Goal: Task Accomplishment & Management: Manage account settings

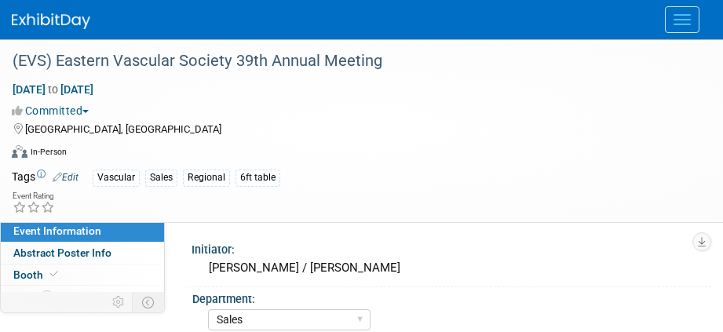
select select "Sales"
select select "Vascular"
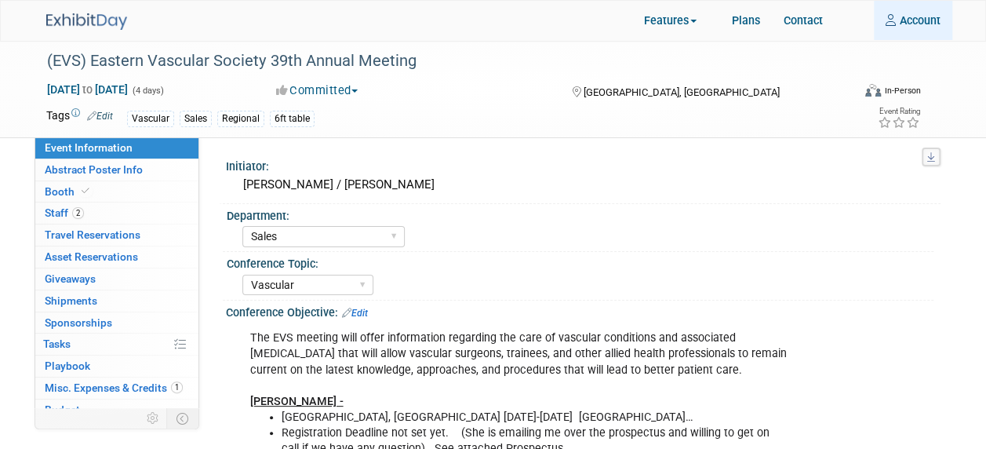
click at [722, 15] on link "Account" at bounding box center [913, 20] width 78 height 39
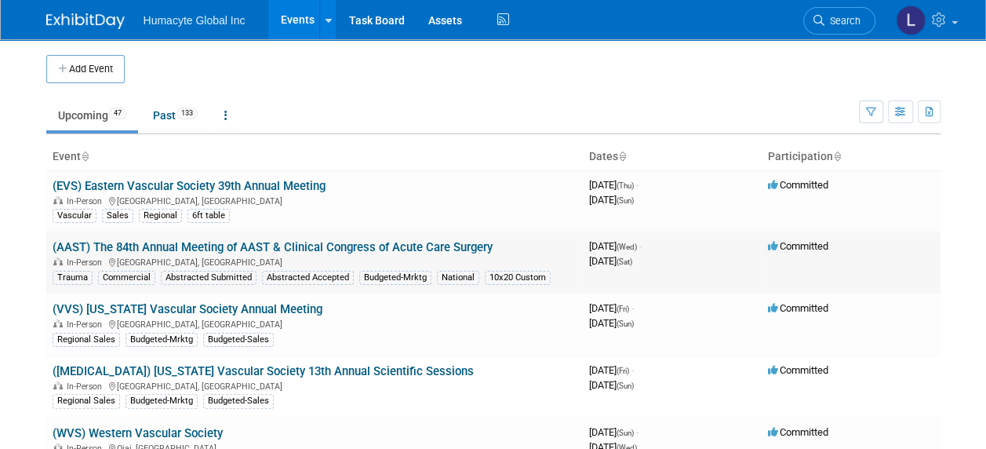
click at [167, 240] on link "(AAST) The 84th Annual Meeting of AAST & Clinical Congress of Acute Care Surgery" at bounding box center [273, 247] width 440 height 14
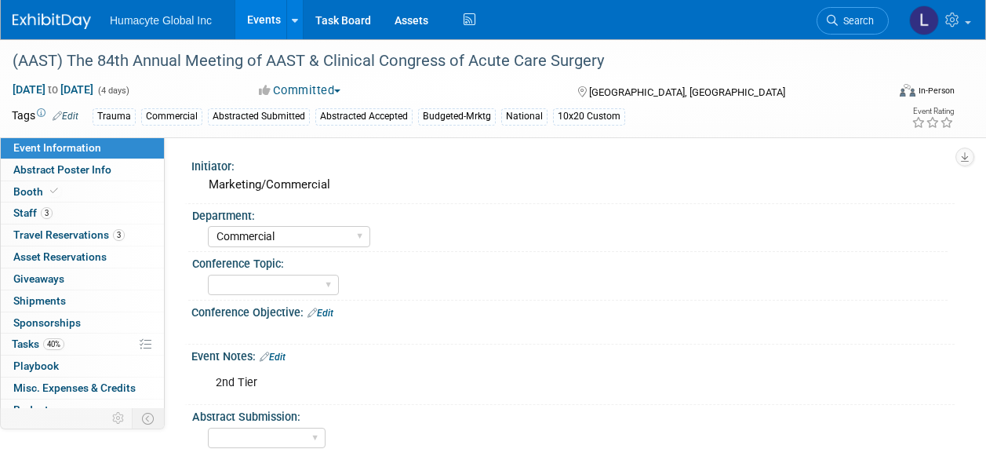
select select "Commercial"
select select "Northeast"
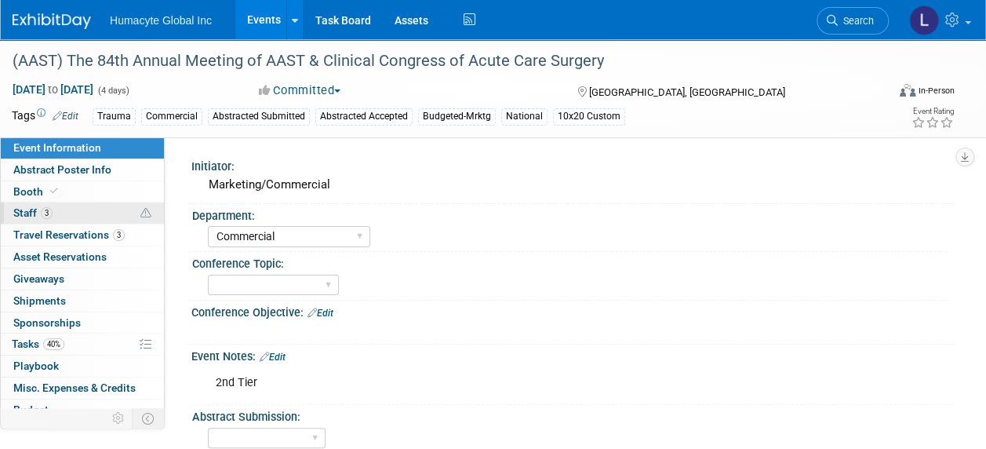
click at [31, 212] on span "Staff 3" at bounding box center [32, 212] width 39 height 13
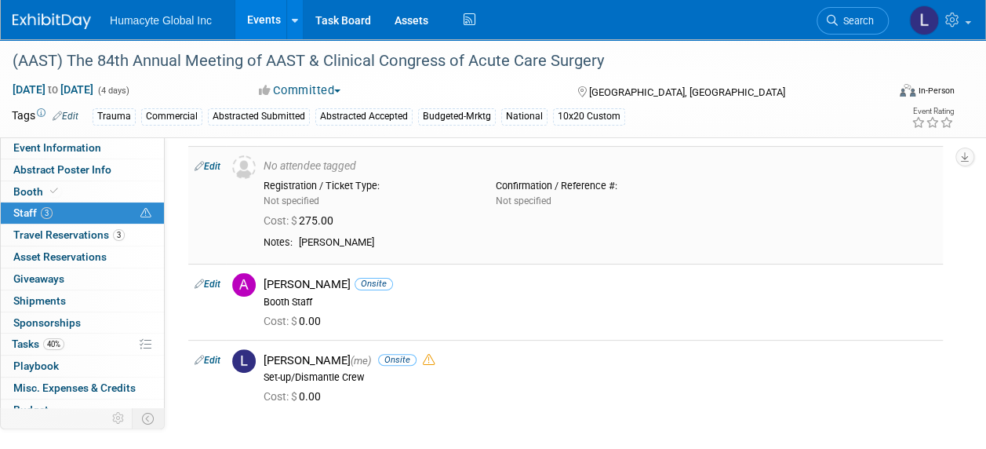
scroll to position [78, 0]
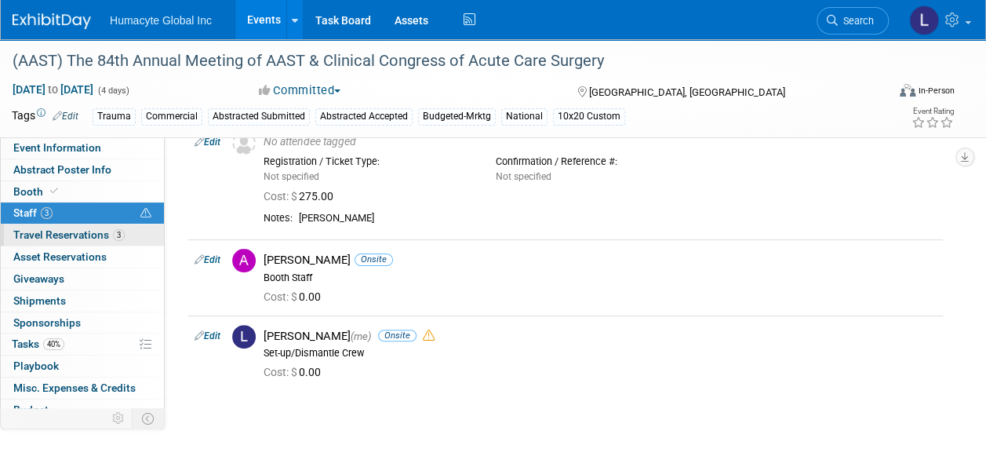
click at [25, 233] on span "Travel Reservations 3" at bounding box center [68, 234] width 111 height 13
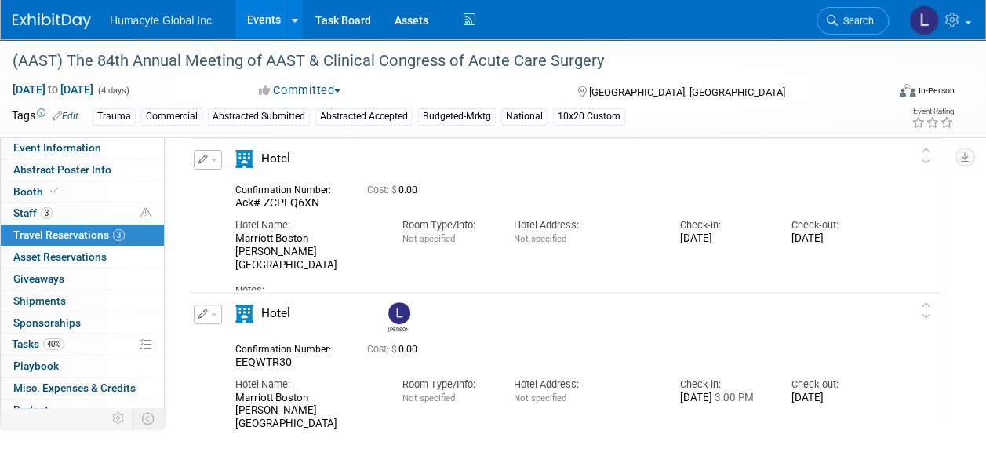
scroll to position [157, 0]
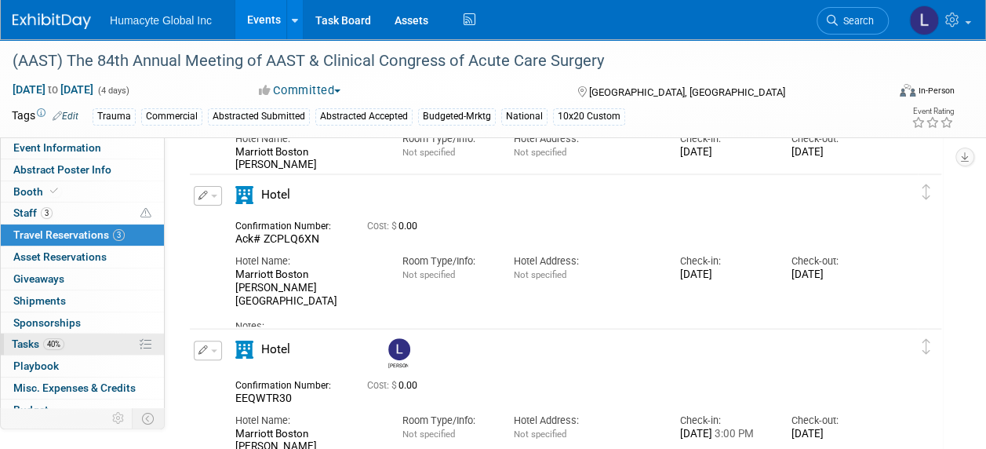
click at [26, 337] on span "Tasks 40%" at bounding box center [38, 343] width 53 height 13
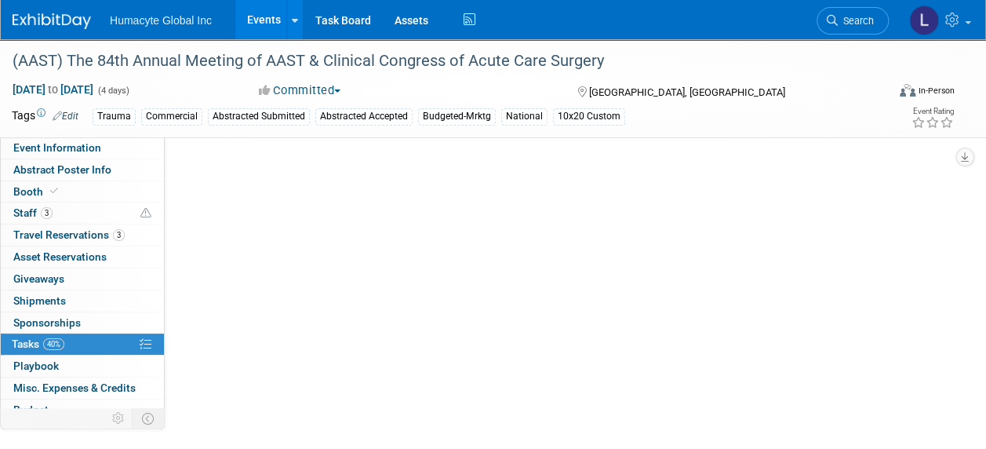
scroll to position [0, 0]
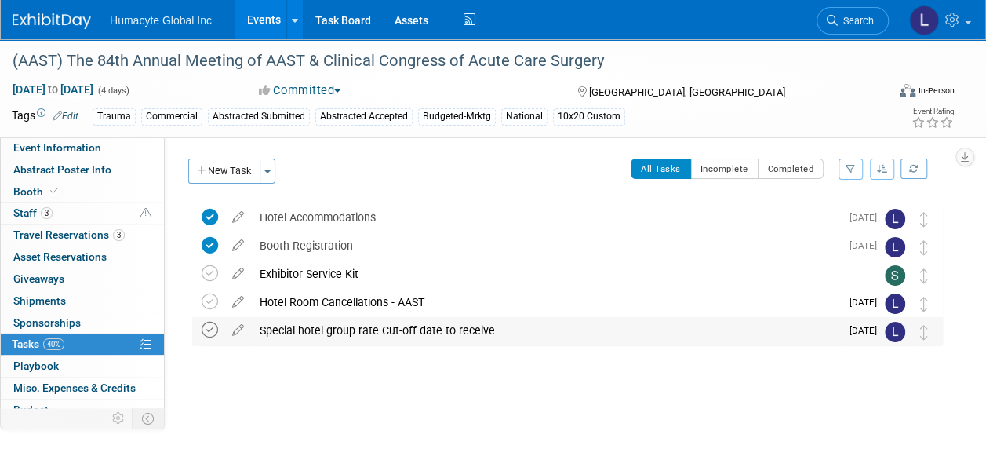
click at [202, 328] on icon at bounding box center [210, 330] width 16 height 16
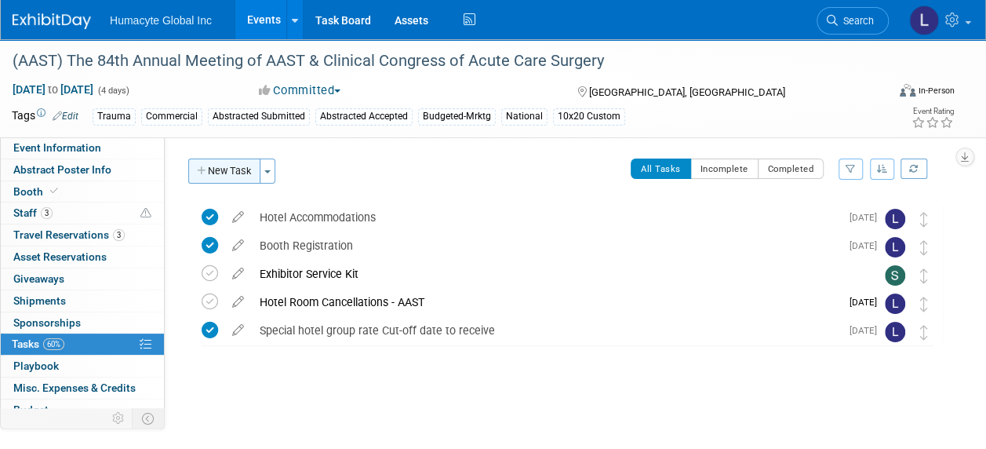
click at [209, 166] on button "New Task" at bounding box center [224, 170] width 72 height 25
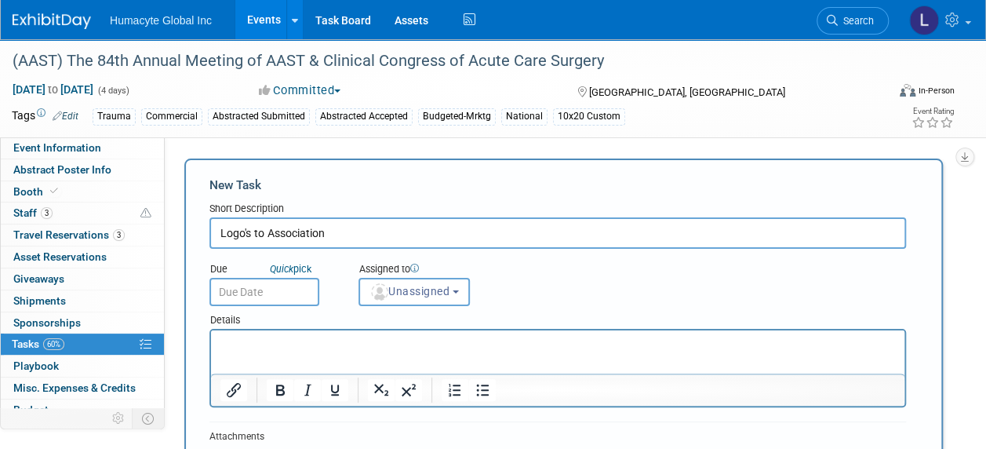
type input "Logo's to Association"
click at [399, 293] on span "Unassigned" at bounding box center [410, 291] width 80 height 13
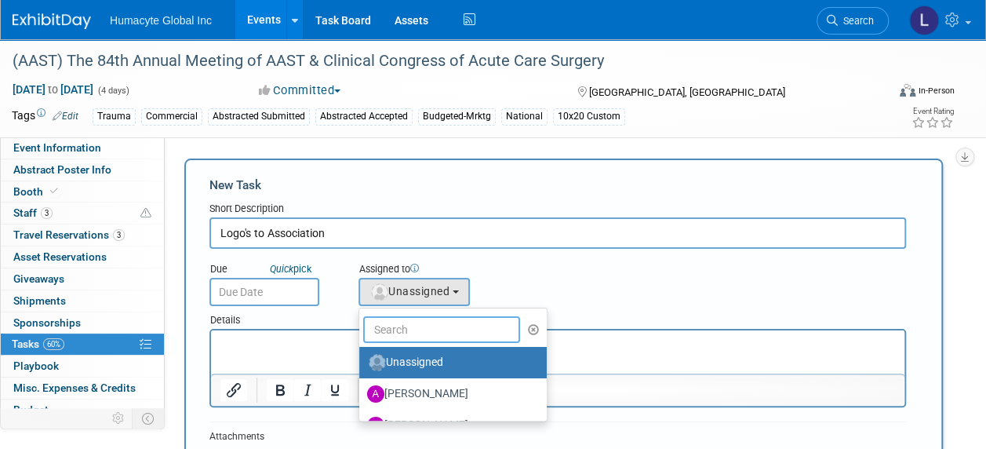
click at [404, 319] on input "text" at bounding box center [441, 329] width 157 height 27
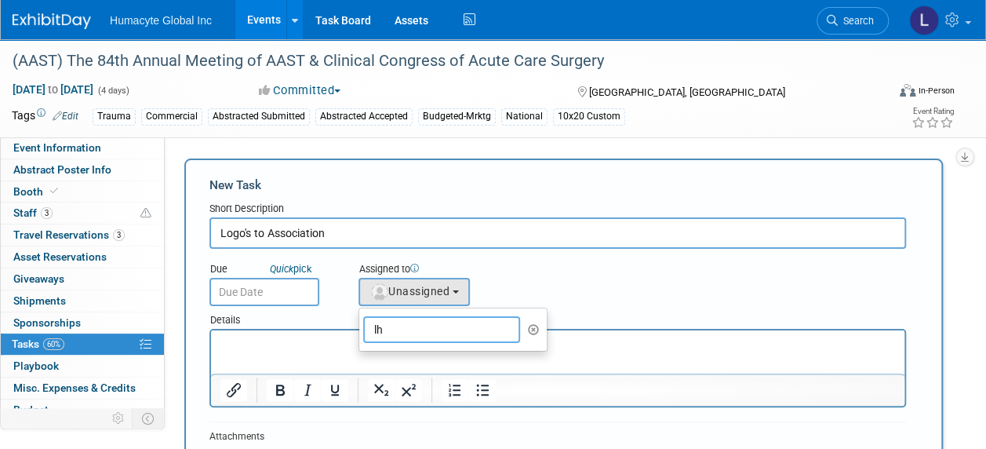
drag, startPoint x: 402, startPoint y: 325, endPoint x: 319, endPoint y: 324, distance: 83.2
click at [319, 324] on form "New Task Short Description Logo's to Association Due Quick pick Unassigned lh (…" at bounding box center [563, 385] width 708 height 417
type input "lh"
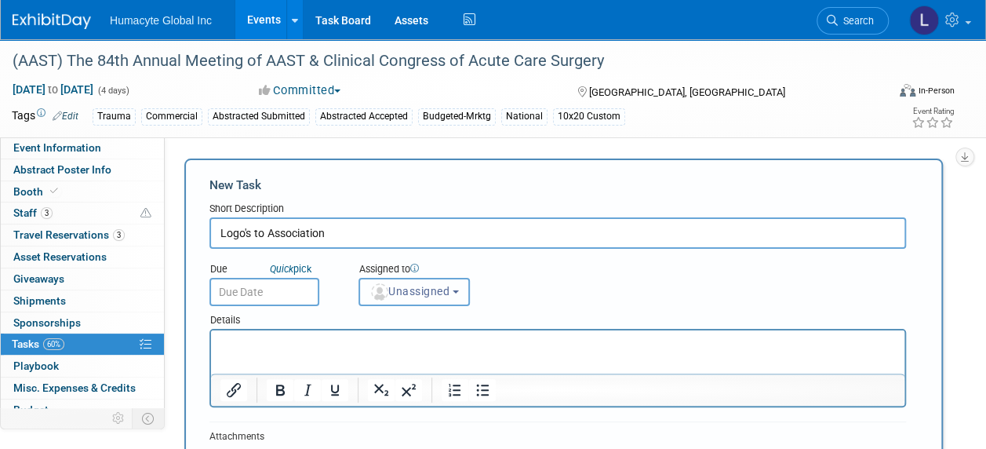
click at [396, 289] on span "Unassigned" at bounding box center [410, 291] width 80 height 13
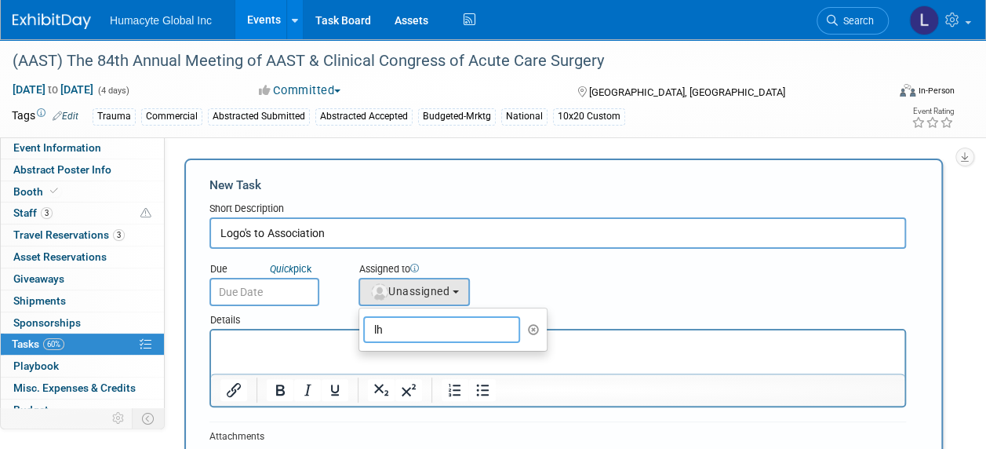
click at [394, 336] on input "lh" at bounding box center [441, 329] width 157 height 27
drag, startPoint x: 603, startPoint y: 664, endPoint x: 308, endPoint y: 333, distance: 443.4
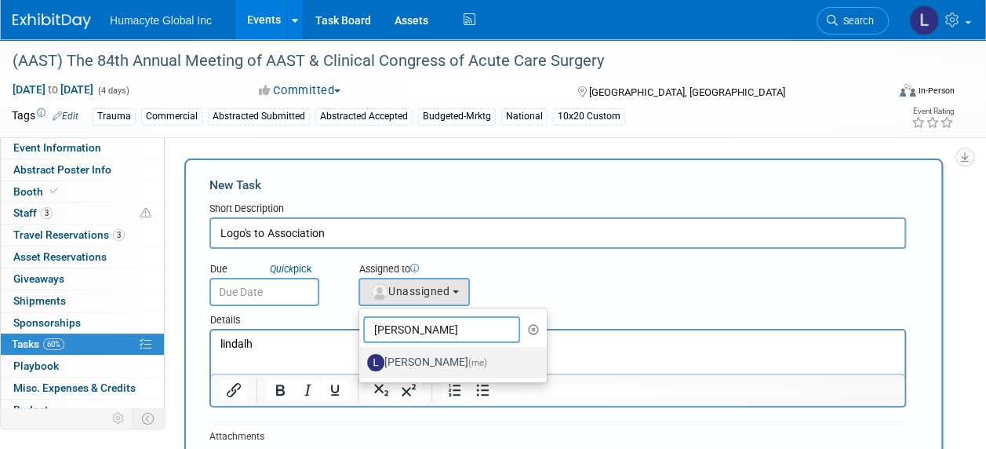
type input "linda"
click at [429, 366] on label "Linda Hamilton (me)" at bounding box center [449, 362] width 164 height 25
click at [362, 366] on input "Linda Hamilton (me)" at bounding box center [356, 360] width 10 height 10
select select "37db9ad9-d629-4432-a702-64294516bf75"
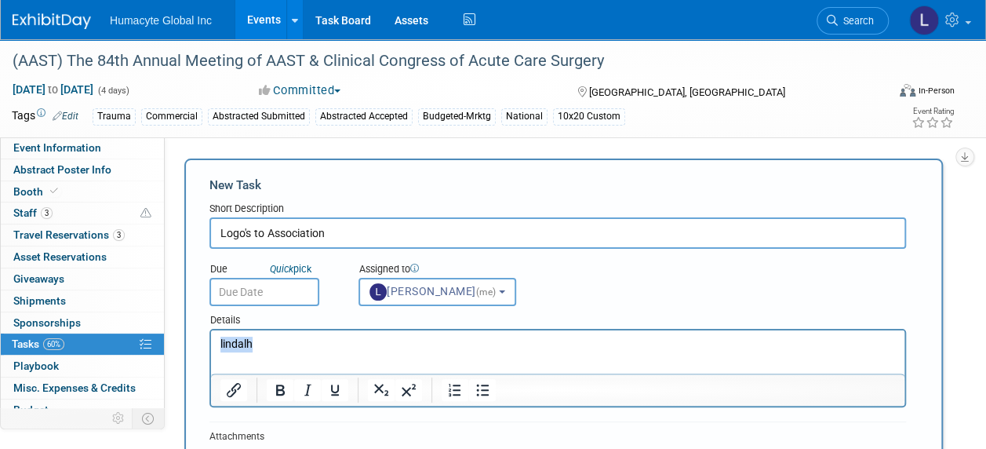
drag, startPoint x: 295, startPoint y: 349, endPoint x: 340, endPoint y: 679, distance: 333.3
click at [211, 349] on html "lindalh" at bounding box center [557, 341] width 693 height 22
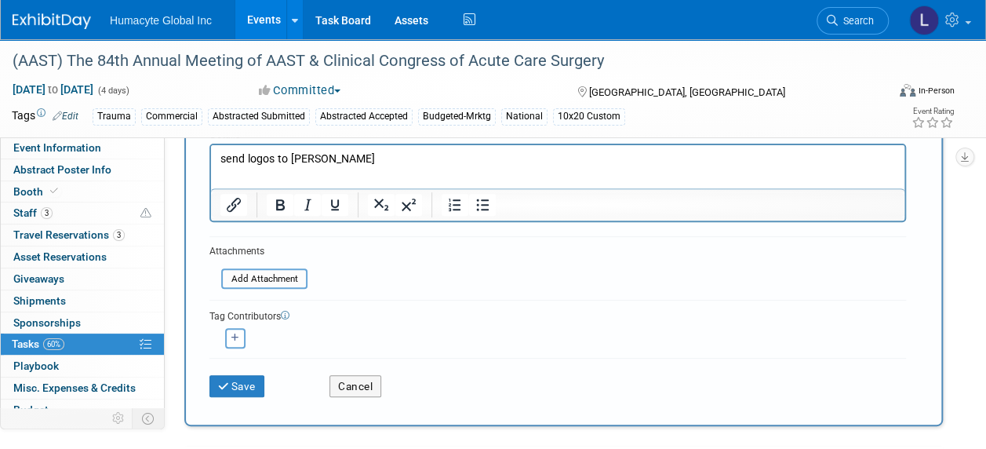
scroll to position [235, 0]
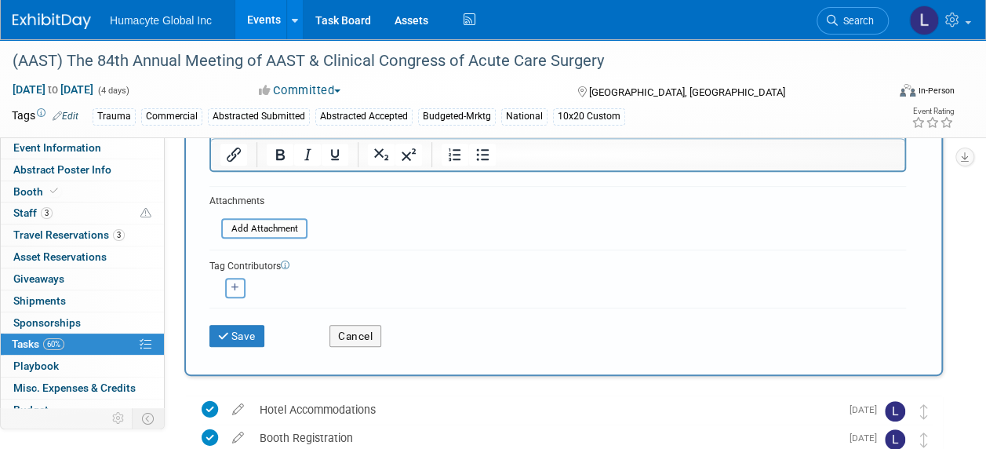
click at [233, 283] on icon "button" at bounding box center [235, 287] width 8 height 9
select select
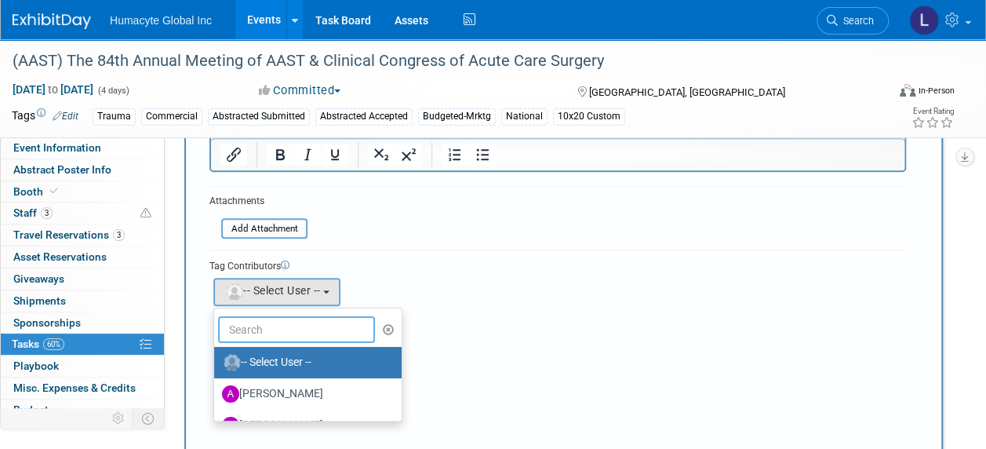
click at [268, 316] on input "text" at bounding box center [296, 329] width 157 height 27
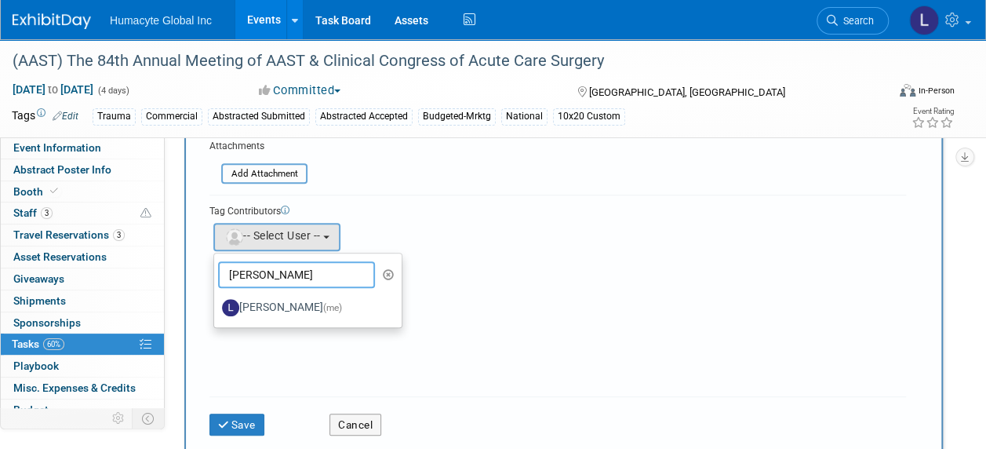
scroll to position [314, 0]
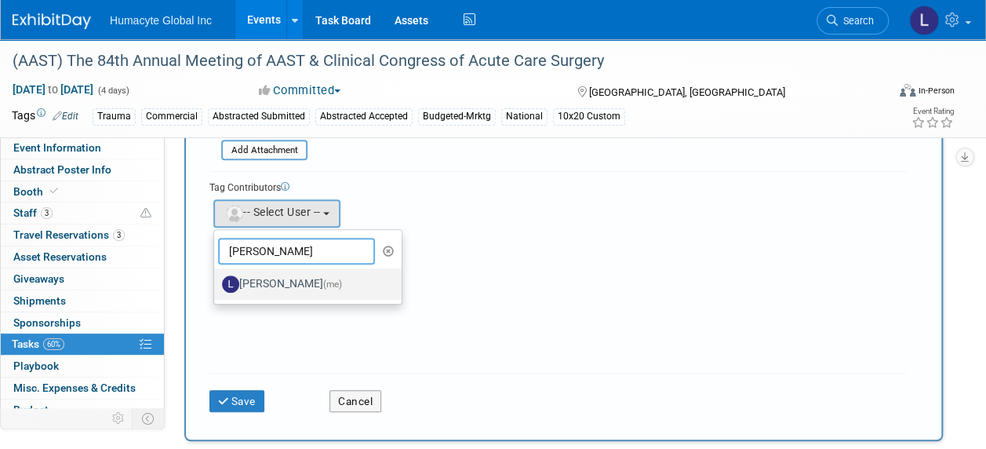
type input "linda"
click at [286, 276] on label "Linda Hamilton (me)" at bounding box center [304, 283] width 164 height 25
click at [217, 277] on input "Linda Hamilton (me)" at bounding box center [211, 282] width 10 height 10
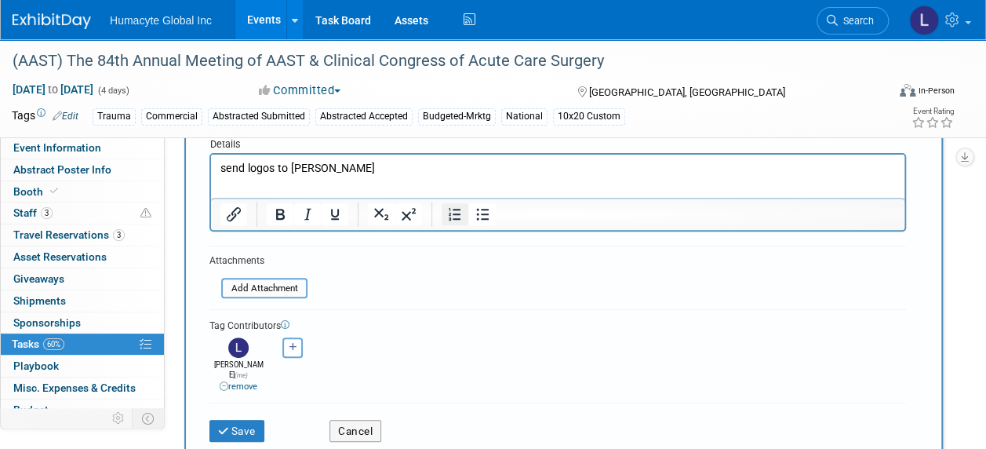
scroll to position [157, 0]
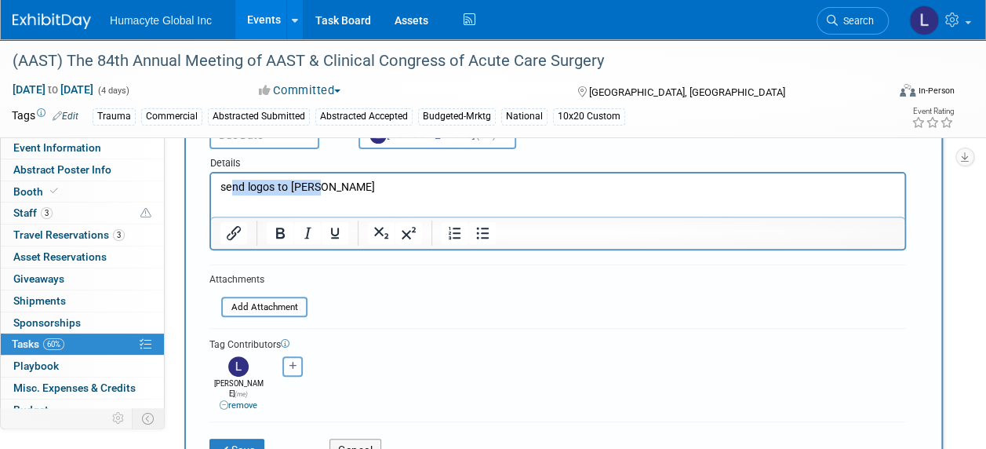
drag, startPoint x: 330, startPoint y: 187, endPoint x: 223, endPoint y: 178, distance: 107.9
click at [228, 180] on p "send logos to Kate" at bounding box center [557, 188] width 675 height 16
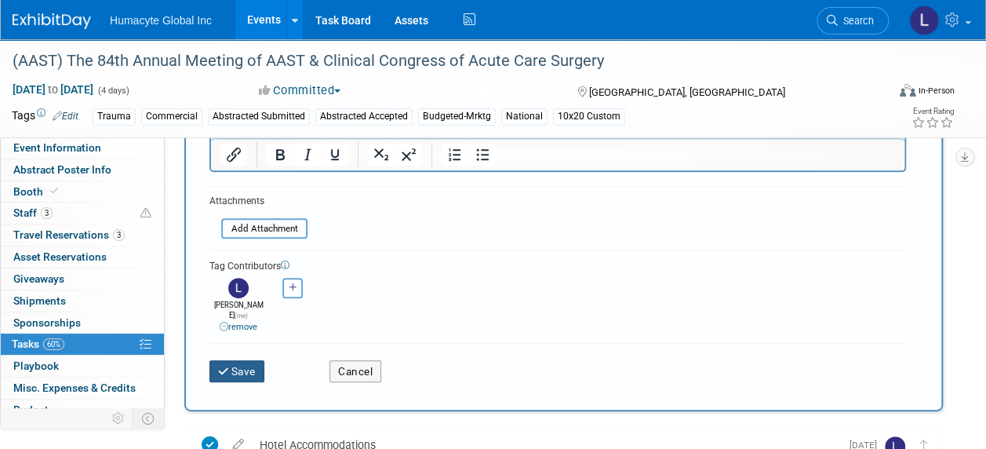
click at [231, 360] on button "Save" at bounding box center [236, 371] width 55 height 22
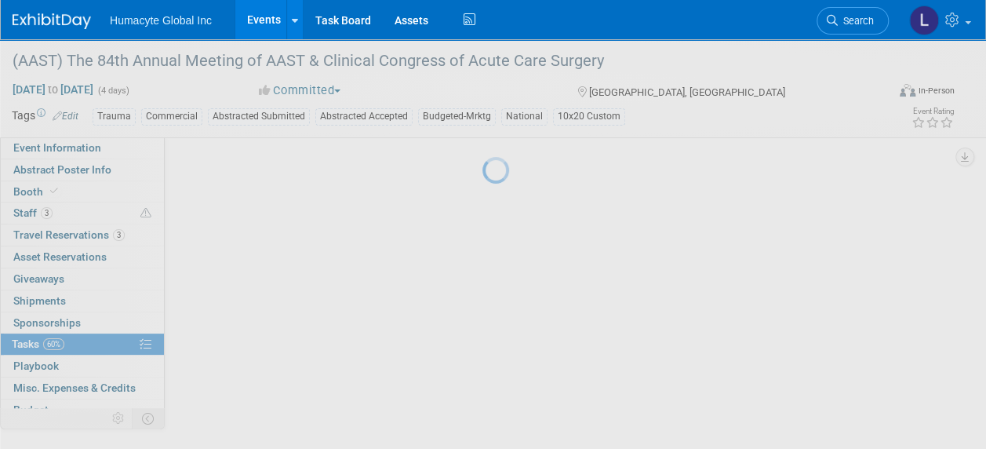
scroll to position [65, 0]
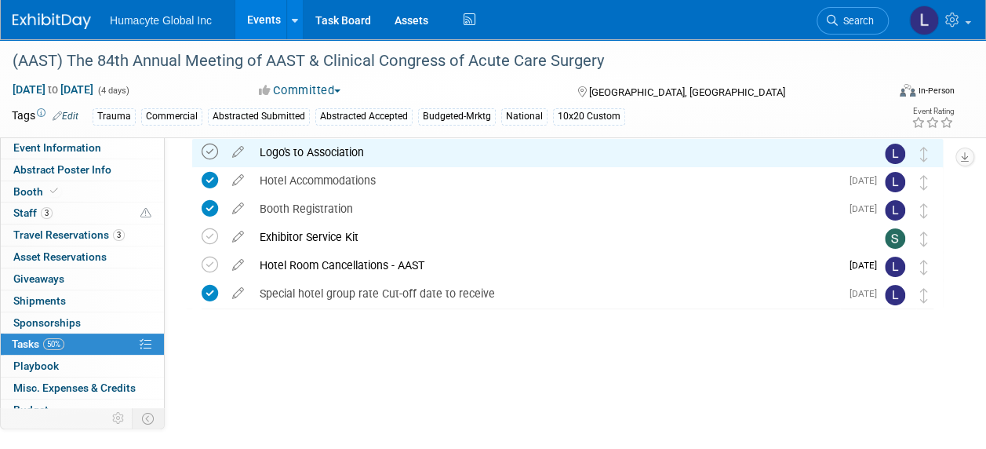
click at [209, 151] on icon at bounding box center [210, 152] width 16 height 16
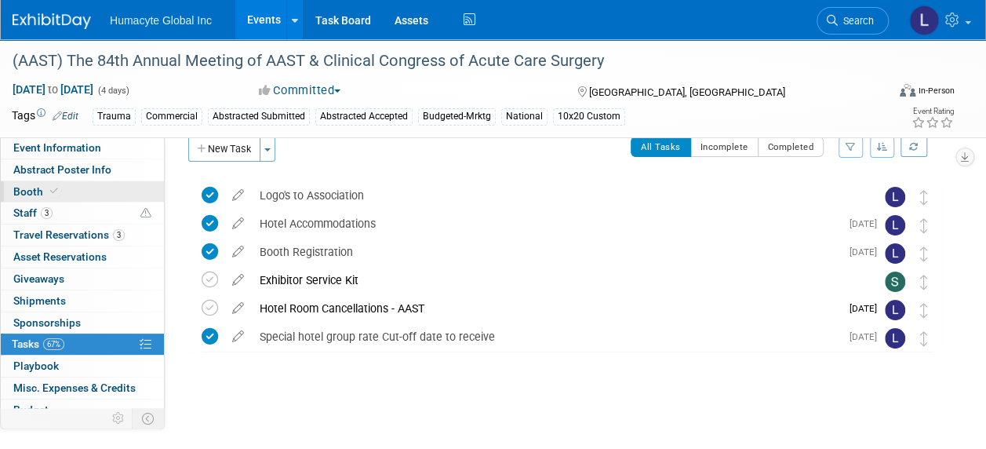
scroll to position [0, 0]
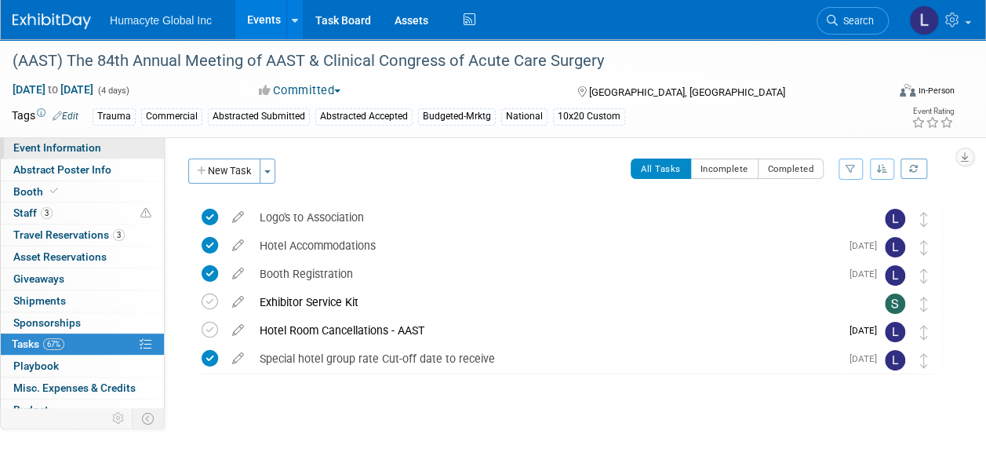
click at [33, 148] on span "Event Information" at bounding box center [57, 147] width 88 height 13
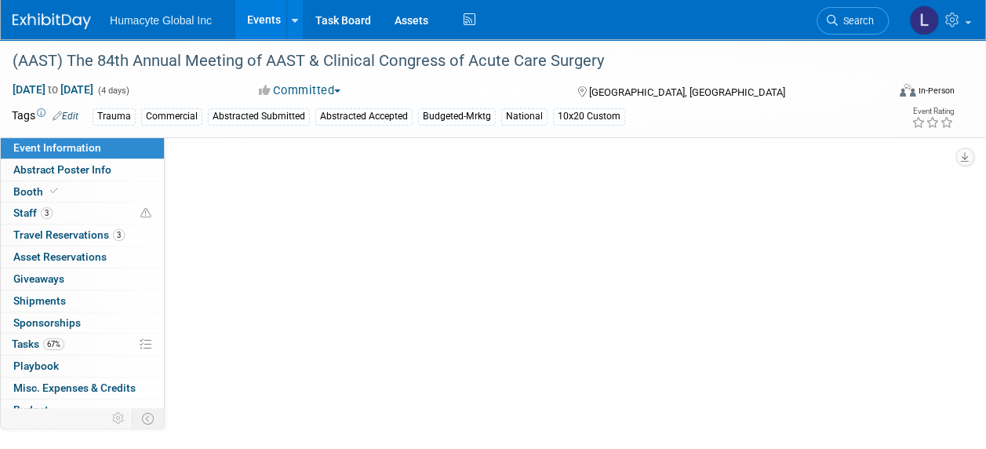
select select "Commercial"
select select "Northeast"
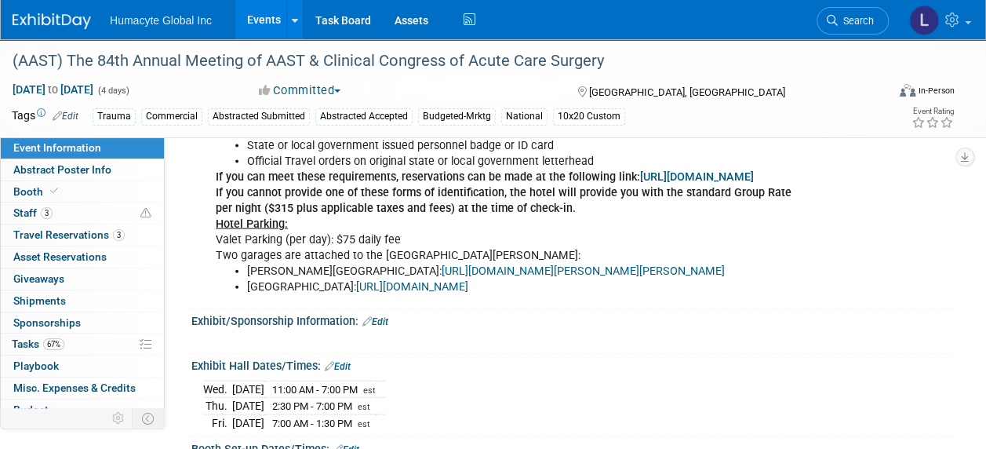
scroll to position [1668, 0]
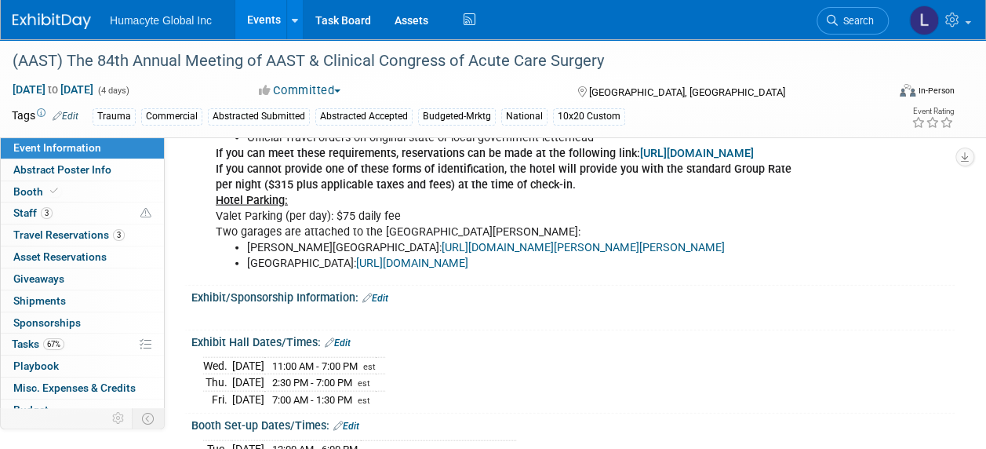
click at [351, 337] on link "Edit" at bounding box center [338, 342] width 26 height 11
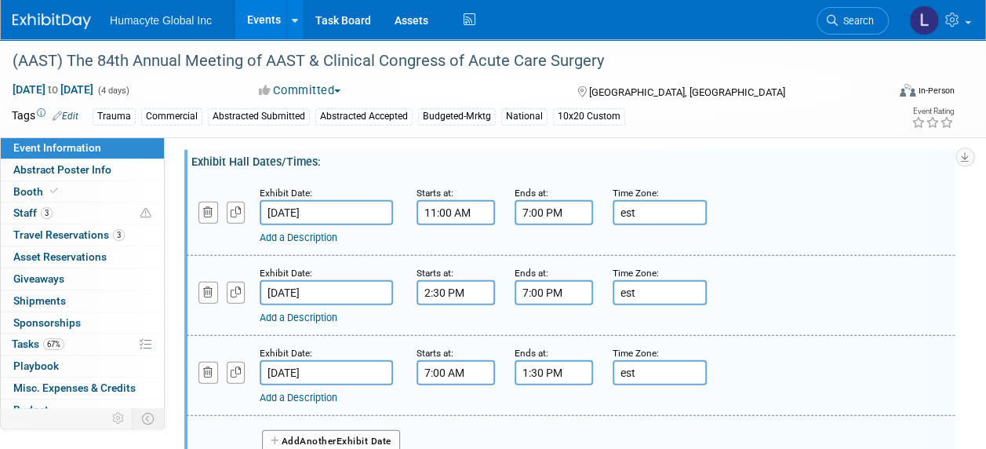
scroll to position [1825, 0]
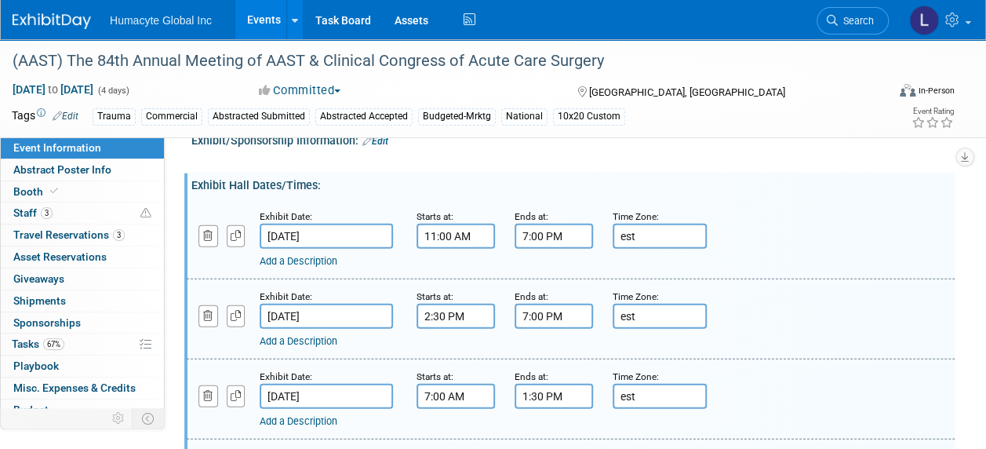
click at [299, 255] on link "Add a Description" at bounding box center [299, 261] width 78 height 12
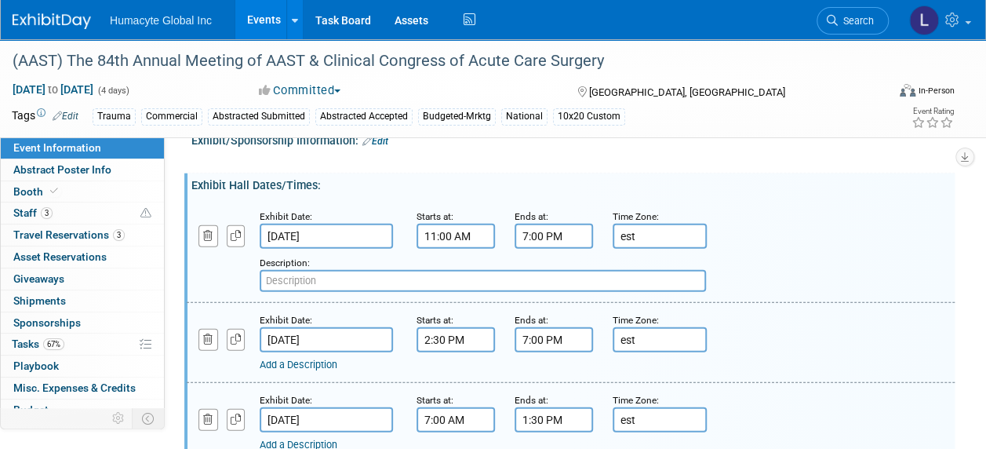
click at [286, 270] on input "text" at bounding box center [483, 281] width 446 height 22
paste input "exhibit hall for the AAST 2025 event will be located in the Gloucester Ball"
drag, startPoint x: 424, startPoint y: 259, endPoint x: 315, endPoint y: 264, distance: 109.1
click at [315, 270] on input "exhibit hall for the AAST 2025 event will be located in the Gloucester Ball" at bounding box center [483, 281] width 446 height 22
click at [499, 270] on input "exhibit hall will be located in the Gloucester Ball" at bounding box center [483, 281] width 446 height 22
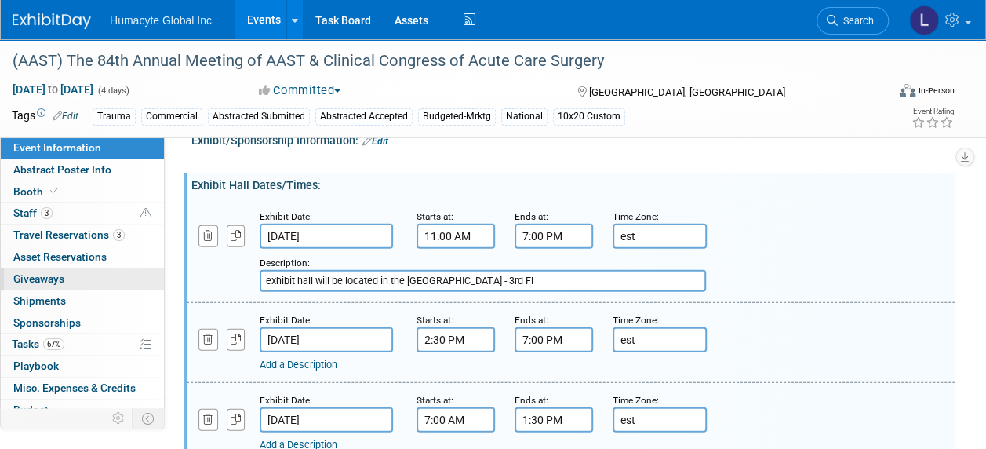
drag, startPoint x: 516, startPoint y: 258, endPoint x: 139, endPoint y: 270, distance: 377.5
type input "exhibit hall will be located in the Gloucester Ball - 3rd Fl"
click at [296, 359] on link "Add a Description" at bounding box center [299, 365] width 78 height 12
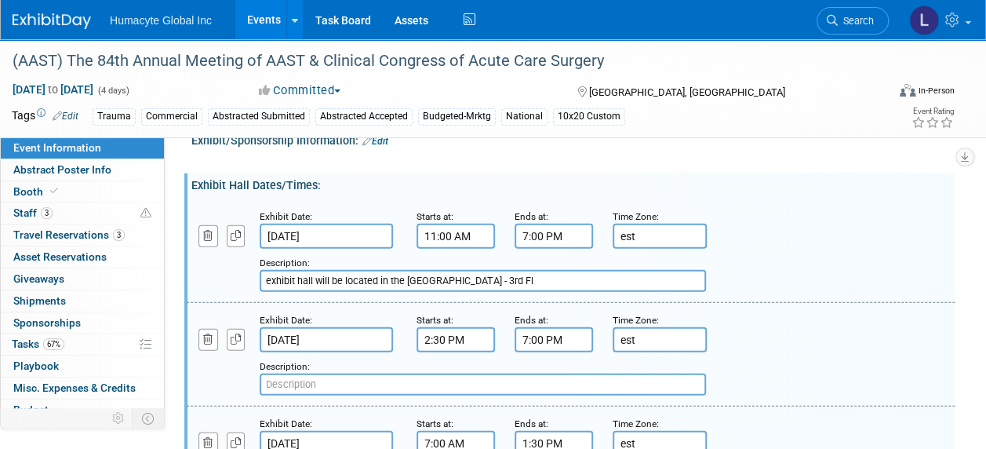
paste input "exhibit hall will be located in the Gloucester Ball - 3rd Fl"
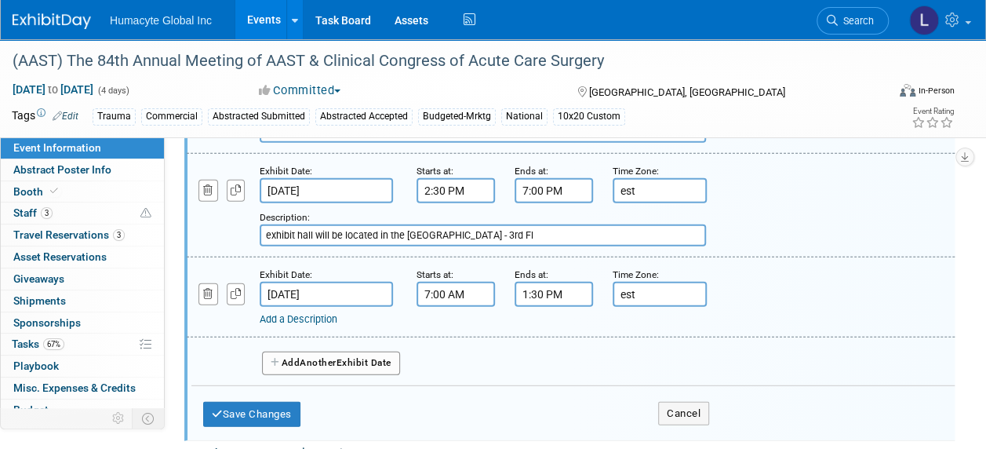
scroll to position [1982, 0]
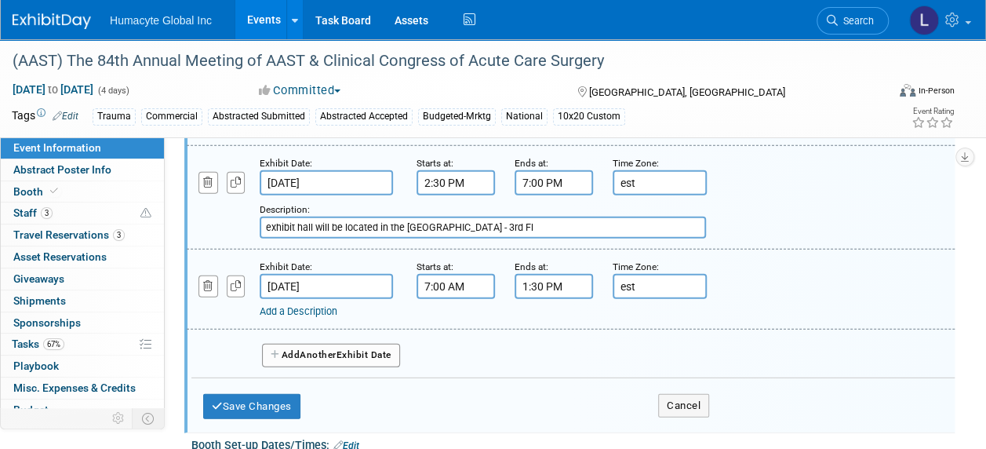
type input "exhibit hall will be located in the Gloucester Ball - 3rd Fl"
click at [300, 305] on link "Add a Description" at bounding box center [299, 311] width 78 height 12
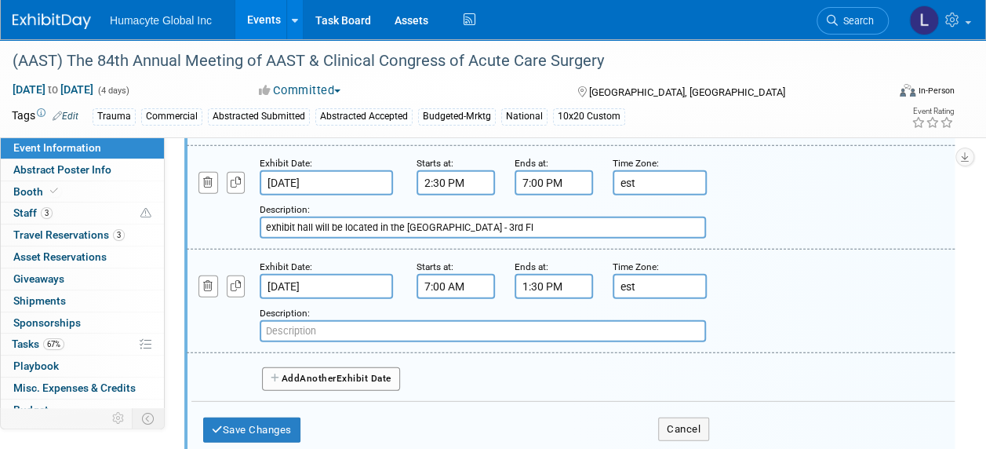
paste input "exhibit hall will be located in the Gloucester Ball - 3rd Fl"
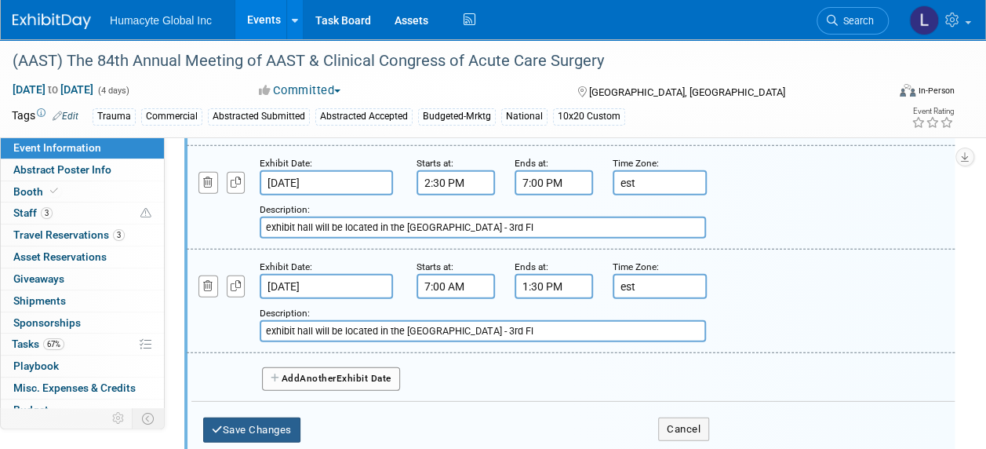
type input "exhibit hall will be located in the Gloucester Ball - 3rd Fl"
click at [231, 417] on button "Save Changes" at bounding box center [251, 429] width 97 height 25
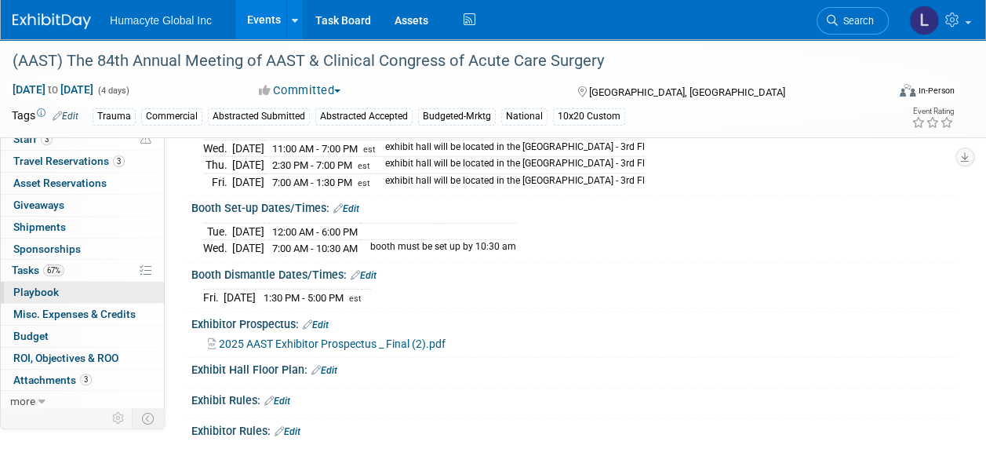
scroll to position [1903, 0]
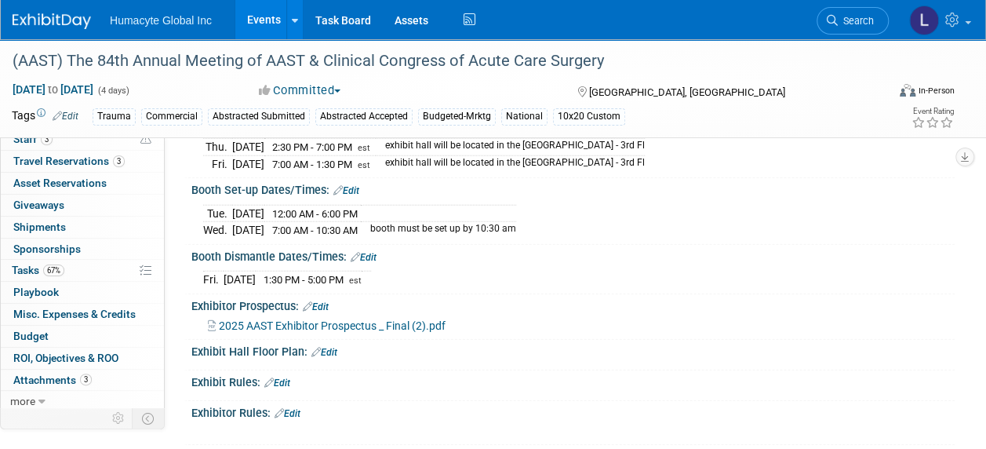
click at [374, 312] on div "2025 AAST Exhibitor Prospectus _ Final (2).pdf" at bounding box center [572, 323] width 763 height 23
click at [26, 264] on span "Tasks 67%" at bounding box center [38, 270] width 53 height 13
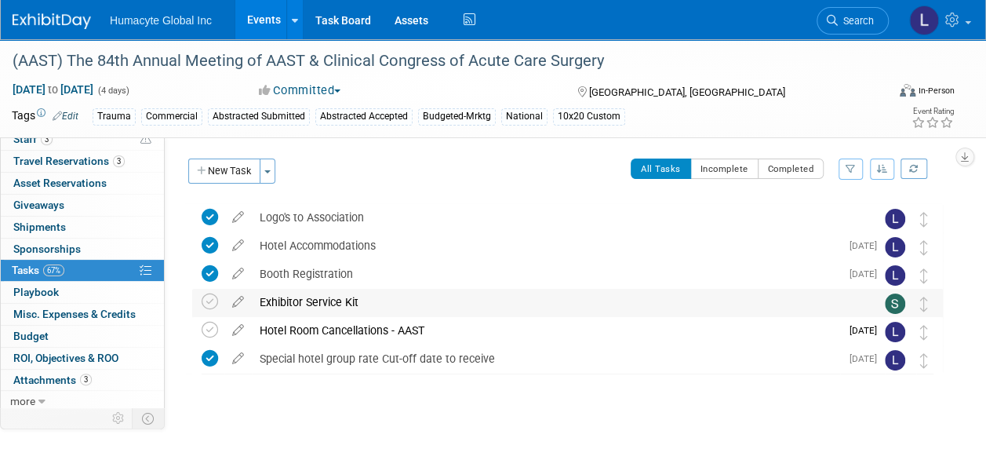
click at [326, 301] on div "Exhibitor Service Kit" at bounding box center [553, 302] width 602 height 27
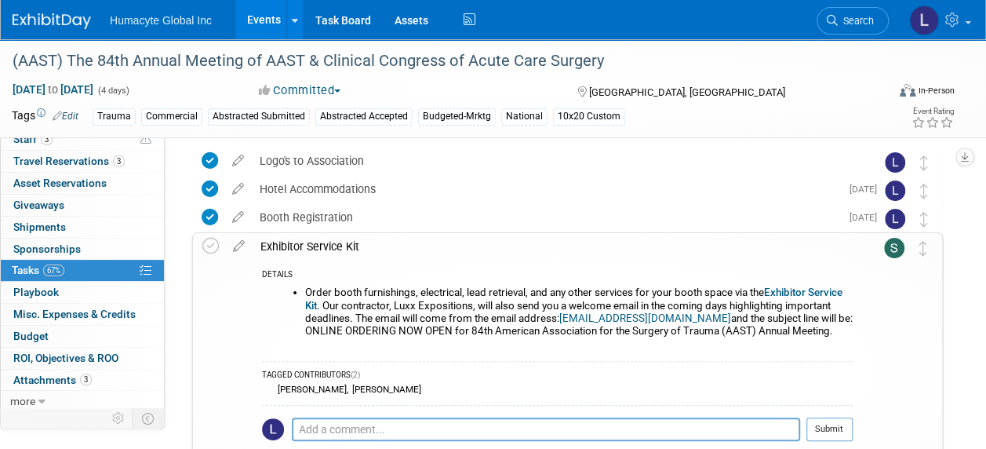
scroll to position [78, 0]
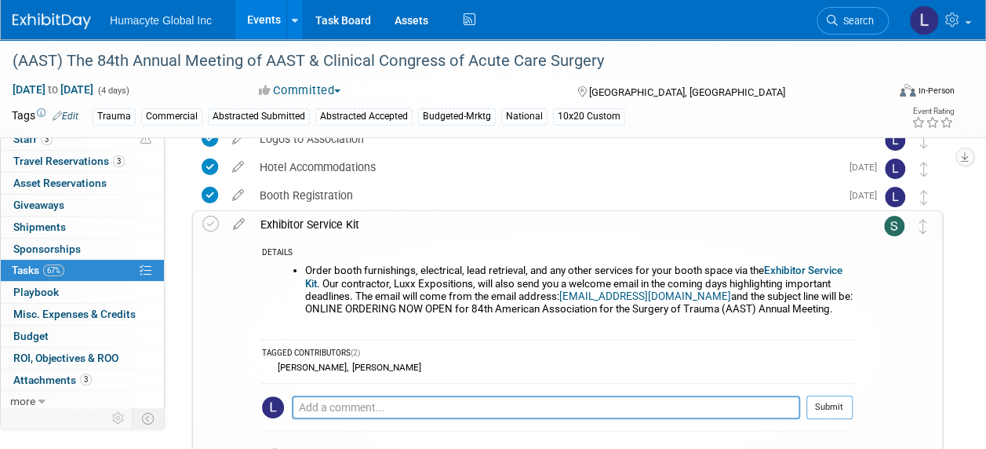
click at [442, 389] on div "Pro tip: Press Ctrl-Enter to submit comment. Submit" at bounding box center [557, 411] width 591 height 56
click at [461, 400] on textarea at bounding box center [546, 407] width 508 height 24
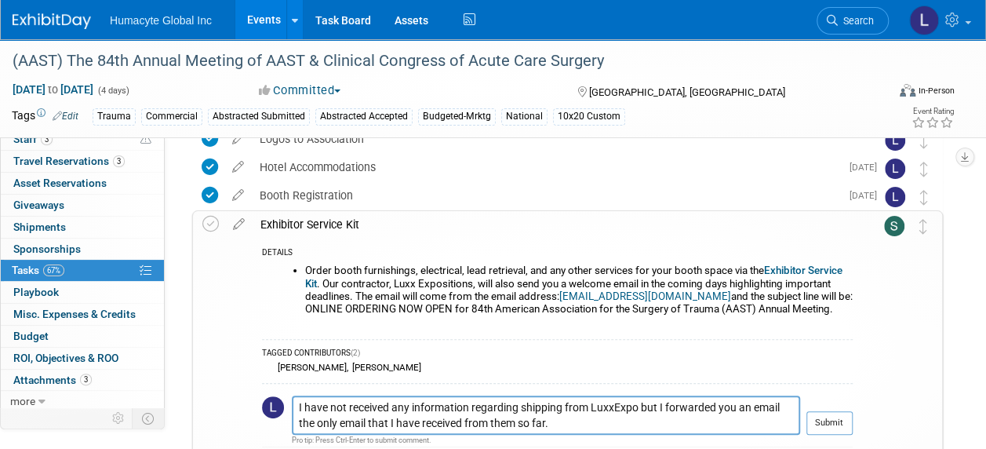
drag, startPoint x: 564, startPoint y: 295, endPoint x: 717, endPoint y: 293, distance: 153.0
click at [717, 293] on li "Order booth furnishings, electrical, lead retrieval, and any other services for…" at bounding box center [579, 289] width 548 height 50
click at [717, 296] on li "Order booth furnishings, electrical, lead retrieval, and any other services for…" at bounding box center [579, 289] width 548 height 50
drag, startPoint x: 717, startPoint y: 296, endPoint x: 562, endPoint y: 298, distance: 154.6
click at [562, 298] on li "Order booth furnishings, electrical, lead retrieval, and any other services for…" at bounding box center [579, 289] width 548 height 50
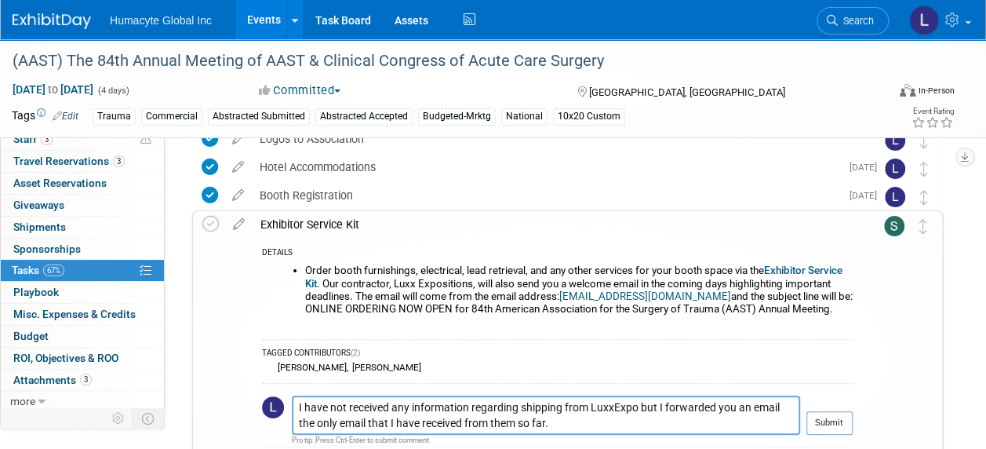
copy link "exhibitorservices@luxxexpo.com"
click at [641, 417] on textarea "I have not received any information regarding shipping from LuxxExpo but I forw…" at bounding box center [546, 414] width 508 height 39
paste textarea "exhibitorservices@luxxexpo.com"
click at [640, 417] on textarea "I have not received any information regarding shipping from LuxxExpo but I forw…" at bounding box center [546, 414] width 508 height 39
type textarea "I have not received any information regarding shipping from LuxxExpo but I forw…"
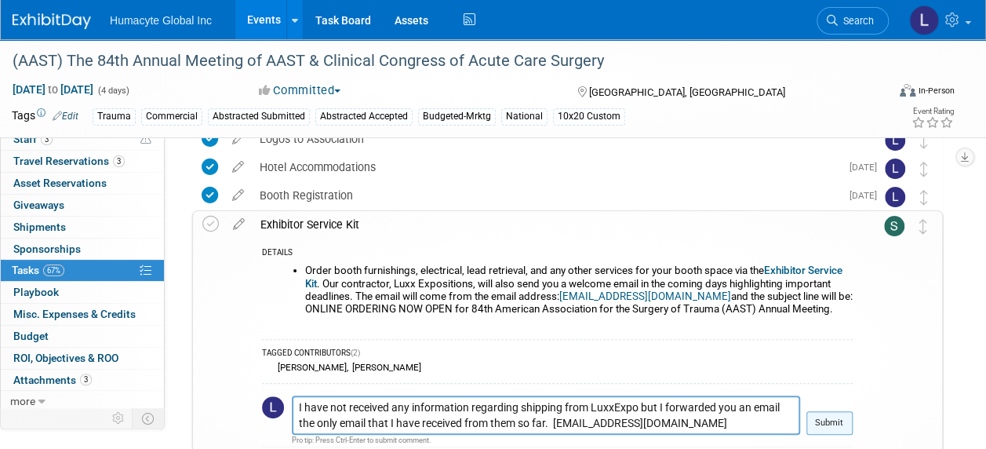
click at [824, 422] on button "Submit" at bounding box center [829, 423] width 46 height 24
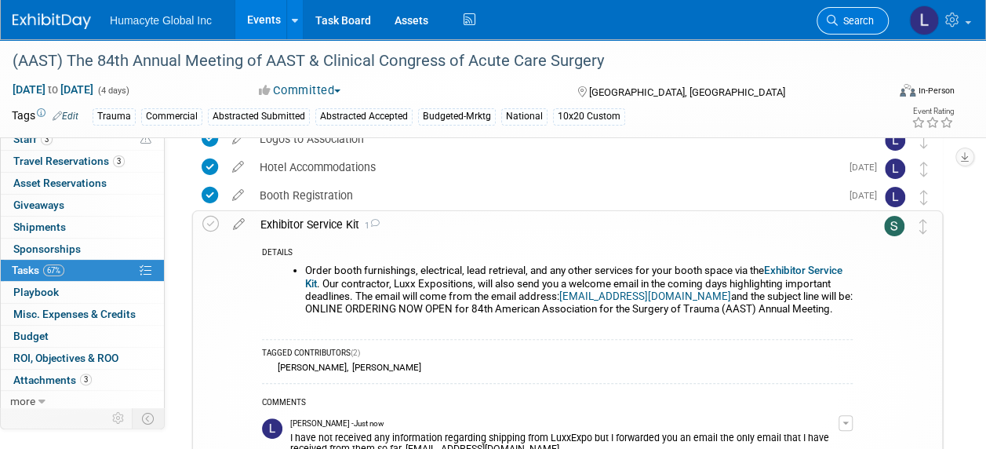
click at [846, 19] on span "Search" at bounding box center [856, 21] width 36 height 12
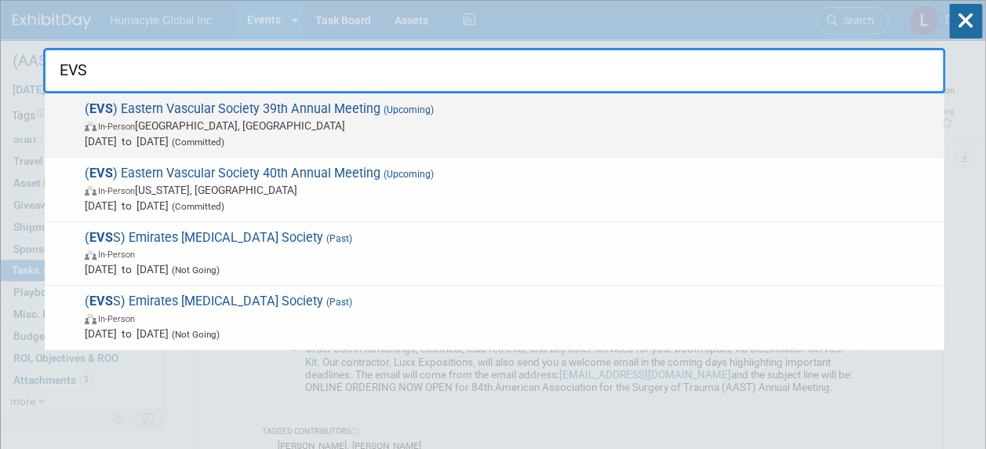
type input "EVS"
click at [253, 119] on span "In-Person Nashville, TN" at bounding box center [510, 126] width 851 height 16
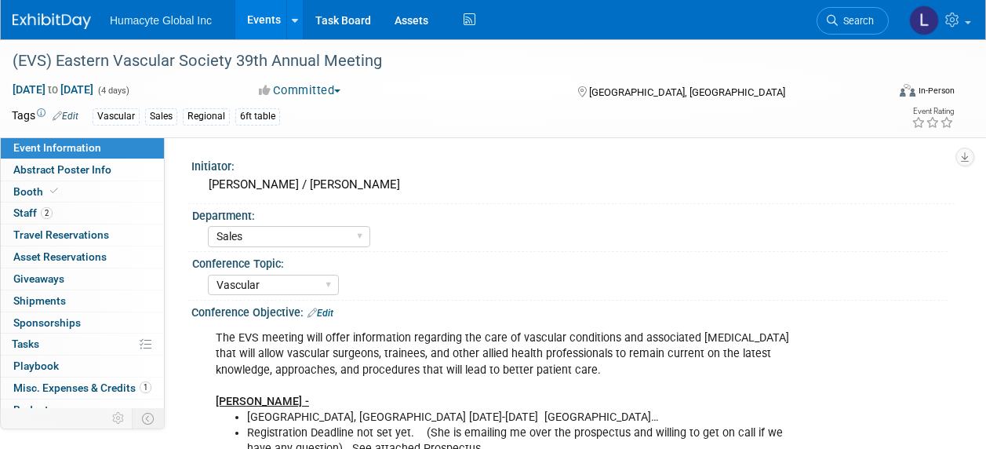
select select "Sales"
select select "Vascular"
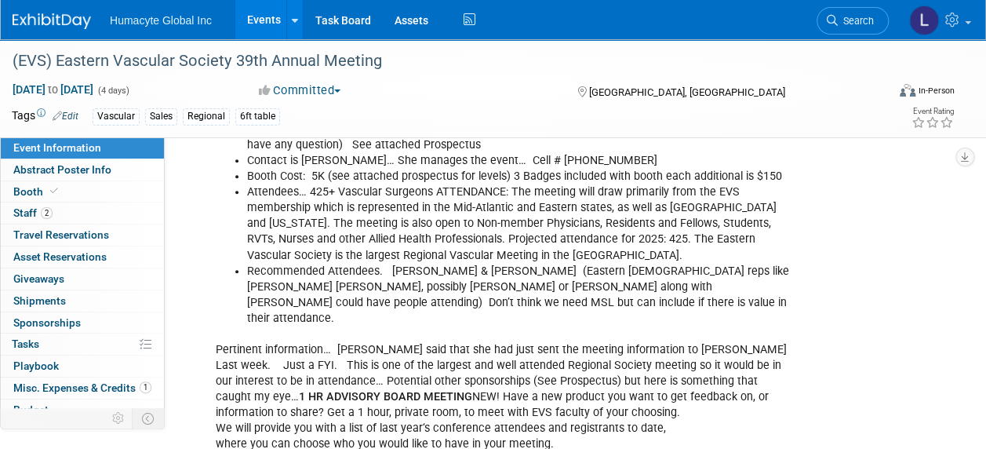
scroll to position [392, 0]
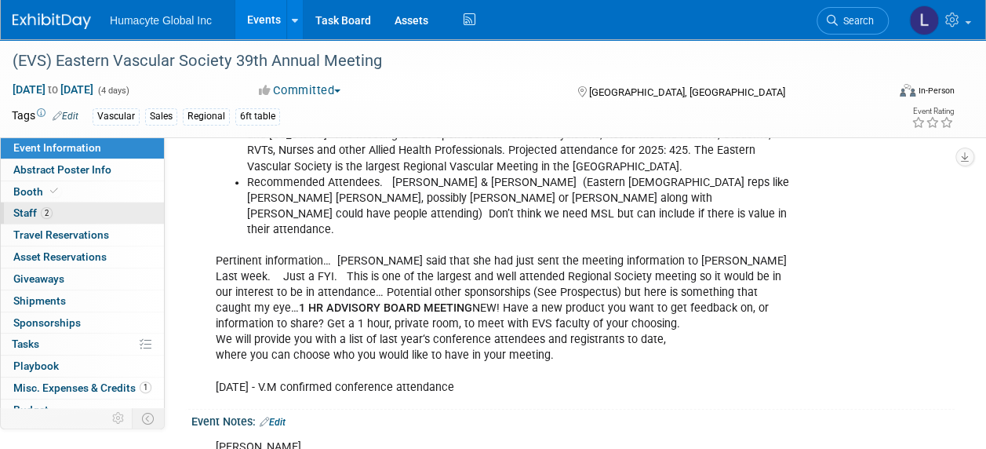
click at [25, 206] on link "2 Staff 2" at bounding box center [82, 212] width 163 height 21
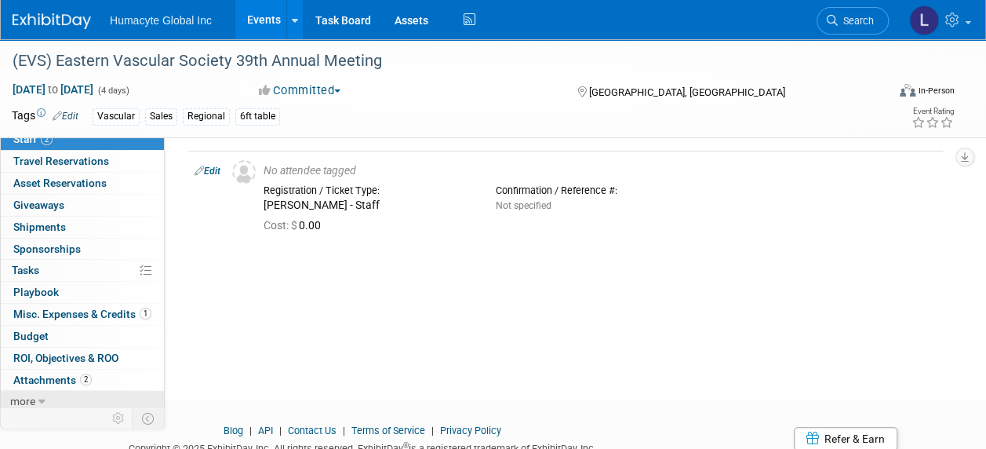
scroll to position [157, 0]
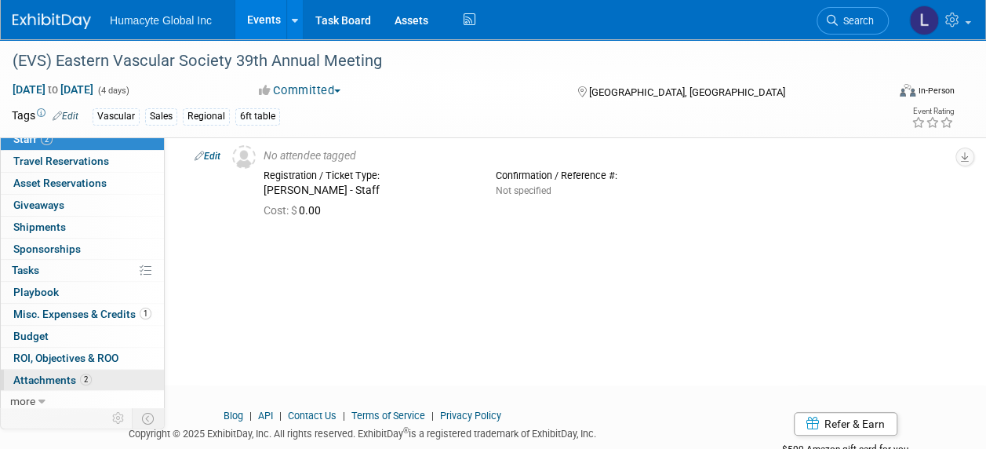
click at [60, 377] on span "Attachments 2" at bounding box center [52, 379] width 78 height 13
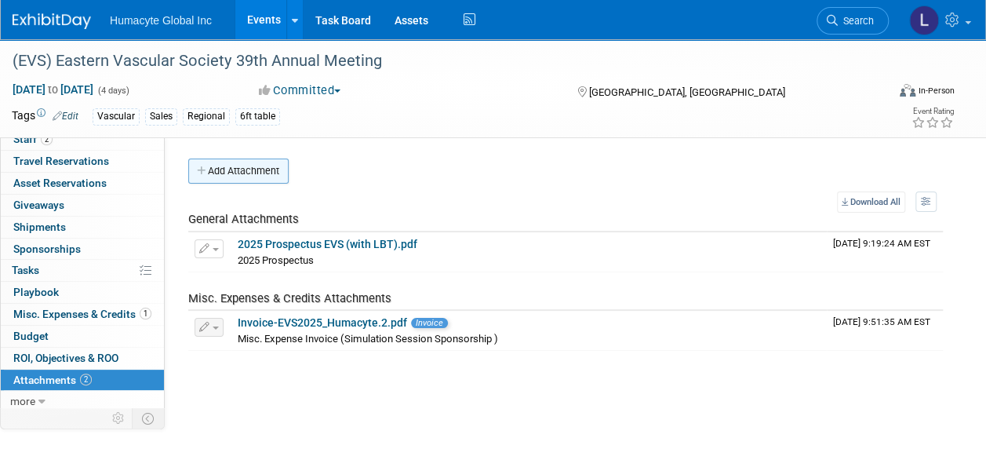
click at [238, 173] on button "Add Attachment" at bounding box center [238, 170] width 100 height 25
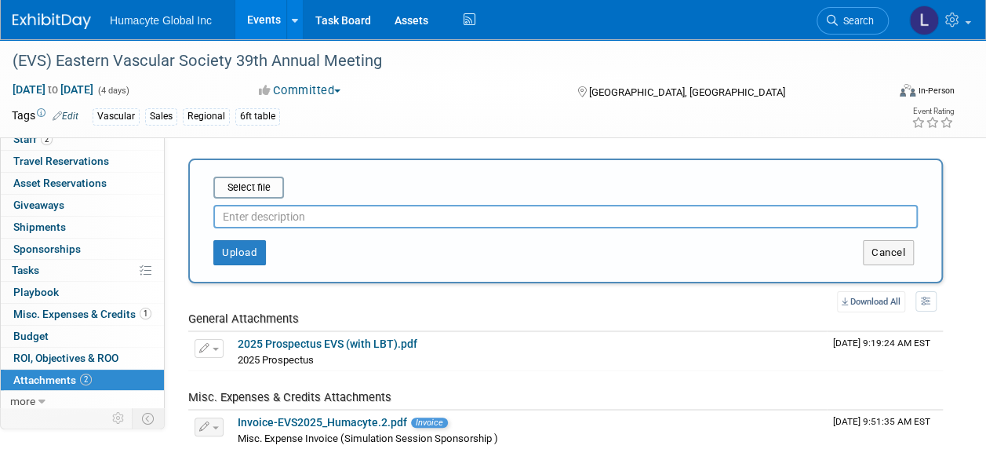
click at [248, 216] on input "text" at bounding box center [565, 217] width 704 height 24
type input "Attendee List"
click at [253, 197] on div "Select file" at bounding box center [248, 188] width 71 height 22
click at [254, 188] on input "file" at bounding box center [189, 187] width 187 height 19
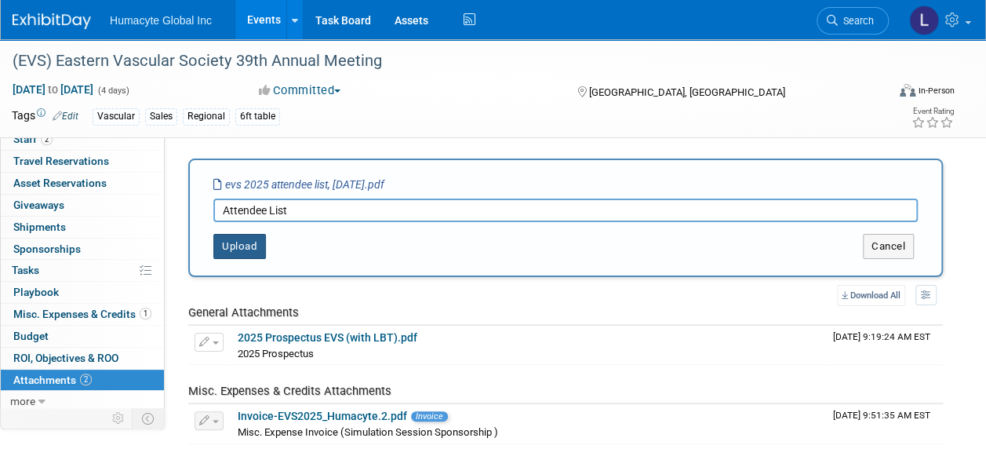
click at [242, 244] on button "Upload" at bounding box center [239, 246] width 53 height 25
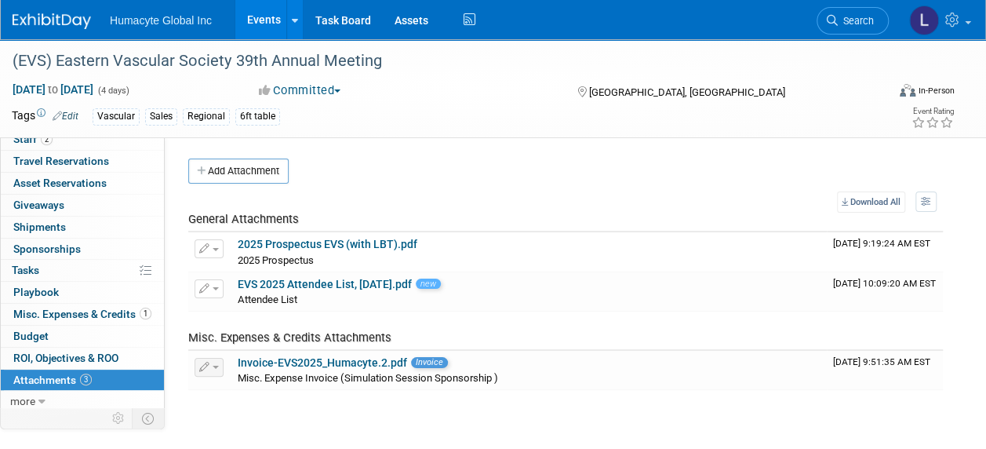
click at [515, 166] on div "Add Attachment" at bounding box center [565, 170] width 755 height 25
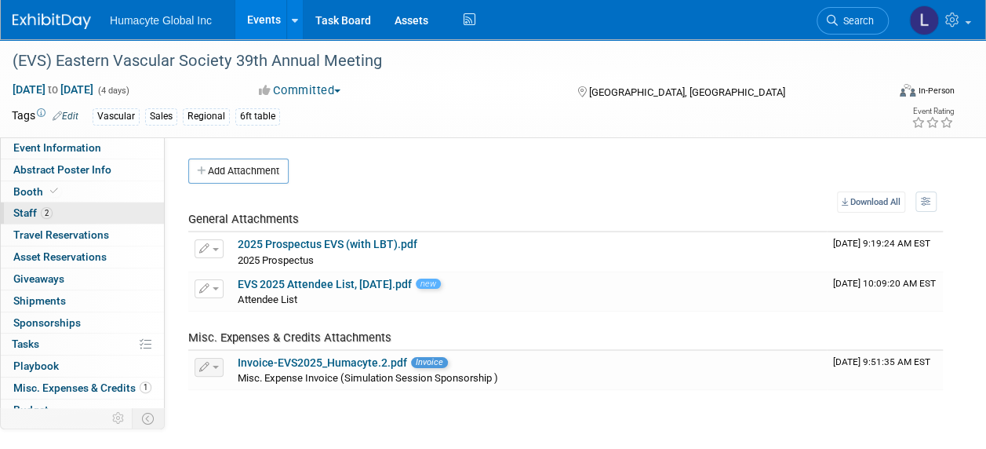
click at [29, 213] on span "Staff 2" at bounding box center [32, 212] width 39 height 13
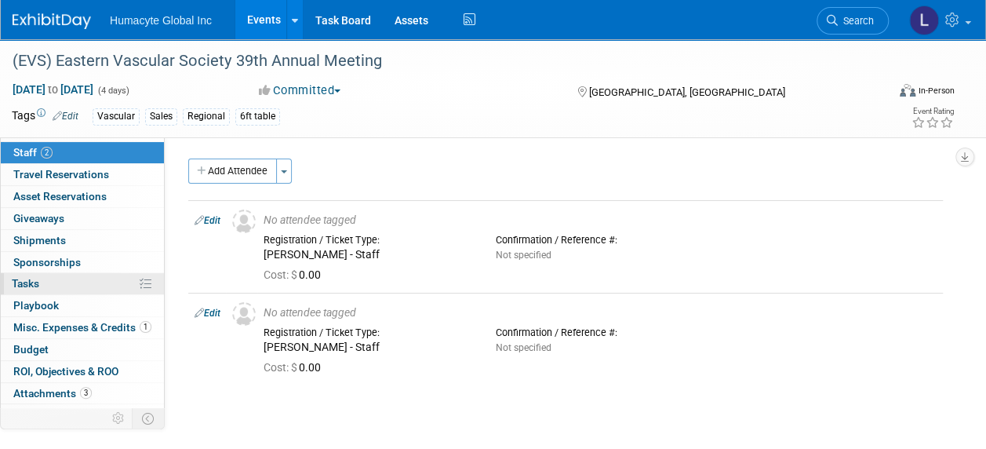
scroll to position [74, 0]
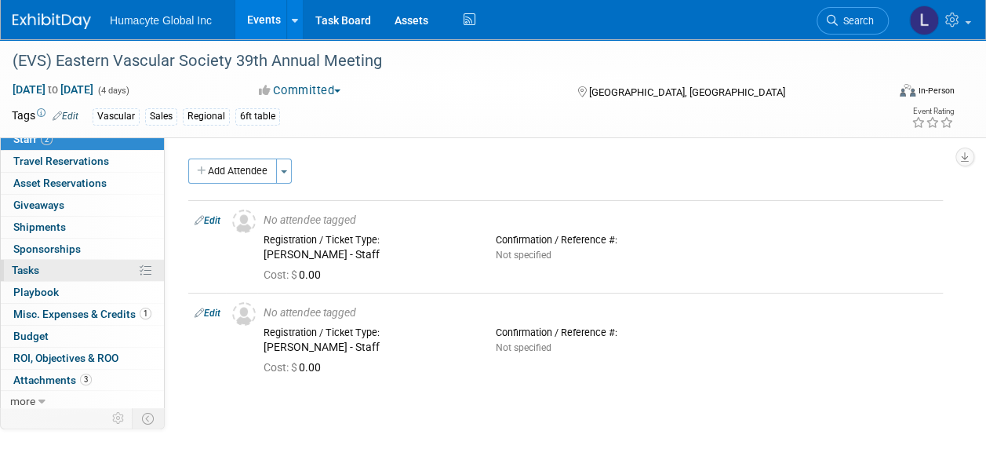
click at [35, 268] on span "Tasks 0%" at bounding box center [25, 270] width 27 height 13
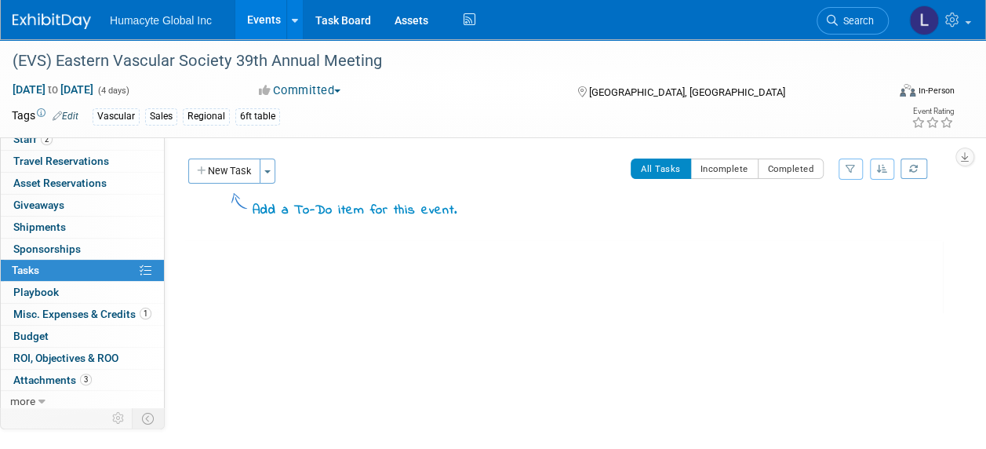
click at [202, 151] on div "Initiator: Rob Bedrosian / Vinny Mazzurco Department: Discovery & Pipeline Comm…" at bounding box center [560, 309] width 790 height 345
click at [207, 169] on button "New Task" at bounding box center [224, 170] width 72 height 25
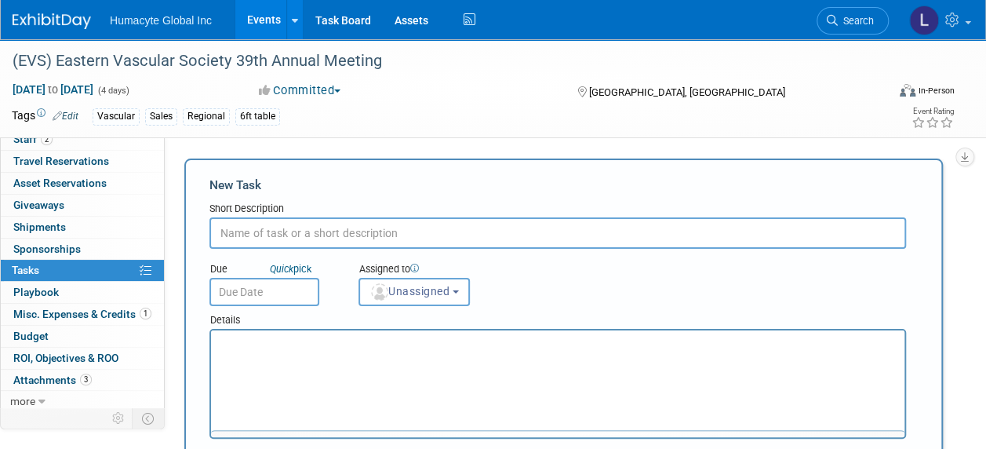
scroll to position [0, 0]
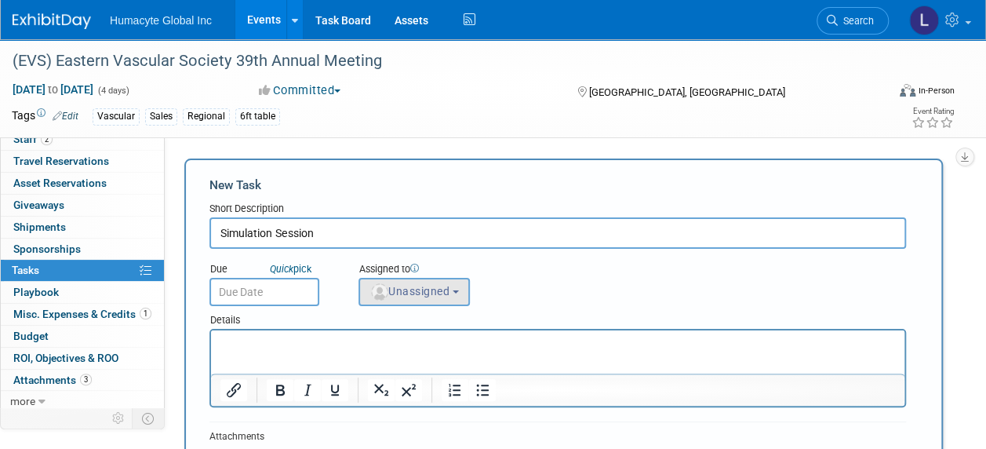
type input "Simulation Session"
click at [389, 293] on span "Unassigned" at bounding box center [410, 291] width 80 height 13
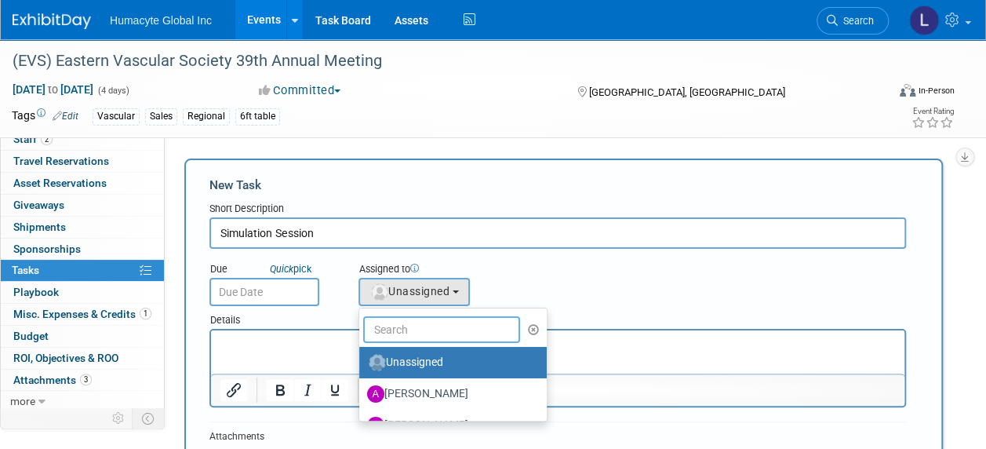
click at [415, 331] on input "text" at bounding box center [441, 329] width 157 height 27
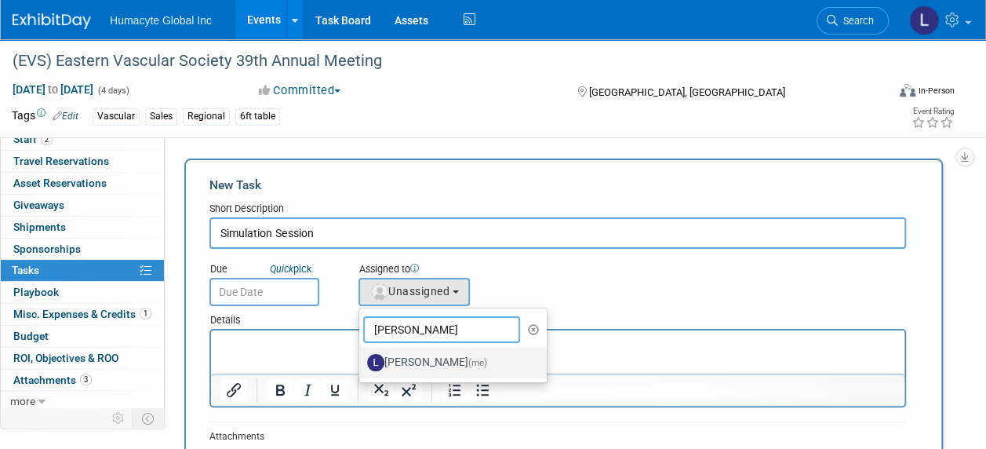
type input "Linda"
drag, startPoint x: 432, startPoint y: 363, endPoint x: 221, endPoint y: 32, distance: 392.6
click at [432, 363] on label "Linda Hamilton (me)" at bounding box center [449, 362] width 164 height 25
click at [362, 363] on input "Linda Hamilton (me)" at bounding box center [356, 360] width 10 height 10
select select "37db9ad9-d629-4432-a702-64294516bf75"
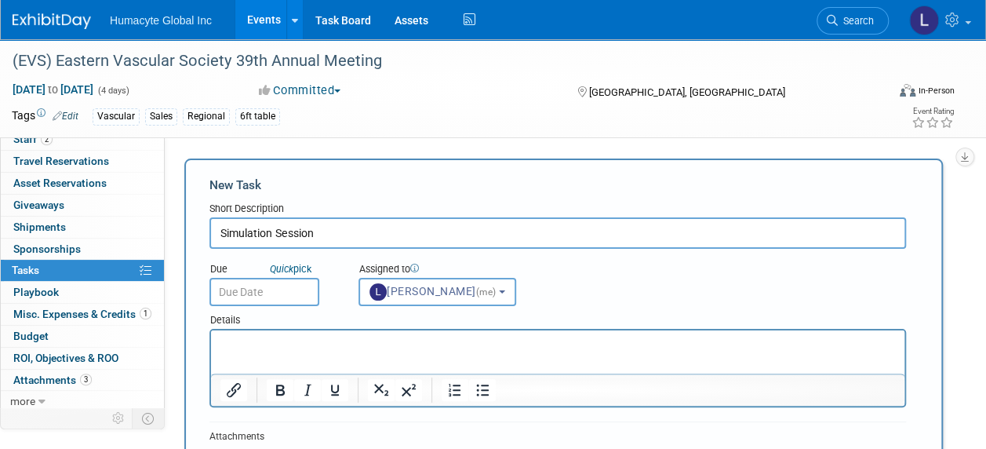
click at [348, 340] on p "Rich Text Area. Press ALT-0 for help." at bounding box center [557, 345] width 675 height 16
click at [277, 348] on p "Rich Text Area. Press ALT-0 for help." at bounding box center [557, 345] width 675 height 16
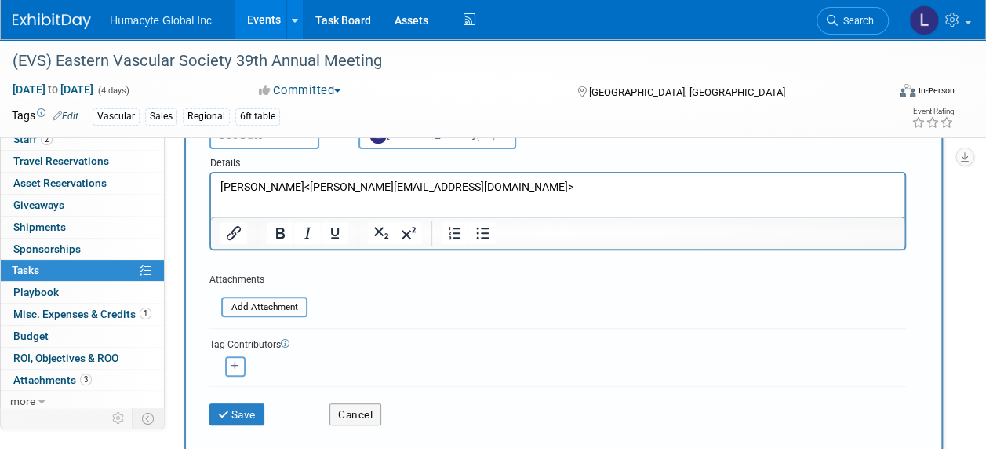
scroll to position [235, 0]
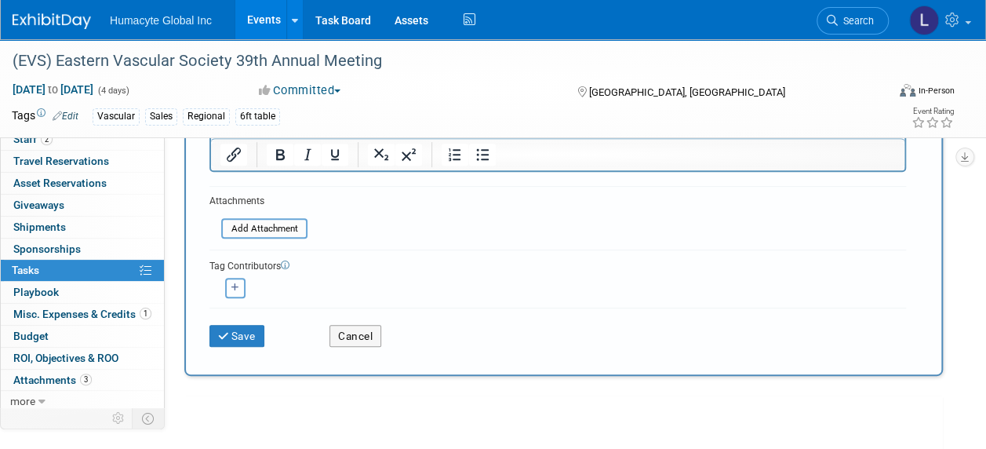
click at [226, 290] on button "button" at bounding box center [235, 288] width 20 height 20
select select
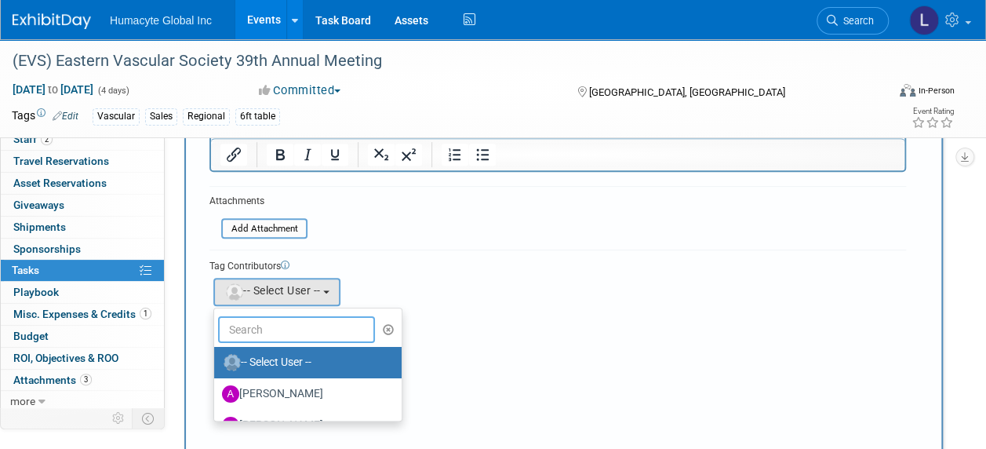
click at [260, 326] on input "text" at bounding box center [296, 329] width 157 height 27
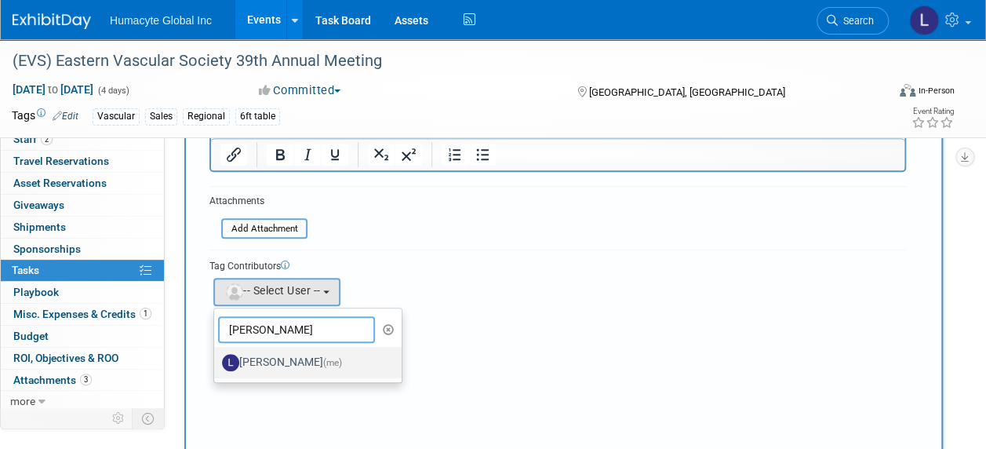
type input "Linda"
click at [283, 363] on label "Linda Hamilton (me)" at bounding box center [304, 362] width 164 height 25
click at [217, 363] on input "Linda Hamilton (me)" at bounding box center [211, 360] width 10 height 10
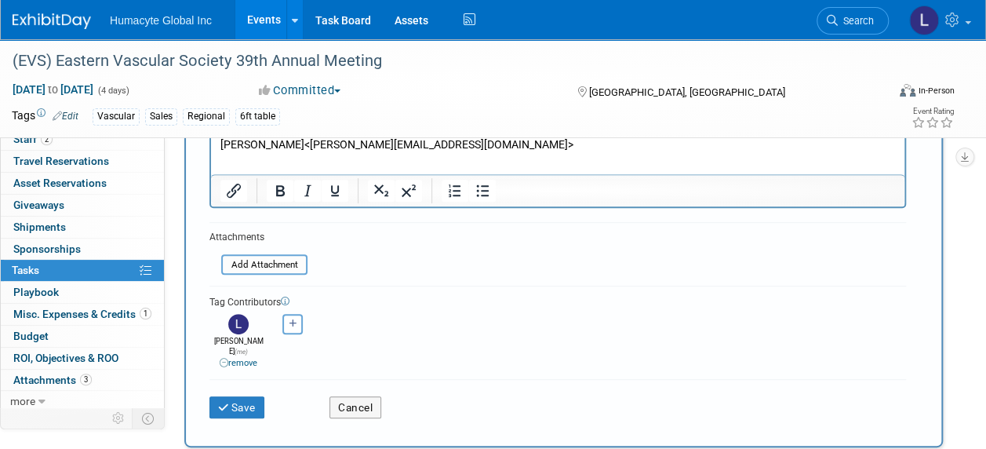
scroll to position [314, 0]
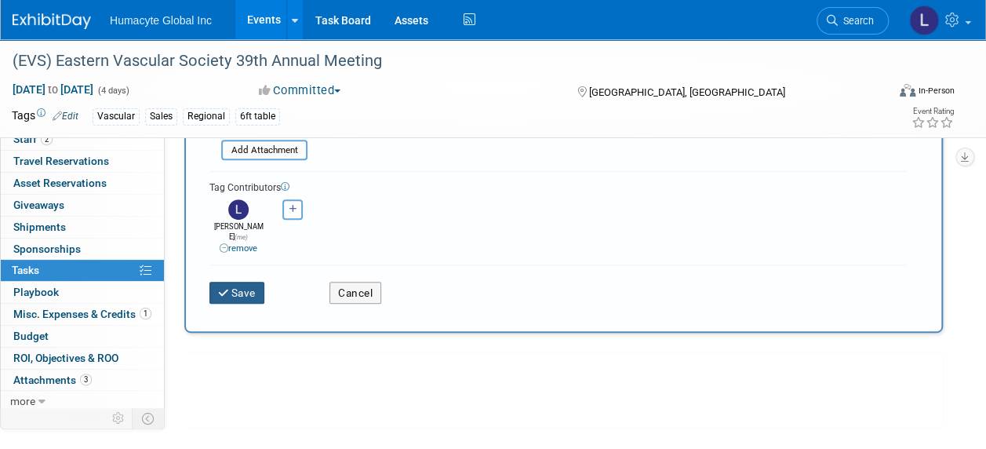
click at [232, 282] on button "Save" at bounding box center [236, 293] width 55 height 22
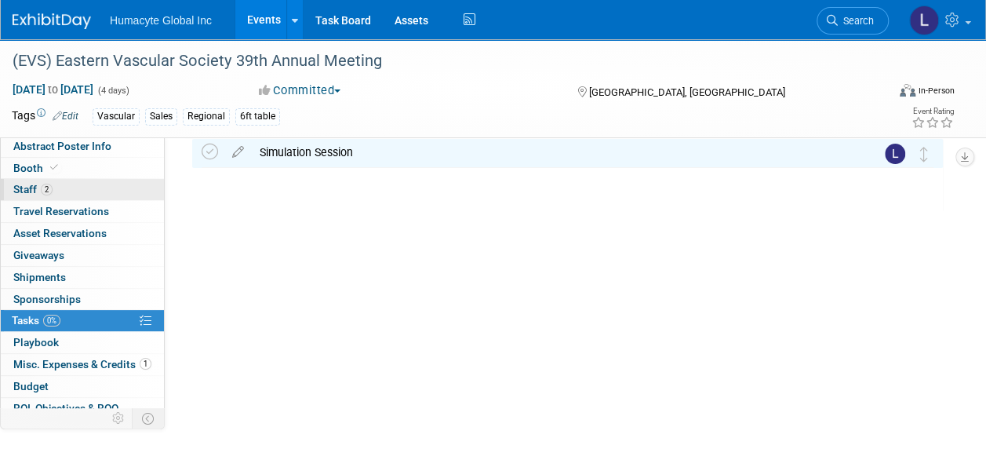
scroll to position [0, 0]
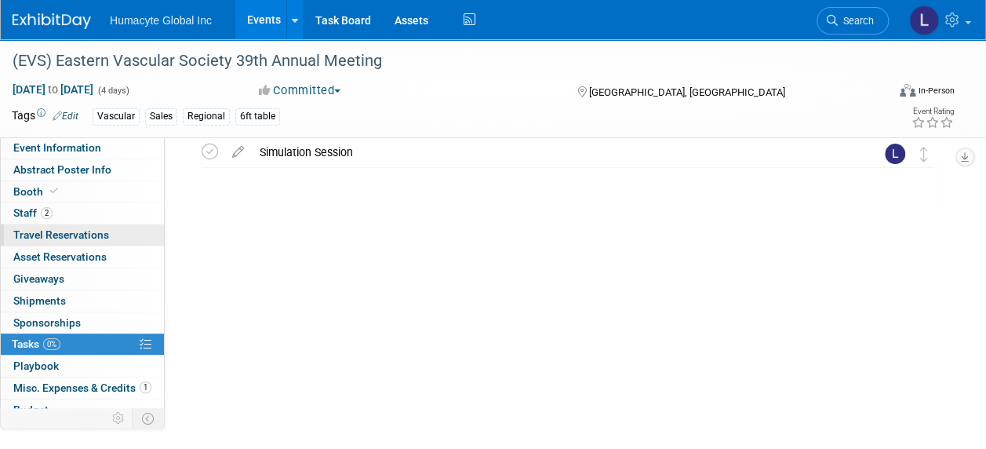
click at [28, 224] on link "0 Travel Reservations 0" at bounding box center [82, 234] width 163 height 21
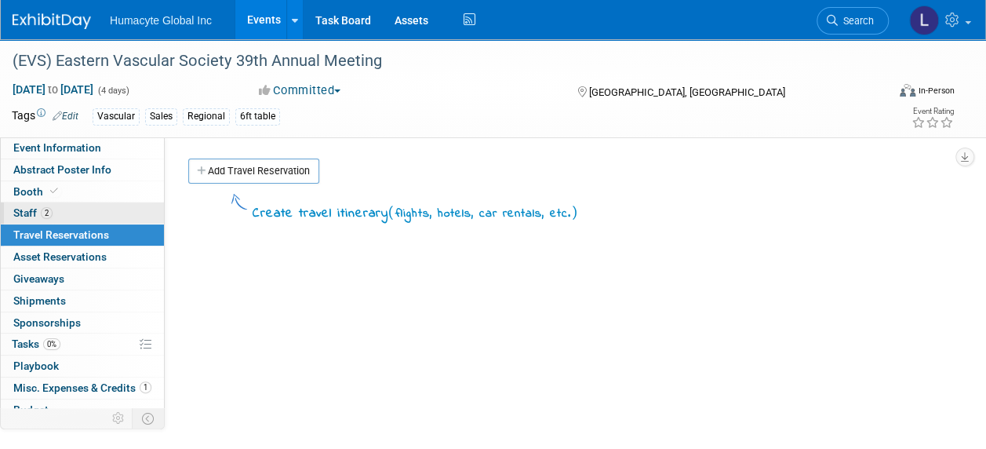
click at [24, 210] on span "Staff 2" at bounding box center [32, 212] width 39 height 13
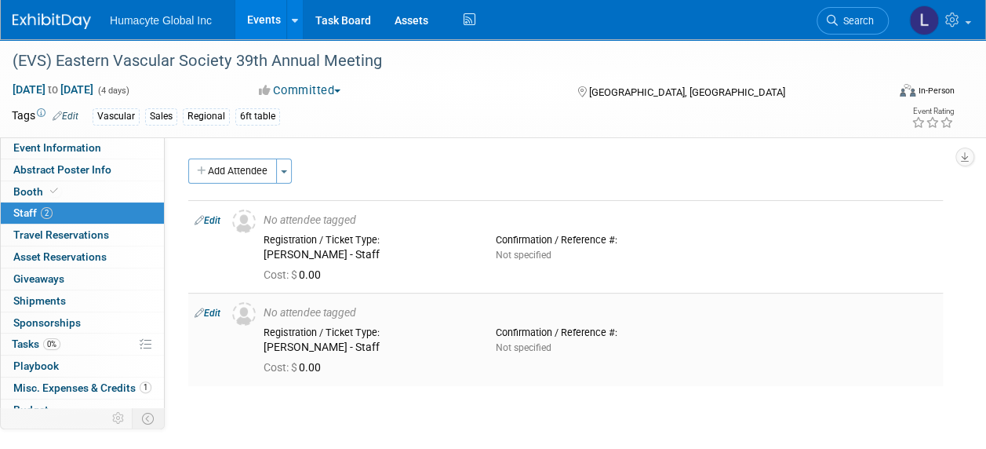
click at [204, 312] on link "Edit" at bounding box center [208, 313] width 26 height 11
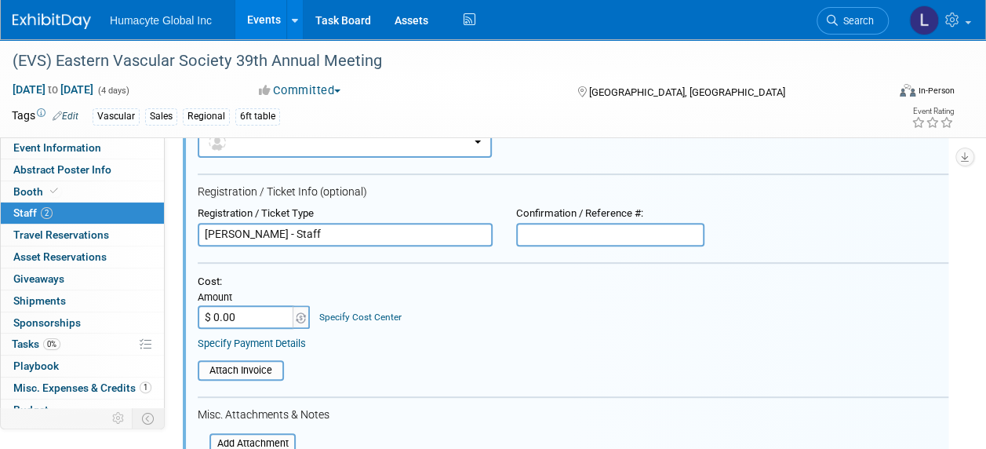
scroll to position [349, 0]
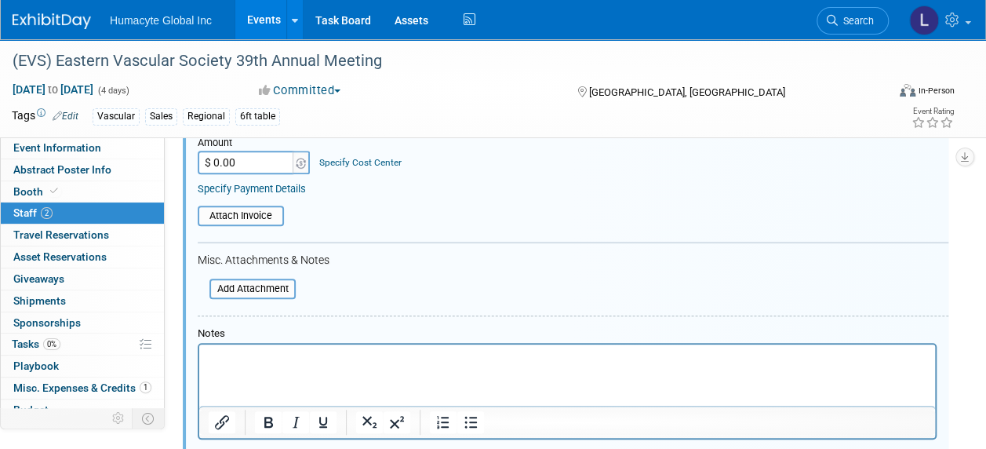
click at [297, 366] on html at bounding box center [567, 355] width 736 height 22
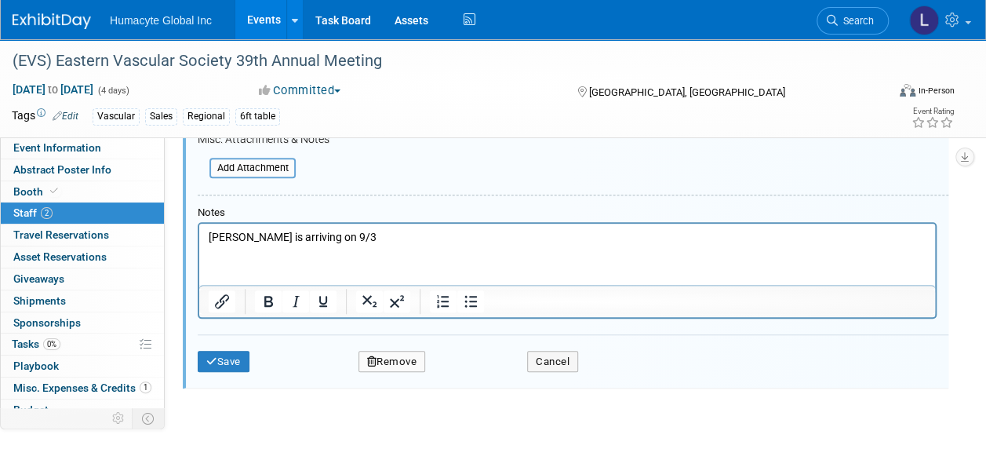
scroll to position [506, 0]
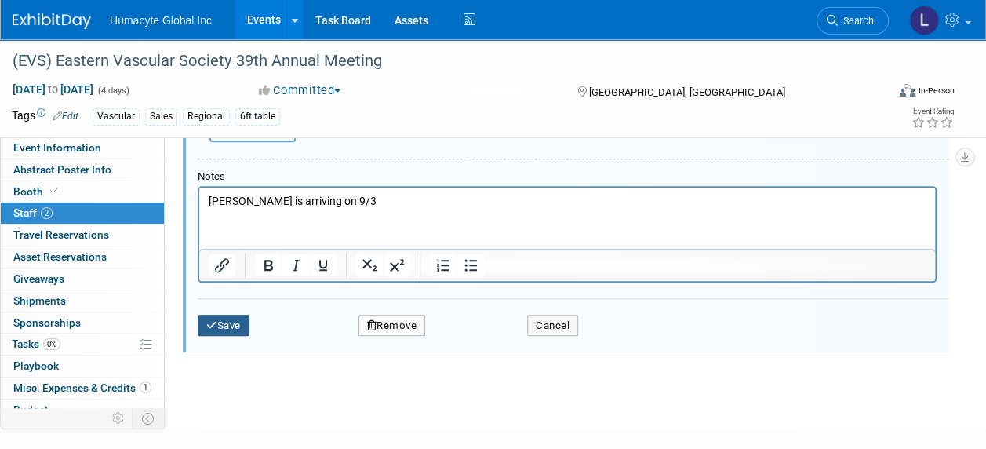
click at [209, 315] on button "Save" at bounding box center [224, 326] width 52 height 22
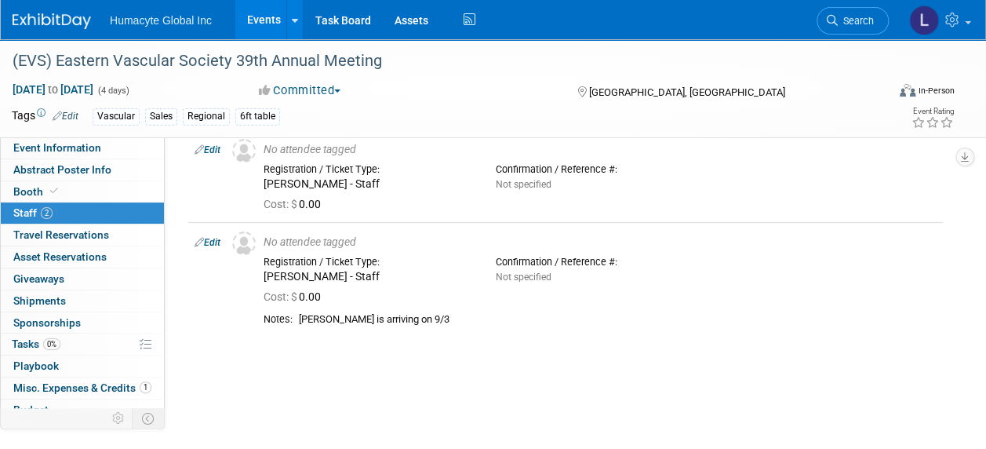
scroll to position [46, 0]
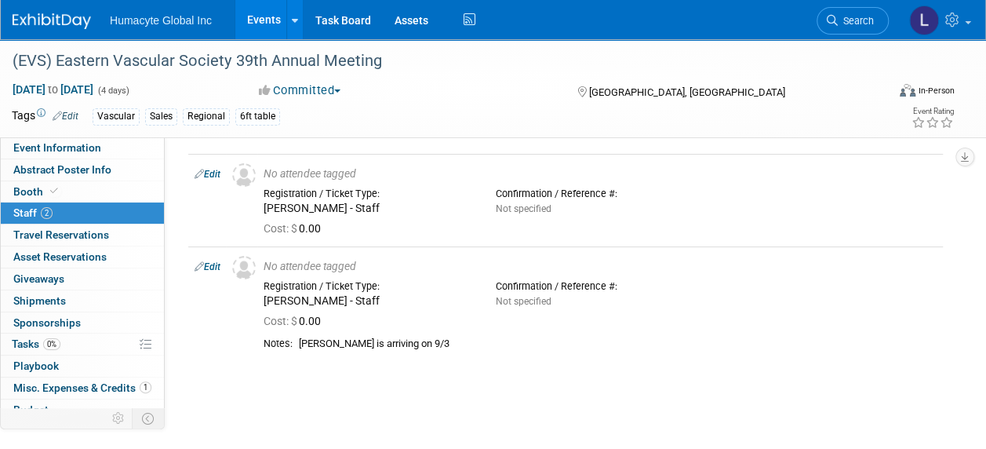
click at [206, 172] on link "Edit" at bounding box center [208, 174] width 26 height 11
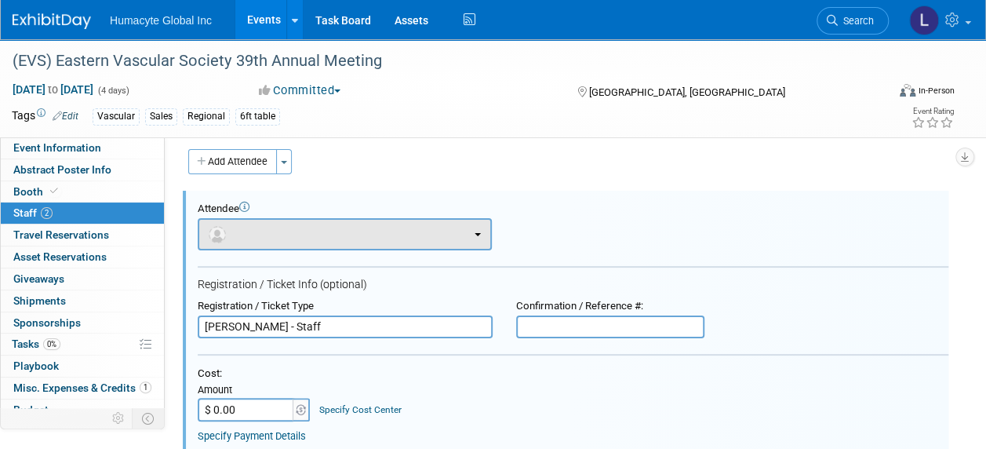
scroll to position [0, 0]
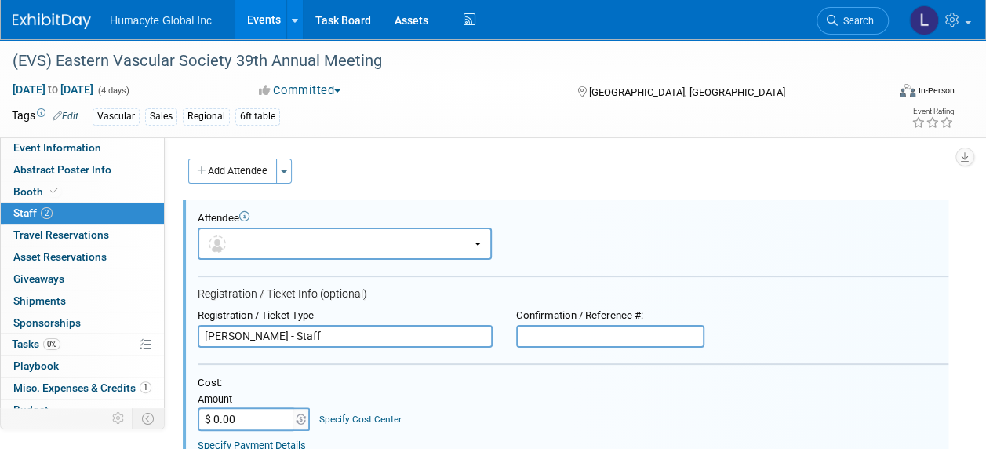
click at [364, 343] on input "Ashley Grasso - Staff" at bounding box center [345, 337] width 295 height 24
click at [303, 235] on button "button" at bounding box center [345, 244] width 294 height 32
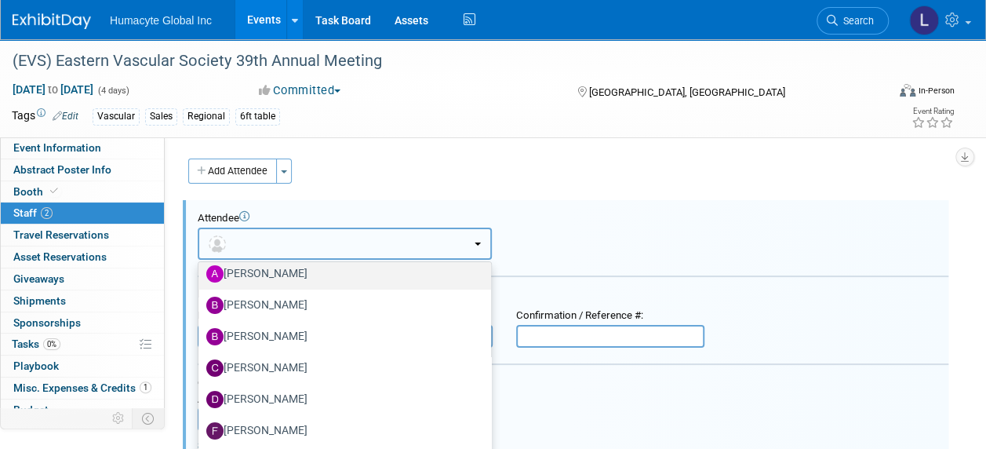
scroll to position [106, 0]
click at [256, 246] on button "button" at bounding box center [345, 244] width 294 height 32
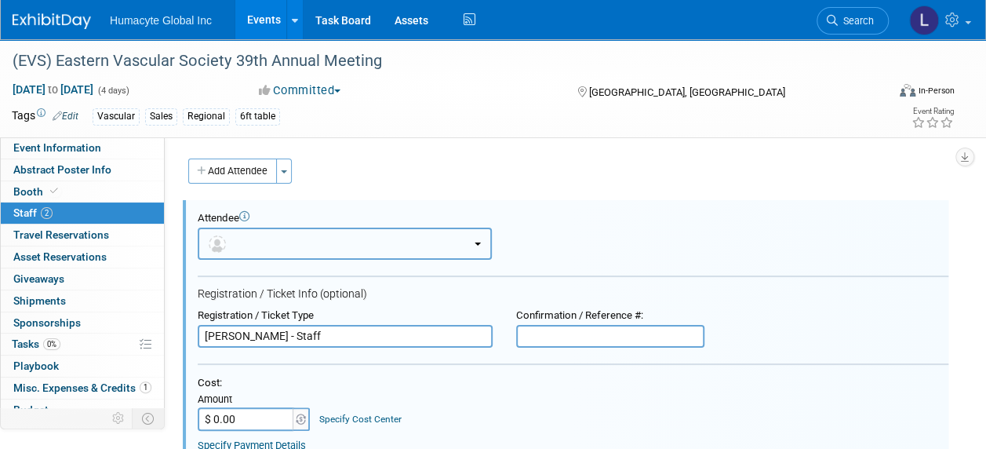
click at [256, 246] on button "button" at bounding box center [345, 244] width 294 height 32
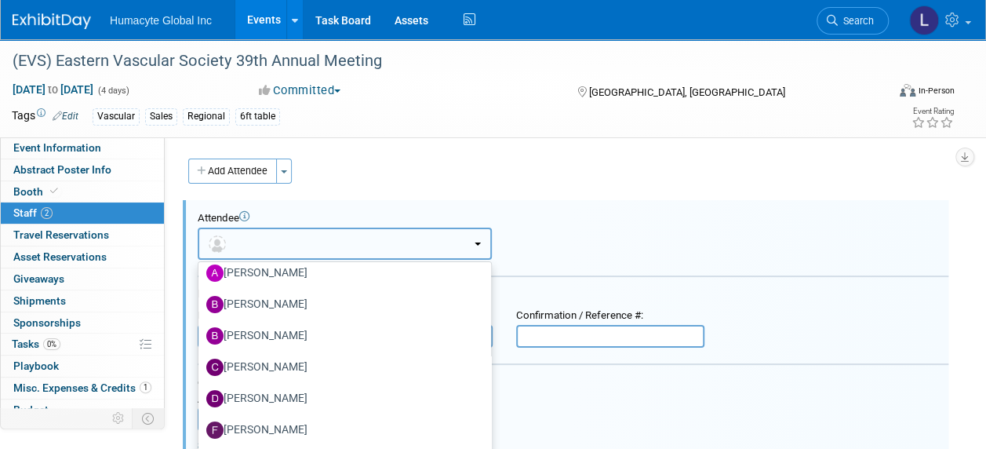
scroll to position [0, 0]
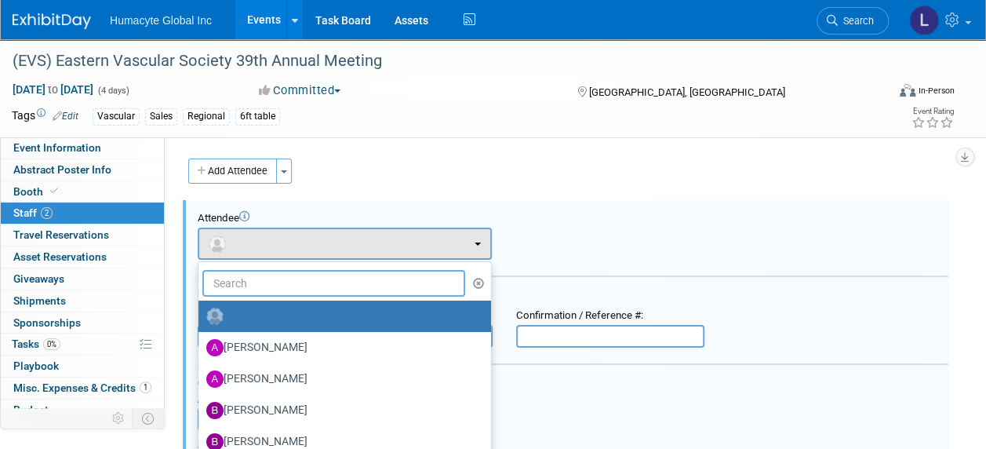
click at [323, 275] on input "text" at bounding box center [333, 283] width 263 height 27
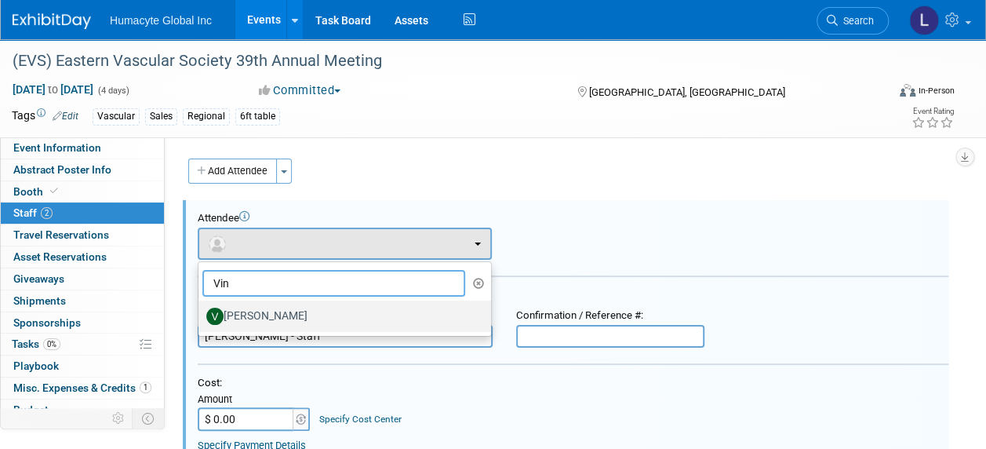
type input "Vin"
click at [268, 305] on label "Vinny Mazzurco" at bounding box center [340, 316] width 269 height 25
click at [201, 309] on input "Vinny Mazzurco" at bounding box center [196, 314] width 10 height 10
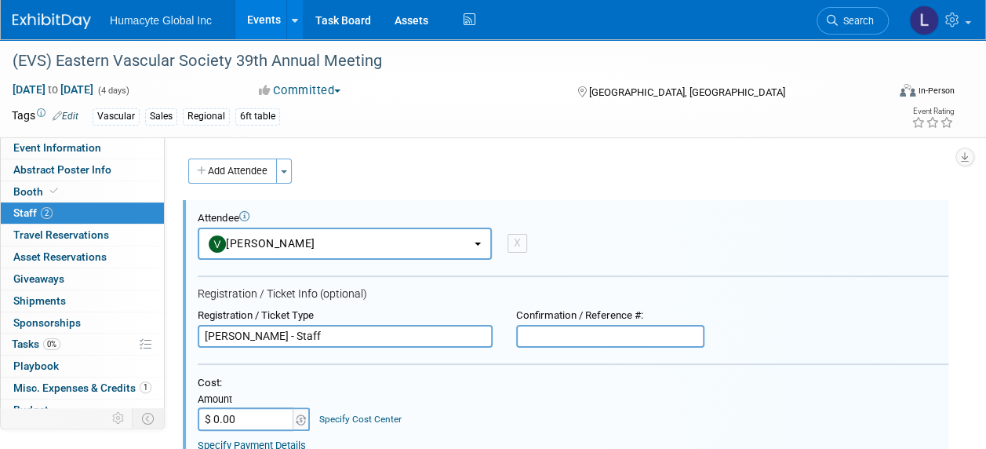
select select "6610b2a4-1c57-494a-8852-97f52d13be71"
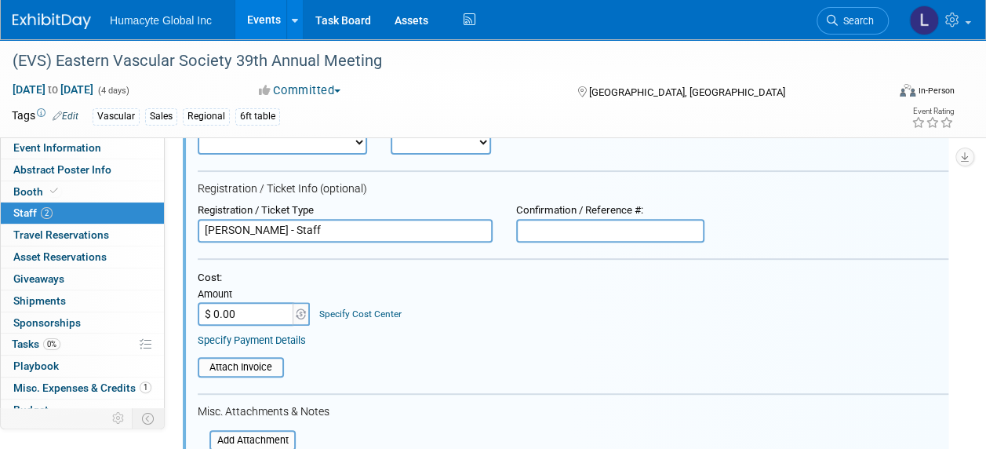
scroll to position [157, 0]
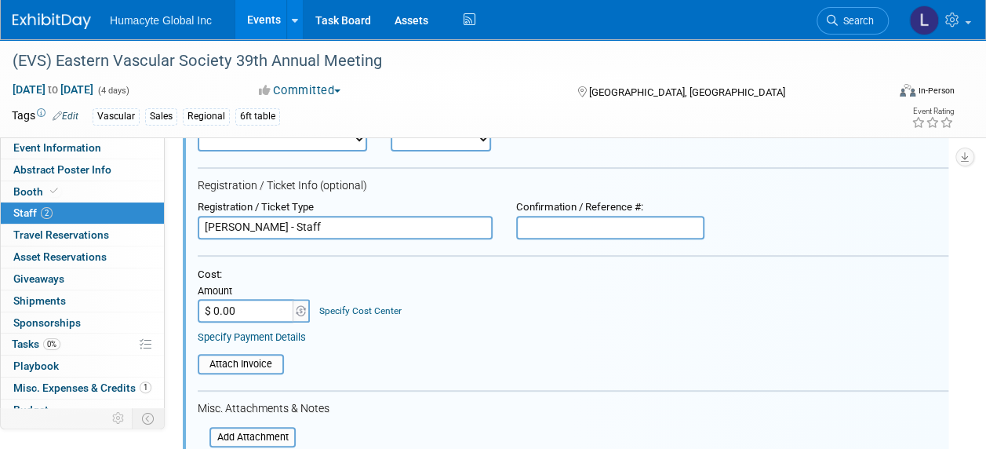
drag, startPoint x: 343, startPoint y: 228, endPoint x: 0, endPoint y: 302, distance: 350.8
click at [0, 292] on html "Humacyte Global Inc Events Add Event Bulk Upload Events Shareable Event Boards …" at bounding box center [493, 67] width 986 height 449
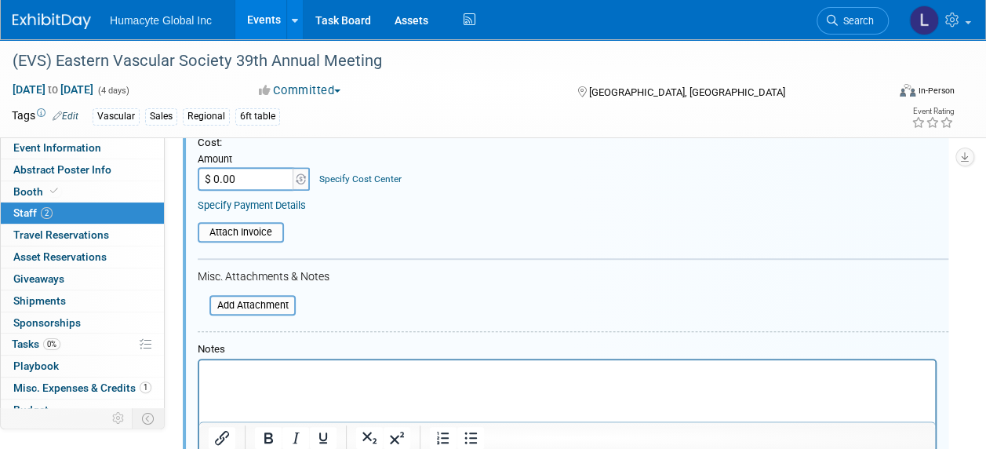
scroll to position [314, 0]
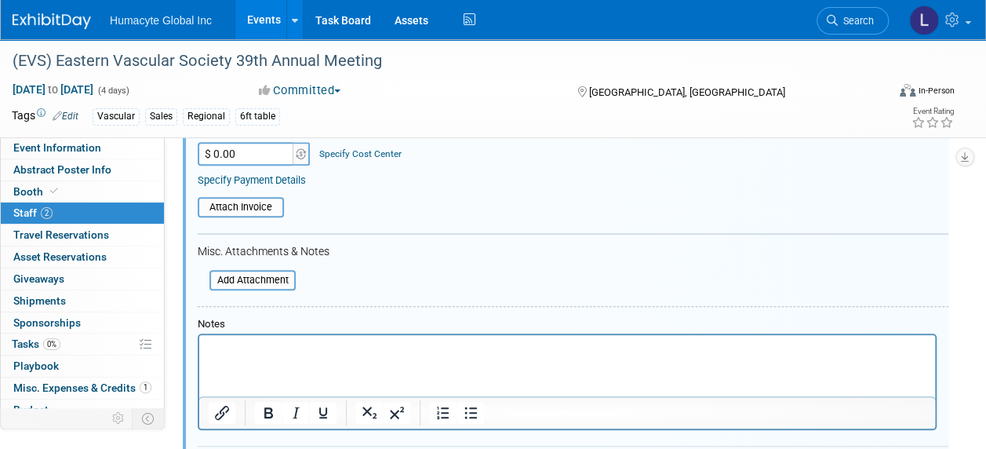
click at [216, 352] on p "Rich Text Area. Press ALT-0 for help." at bounding box center [568, 349] width 718 height 16
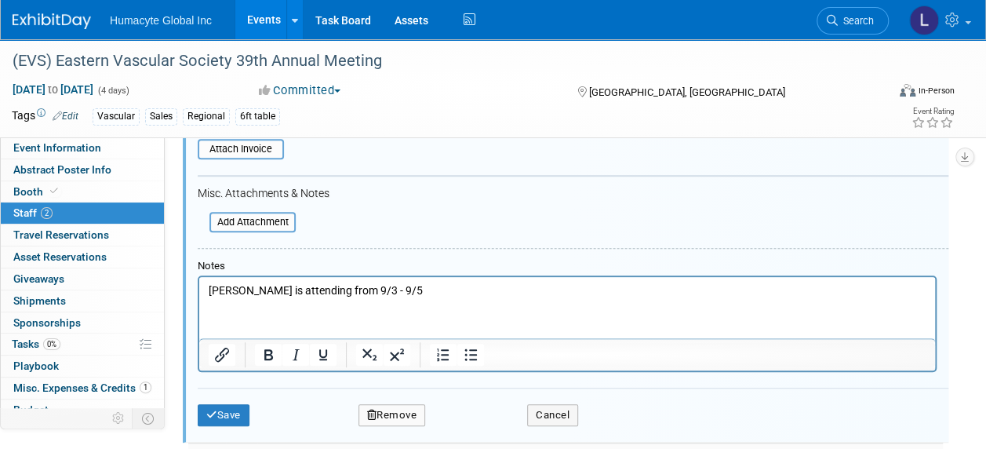
scroll to position [471, 0]
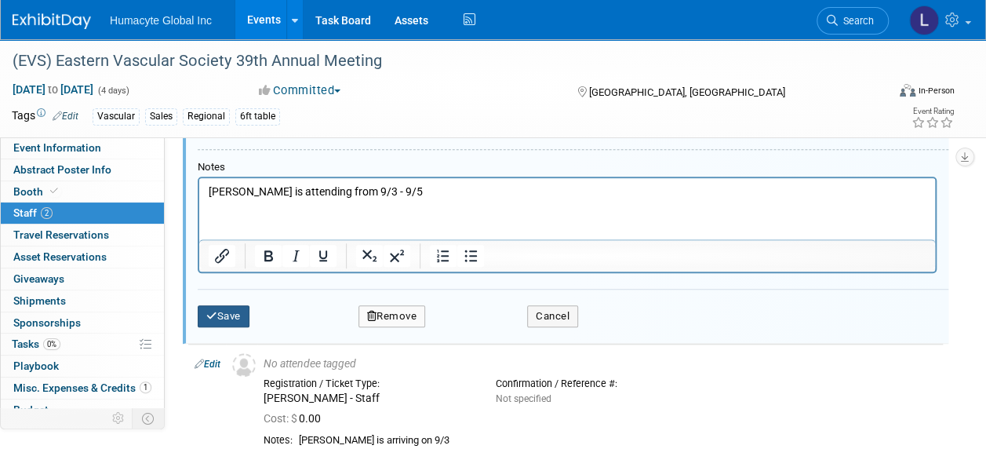
click at [240, 314] on button "Save" at bounding box center [224, 316] width 52 height 22
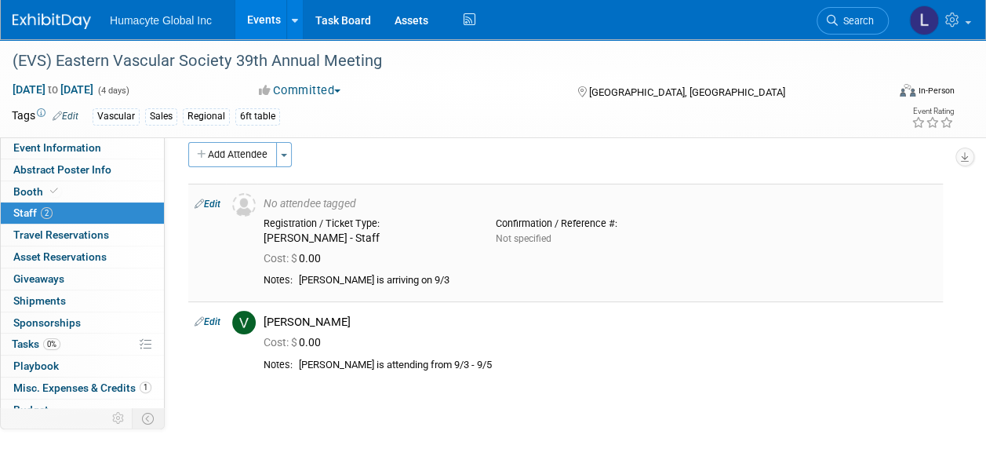
scroll to position [0, 0]
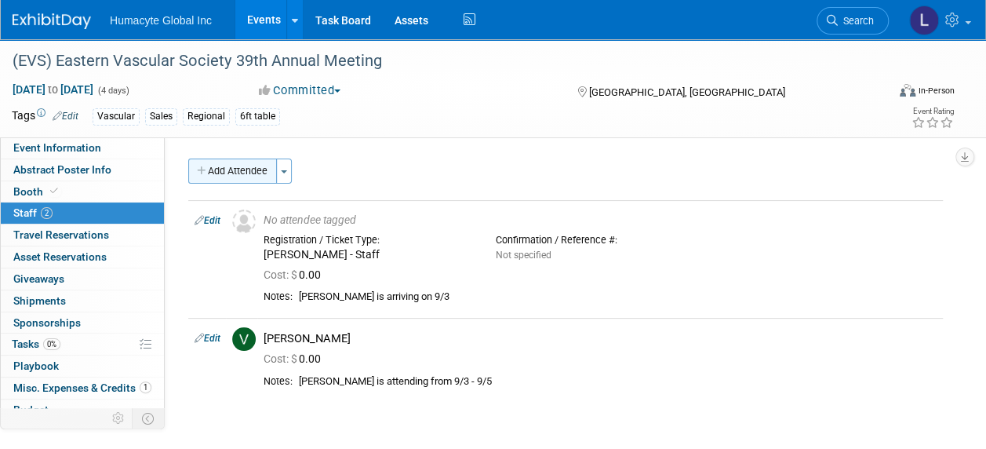
click at [198, 165] on button "Add Attendee" at bounding box center [232, 170] width 89 height 25
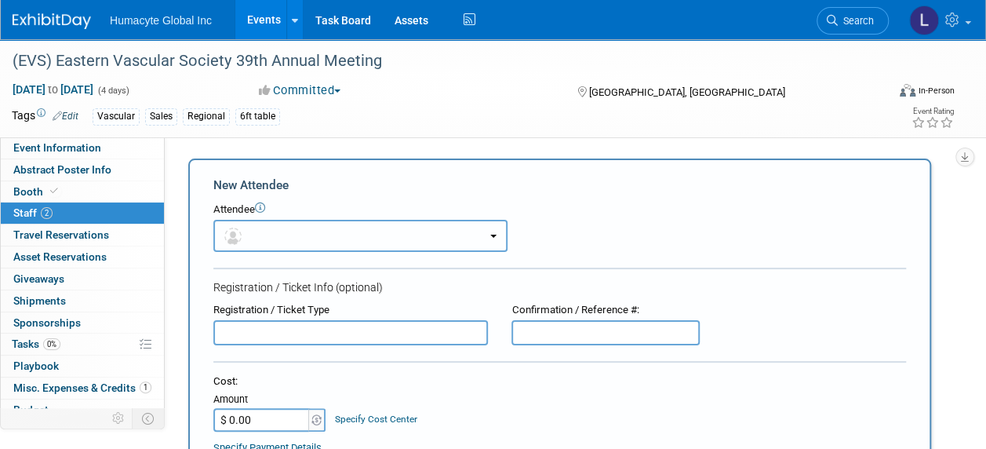
click at [256, 224] on button "button" at bounding box center [360, 236] width 294 height 32
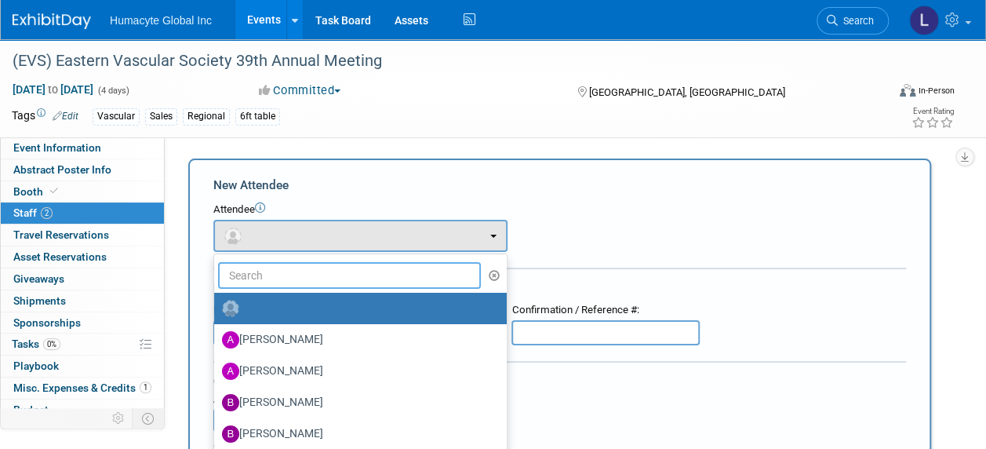
click at [238, 265] on input "text" at bounding box center [349, 275] width 263 height 27
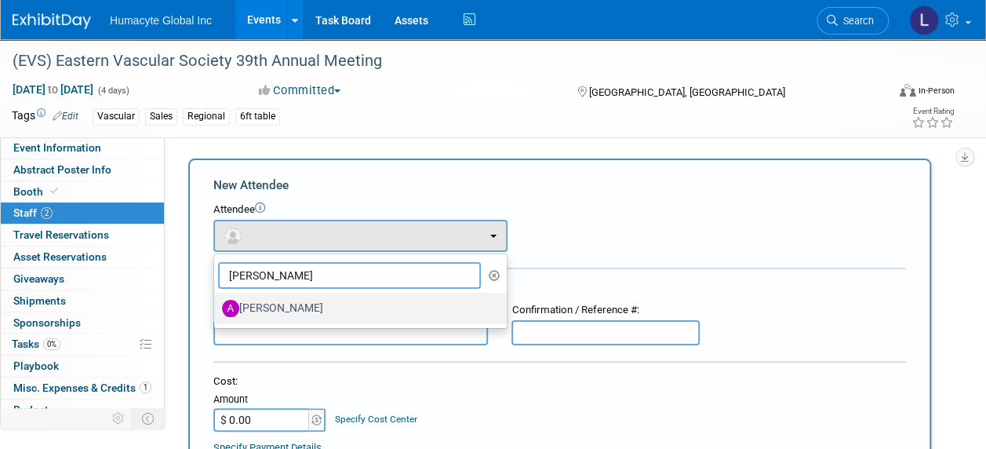
type input "Anthony"
click at [254, 312] on label "Anthony Mattair" at bounding box center [356, 308] width 269 height 25
click at [217, 311] on input "Anthony Mattair" at bounding box center [211, 306] width 10 height 10
select select "32496a97-0b70-4248-9380-580a718ec7dd"
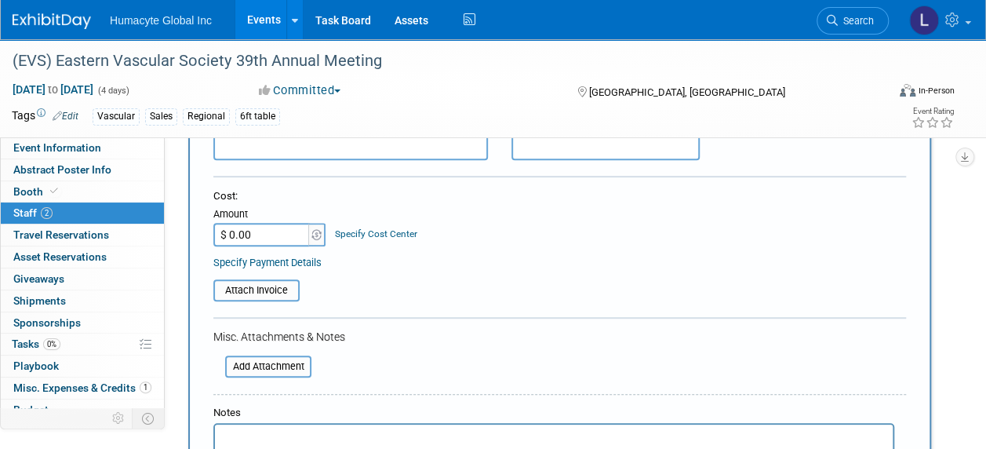
scroll to position [314, 0]
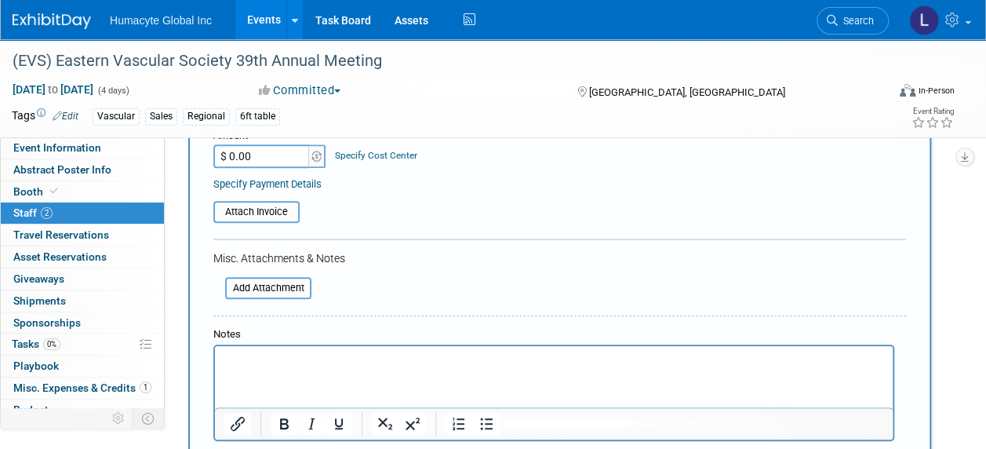
click at [271, 364] on p "Rich Text Area. Press ALT-0 for help." at bounding box center [554, 360] width 660 height 16
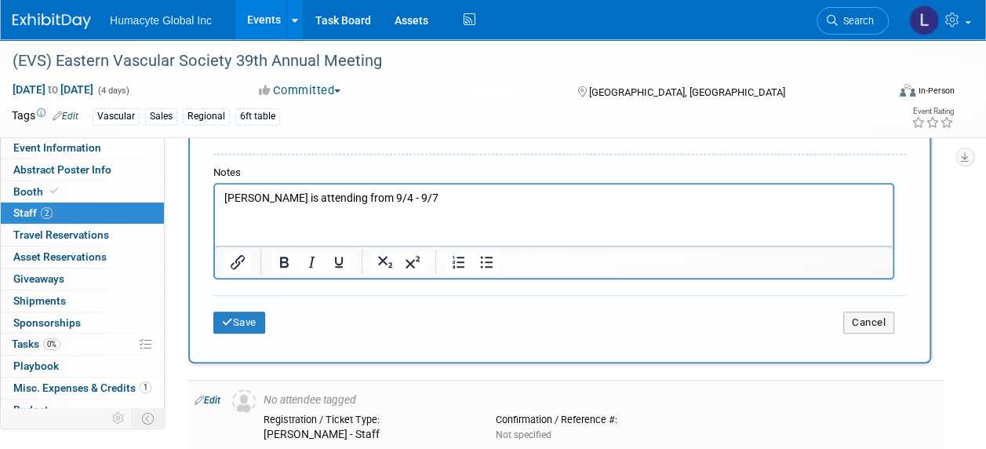
scroll to position [549, 0]
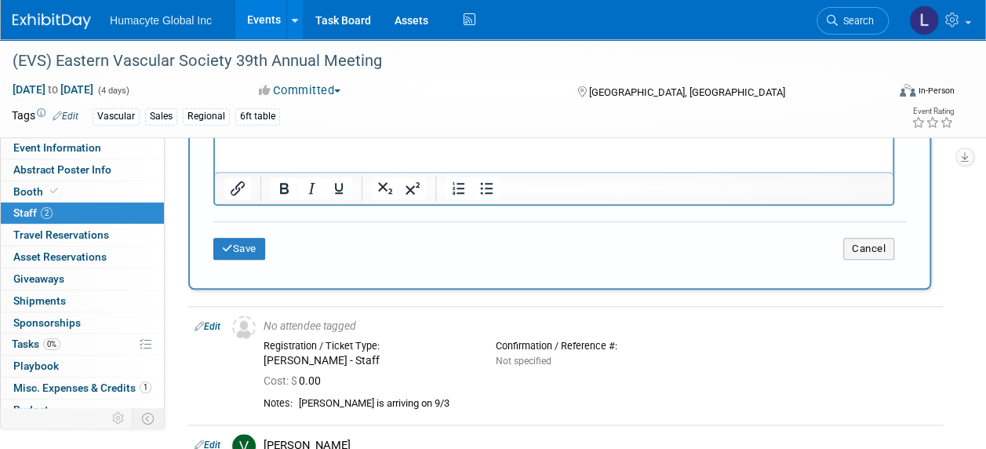
click at [256, 262] on div "Save Cancel" at bounding box center [559, 246] width 693 height 50
click at [245, 251] on button "Save" at bounding box center [239, 249] width 52 height 22
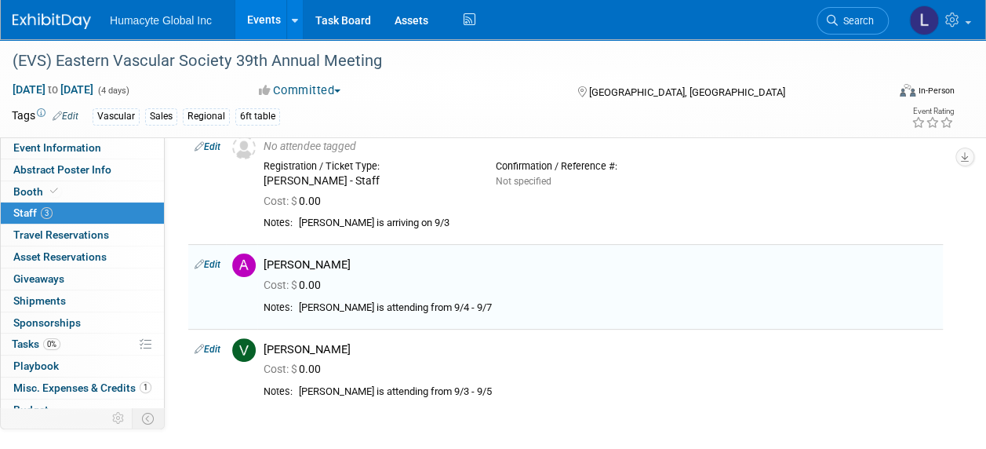
scroll to position [0, 0]
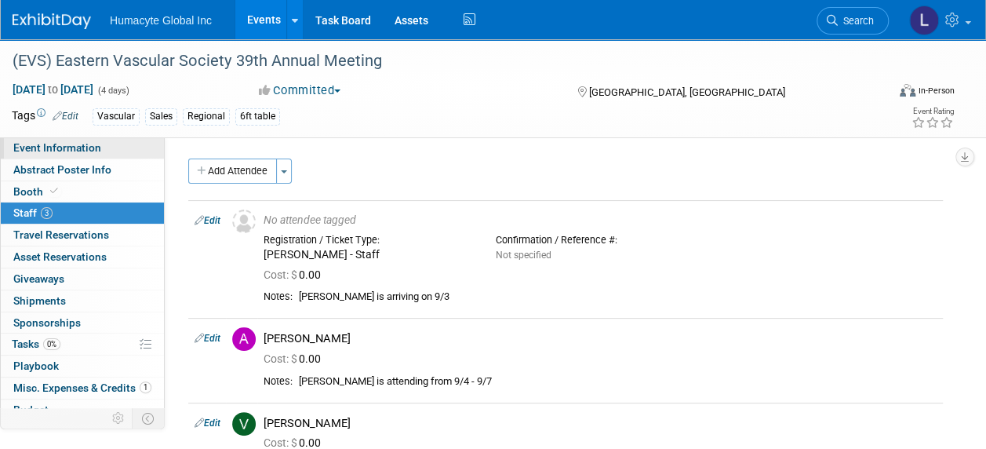
click at [38, 150] on span "Event Information" at bounding box center [57, 147] width 88 height 13
select select "Sales"
select select "Vascular"
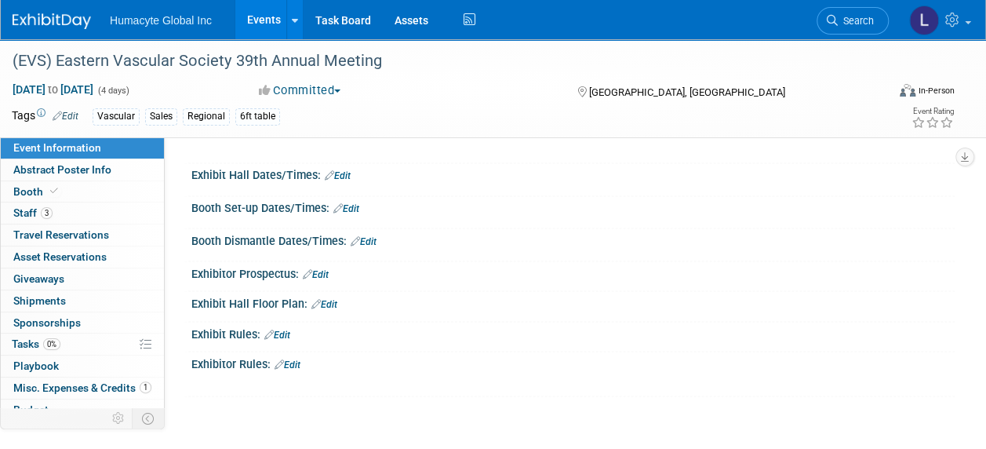
scroll to position [1268, 0]
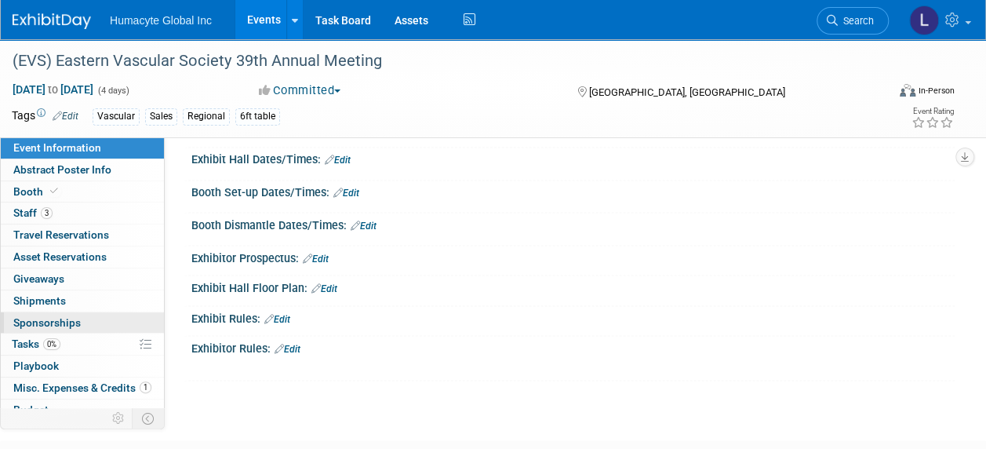
click at [52, 322] on span "Sponsorships 0" at bounding box center [46, 322] width 67 height 13
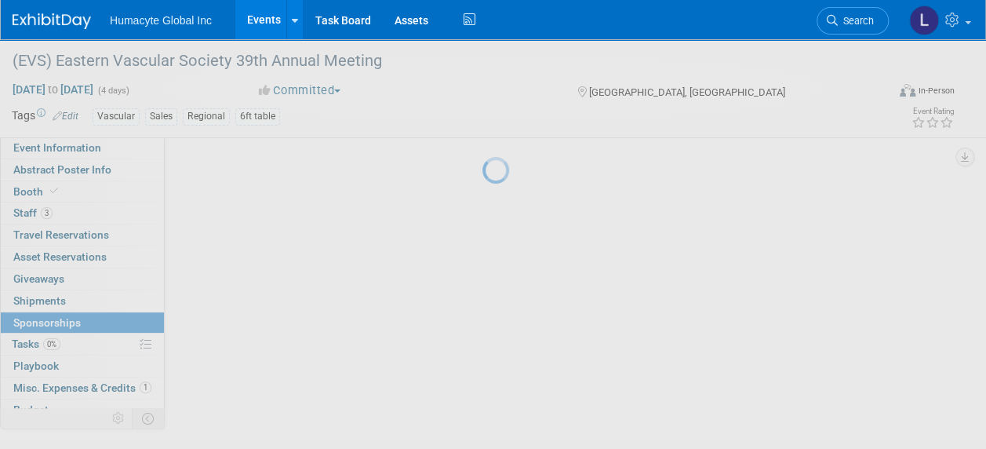
scroll to position [0, 0]
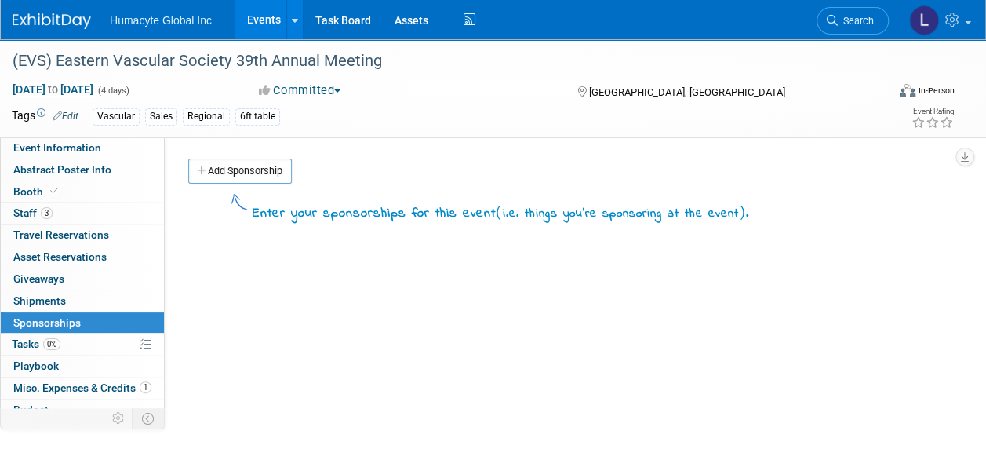
click at [234, 169] on link "Add Sponsorship" at bounding box center [240, 170] width 104 height 25
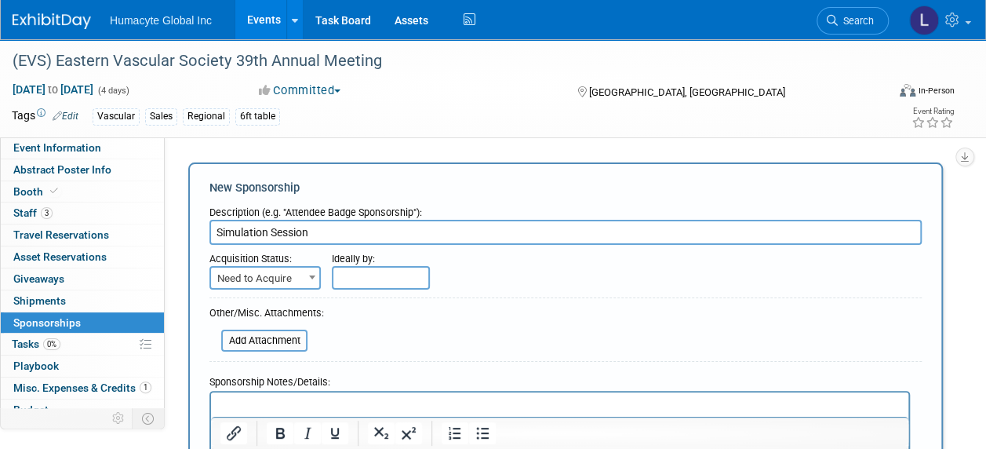
type input "Simulation Session"
click at [249, 268] on span "Need to Acquire" at bounding box center [265, 279] width 108 height 22
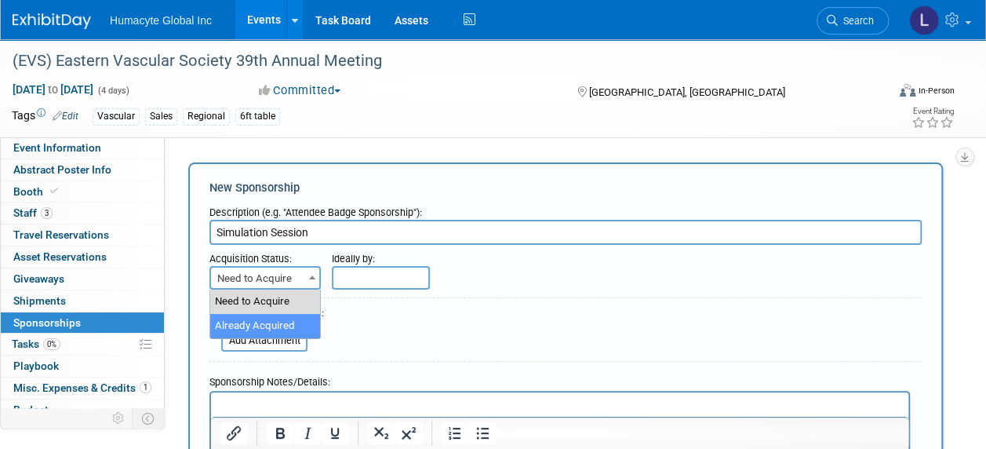
select select "2"
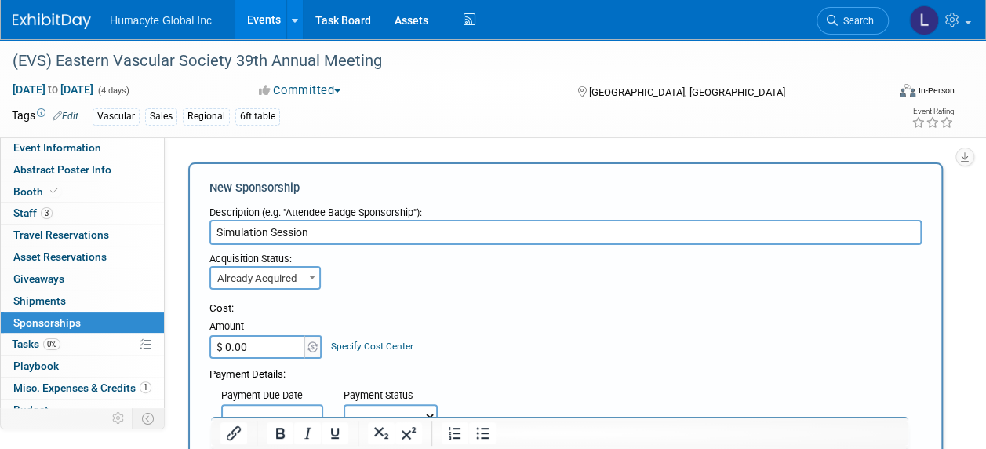
click at [238, 349] on input "$ 0.00" at bounding box center [258, 347] width 98 height 24
type input "$ 2,500.00"
click at [661, 253] on div "Acquisition Status: Need to Acquire Already Acquired Already Acquired Ideally b…" at bounding box center [566, 267] width 736 height 45
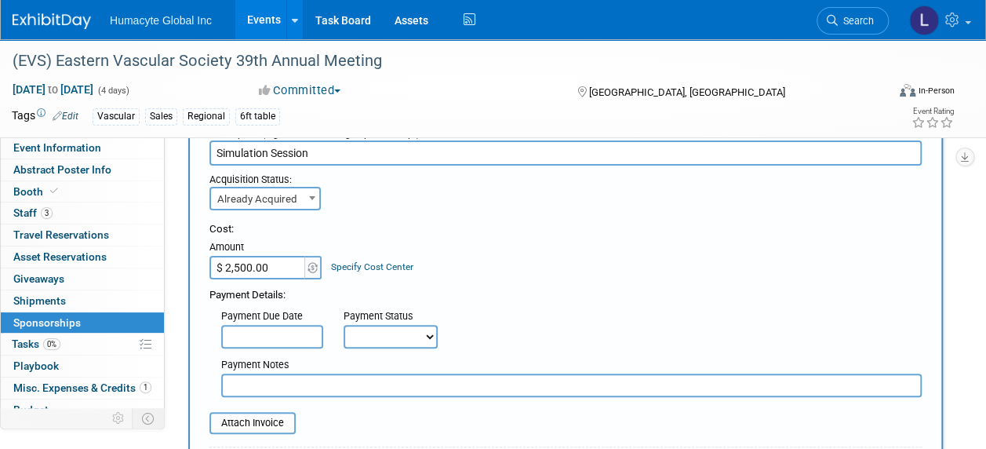
scroll to position [157, 0]
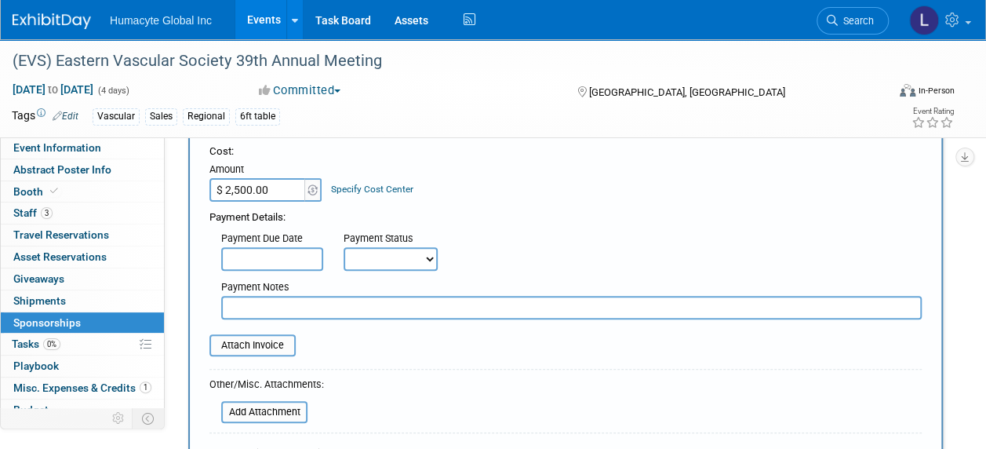
click at [377, 191] on link "Specify Cost Center" at bounding box center [372, 189] width 82 height 11
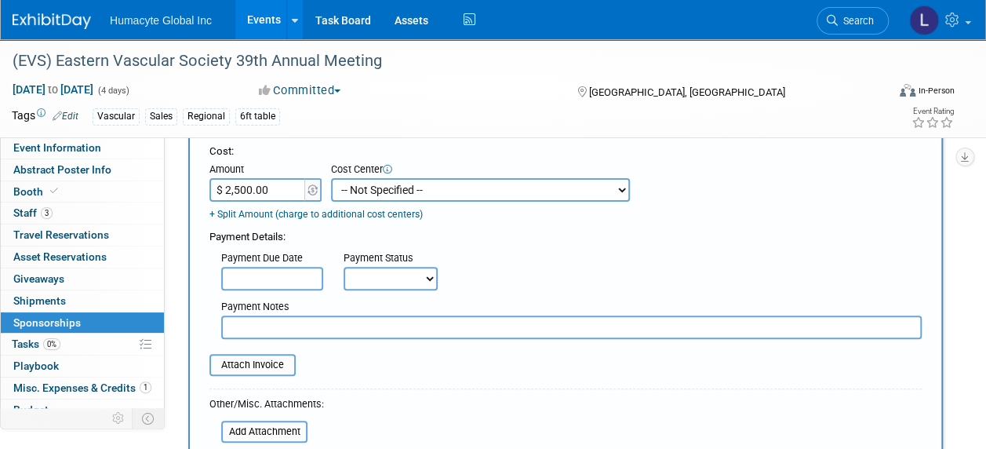
click at [377, 191] on select "-- Not Specified -- Dept 10 - Clinical Dept 11 - Clinical Ops Dept 12 - Medical…" at bounding box center [480, 190] width 299 height 24
select select "18966164"
click at [331, 178] on select "-- Not Specified -- Dept 10 - Clinical Dept 11 - Clinical Ops Dept 12 - Medical…" at bounding box center [480, 190] width 299 height 24
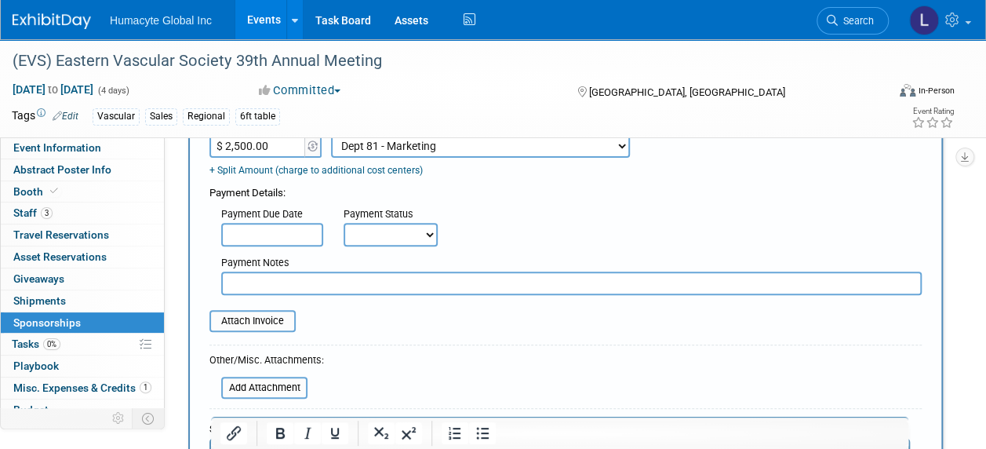
scroll to position [235, 0]
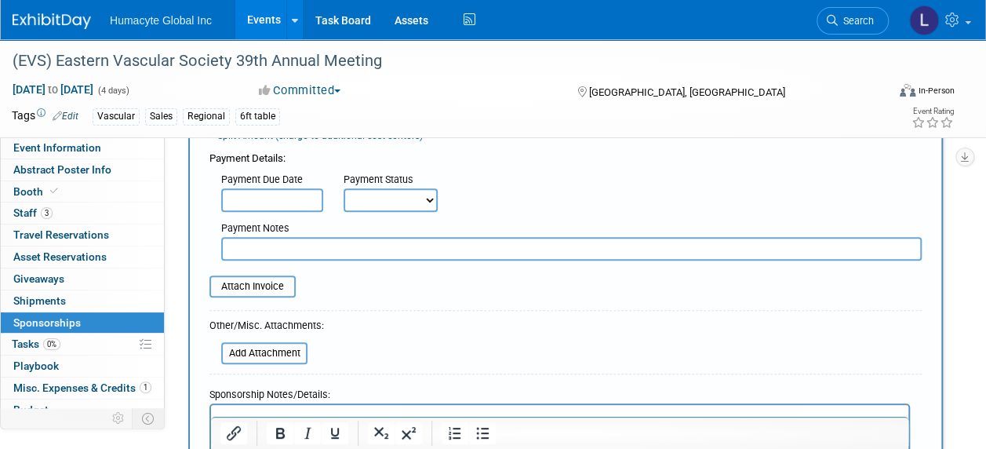
click at [274, 203] on input "text" at bounding box center [272, 200] width 102 height 24
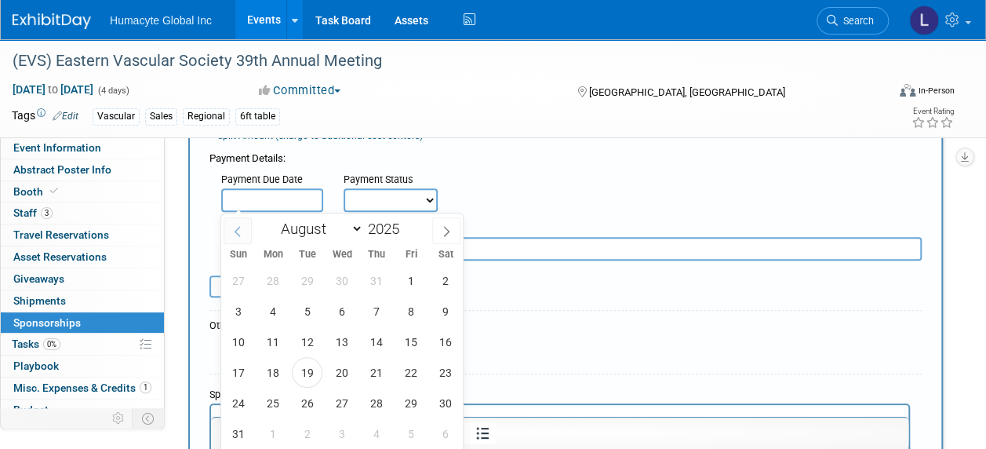
click at [235, 231] on icon at bounding box center [237, 231] width 11 height 11
select select "6"
click at [311, 378] on span "22" at bounding box center [307, 372] width 31 height 31
type input "Jul 22, 2025"
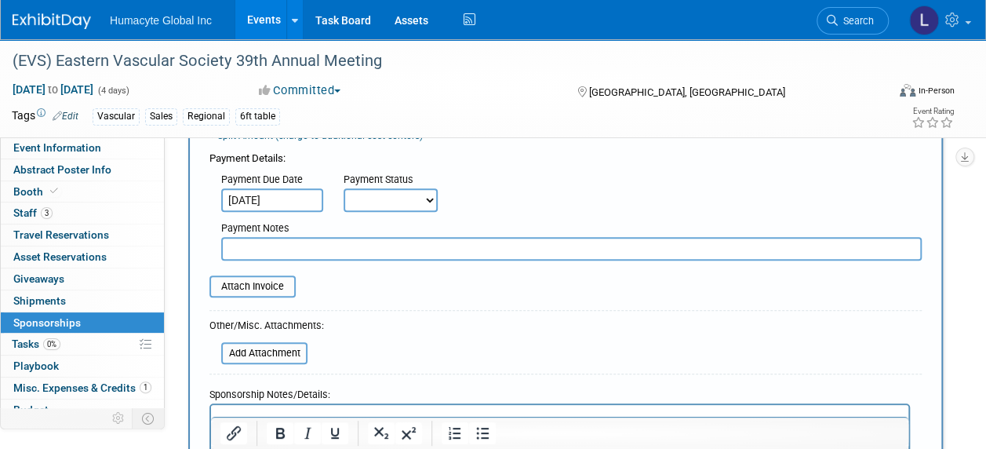
click at [366, 206] on select "Not Paid Yet Partially Paid Paid in Full" at bounding box center [391, 200] width 94 height 24
select select "1"
click at [344, 188] on select "Not Paid Yet Partially Paid Paid in Full" at bounding box center [391, 200] width 94 height 24
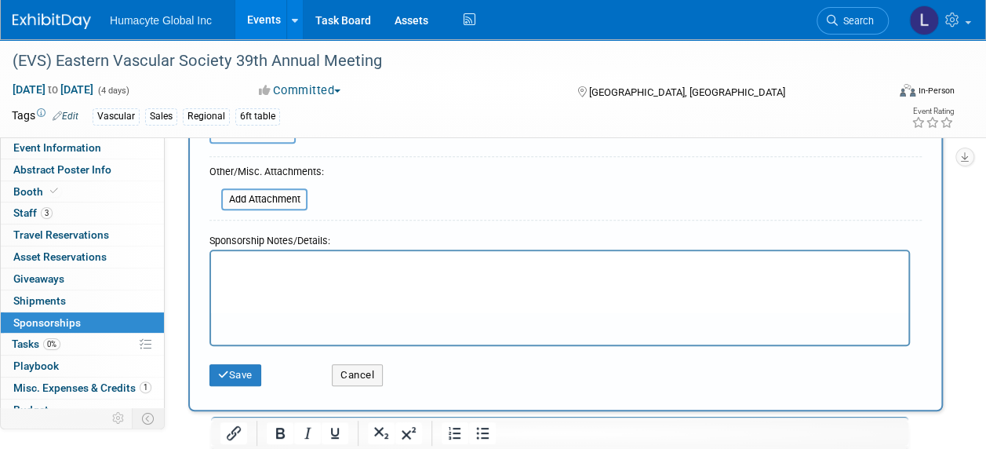
scroll to position [392, 0]
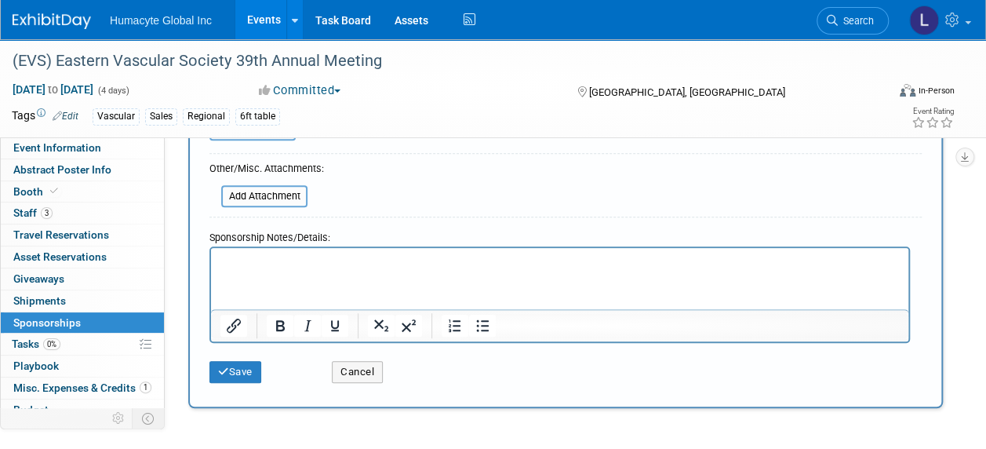
click at [342, 260] on p "Rich Text Area. Press ALT-0 for help." at bounding box center [559, 262] width 679 height 16
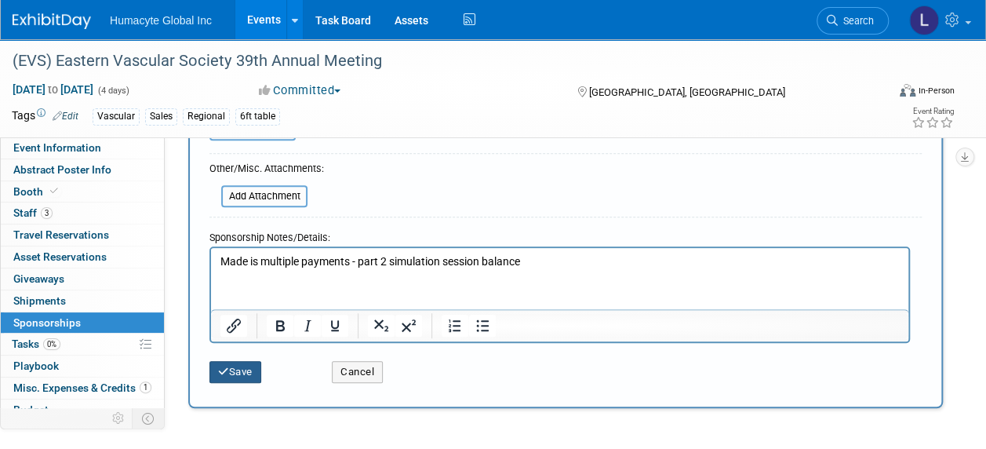
click at [223, 370] on icon "submit" at bounding box center [223, 371] width 11 height 10
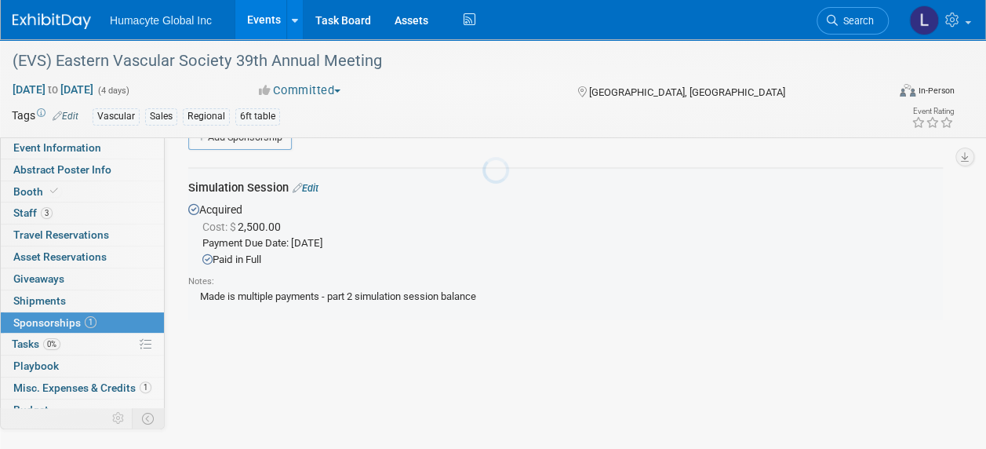
scroll to position [33, 0]
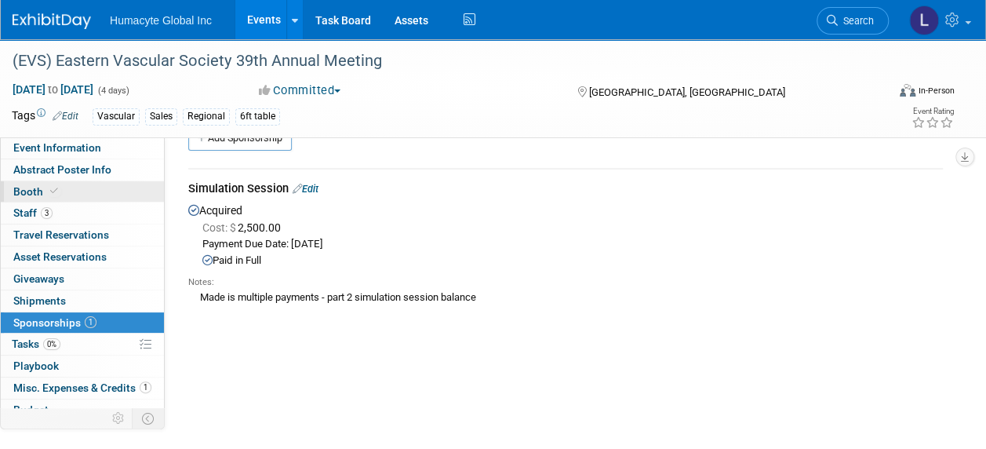
click at [22, 191] on span "Booth" at bounding box center [37, 191] width 48 height 13
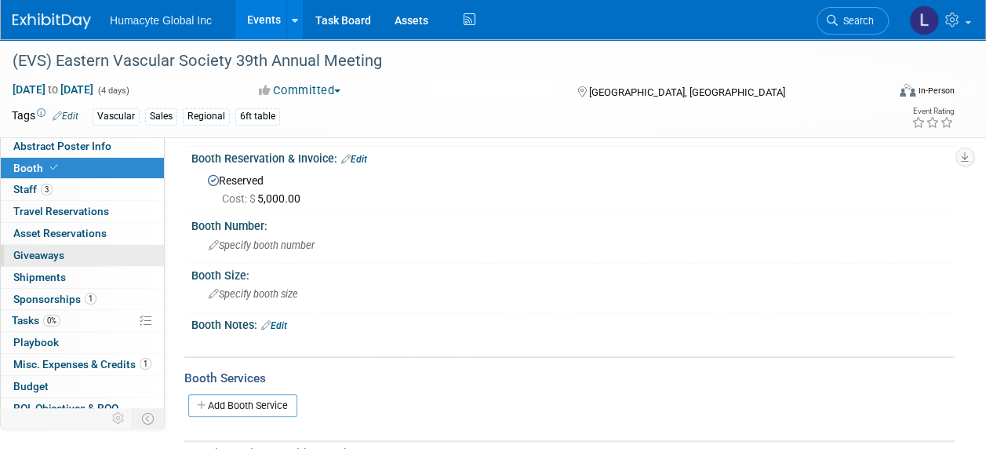
scroll to position [0, 0]
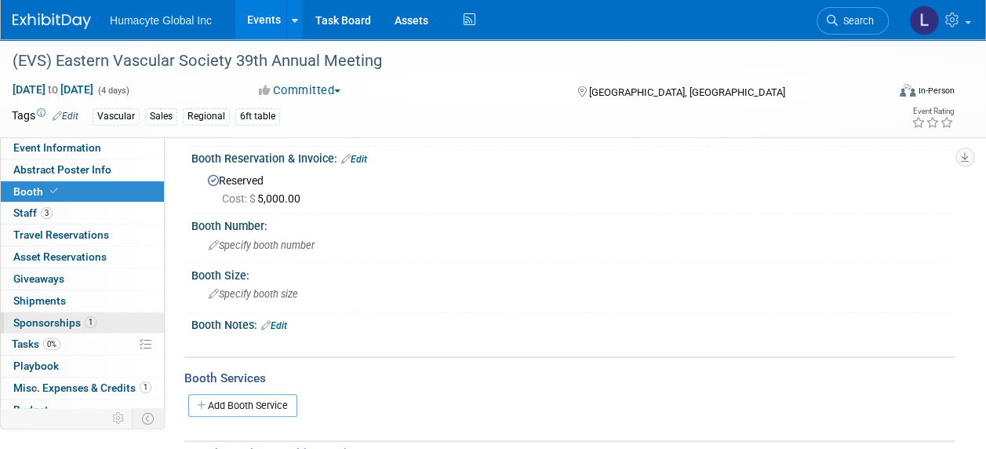
click at [43, 324] on span "Sponsorships 1" at bounding box center [54, 322] width 83 height 13
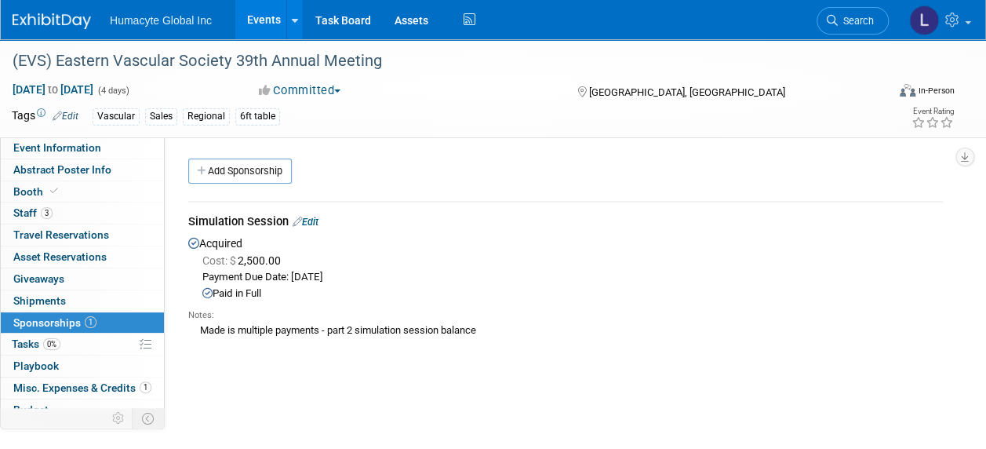
click at [319, 223] on link "Edit" at bounding box center [306, 222] width 26 height 12
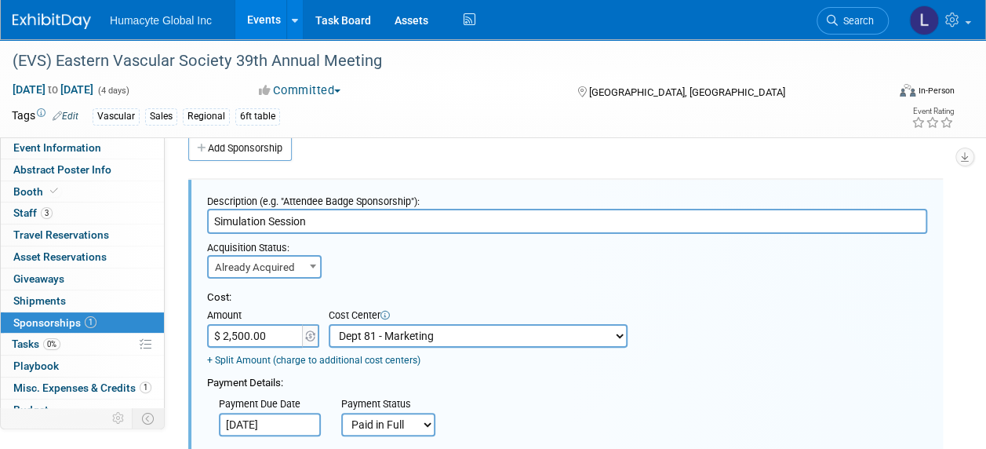
click at [278, 334] on input "$ 2,500.00" at bounding box center [256, 336] width 98 height 24
type input "$ 7,500.00"
click at [425, 260] on div "Acquisition Status: Need to Acquire Already Acquired Already Acquired Ideally b…" at bounding box center [567, 256] width 744 height 45
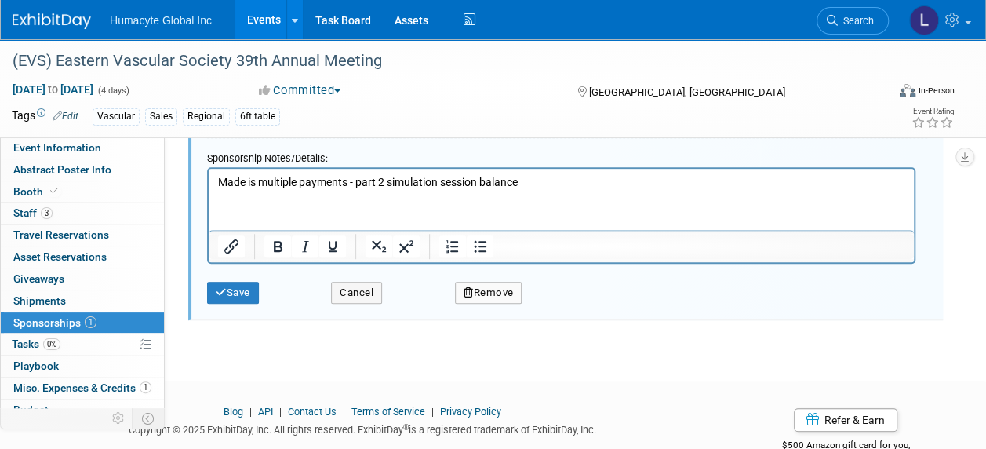
scroll to position [367, 0]
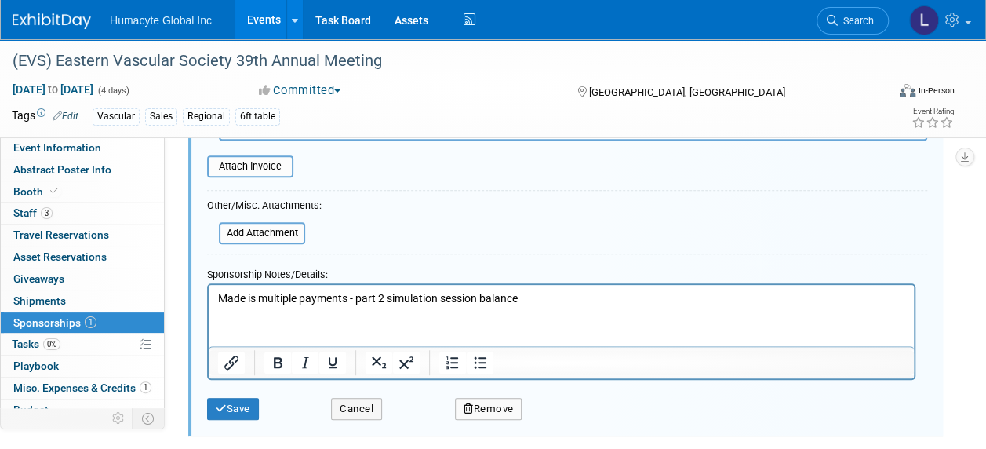
drag, startPoint x: 358, startPoint y: 301, endPoint x: 637, endPoint y: 276, distance: 280.4
click at [637, 285] on html "Made is multiple payments - part 2 simulation session balance" at bounding box center [561, 296] width 705 height 22
click at [229, 405] on button "Save" at bounding box center [233, 409] width 52 height 22
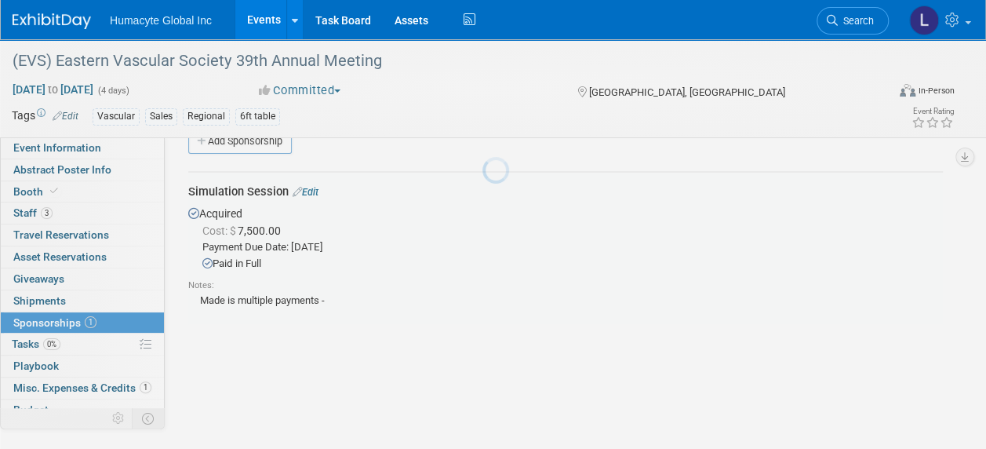
scroll to position [23, 0]
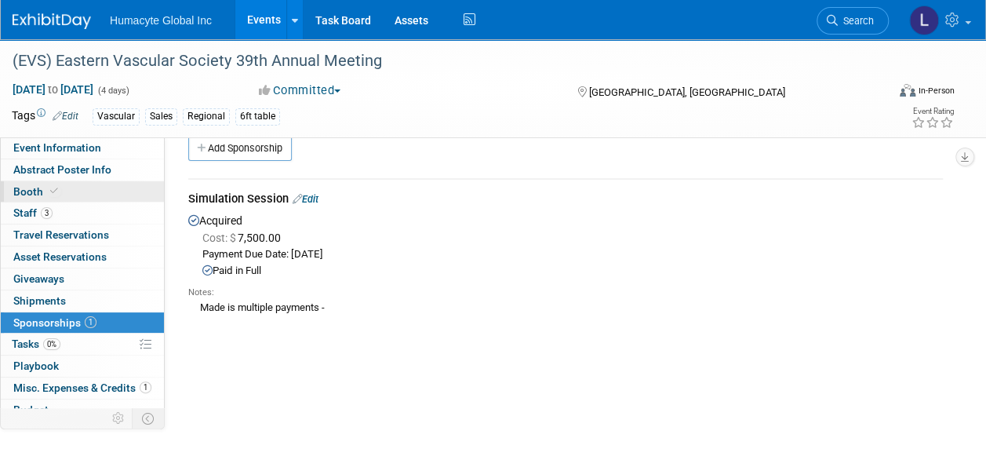
click at [21, 190] on span "Booth" at bounding box center [37, 191] width 48 height 13
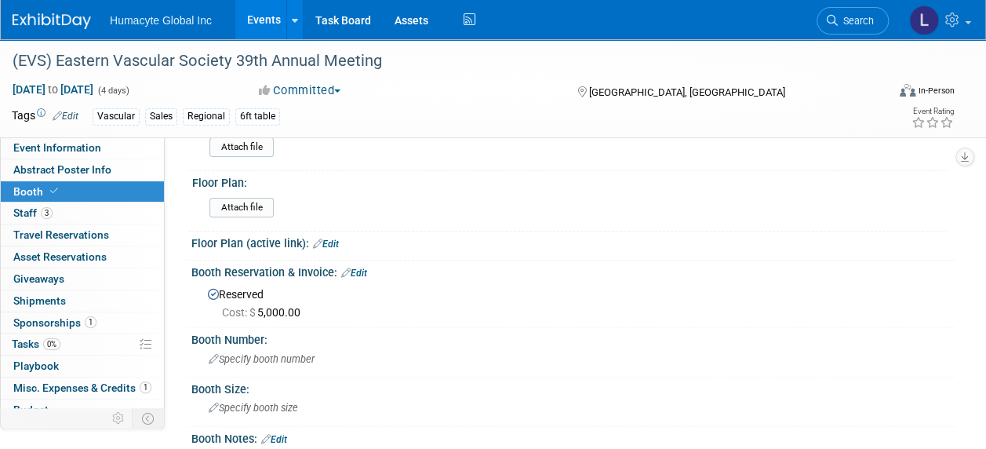
scroll to position [78, 0]
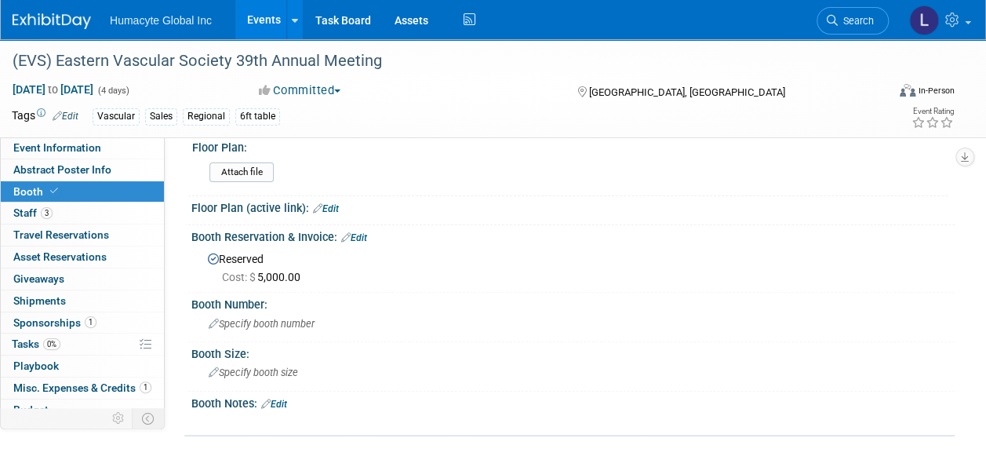
click at [359, 229] on div "Booth Reservation & Invoice: Edit" at bounding box center [572, 235] width 763 height 20
click at [360, 232] on link "Edit" at bounding box center [354, 237] width 26 height 11
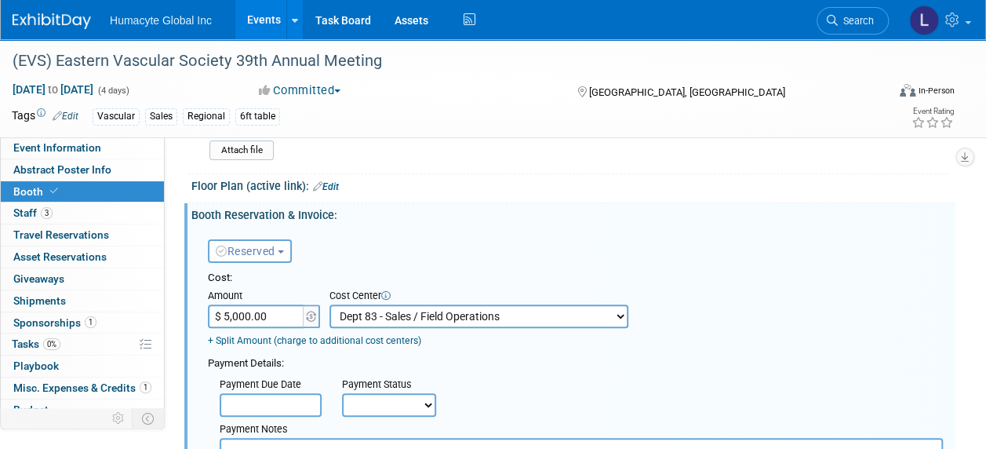
scroll to position [157, 0]
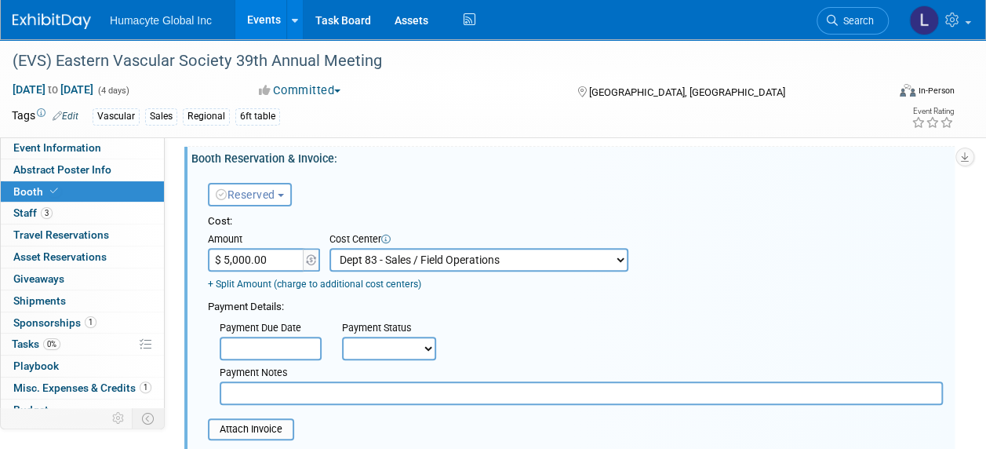
click at [370, 347] on select "Not Paid Yet Partially Paid Paid in Full" at bounding box center [389, 349] width 94 height 24
select select "1"
click at [342, 337] on select "Not Paid Yet Partially Paid Paid in Full" at bounding box center [389, 349] width 94 height 24
click at [670, 244] on div "Cost: Amount $ 5,000.00 Specify Cost Center Cost Center -- Not Specified -- Dep…" at bounding box center [575, 252] width 735 height 77
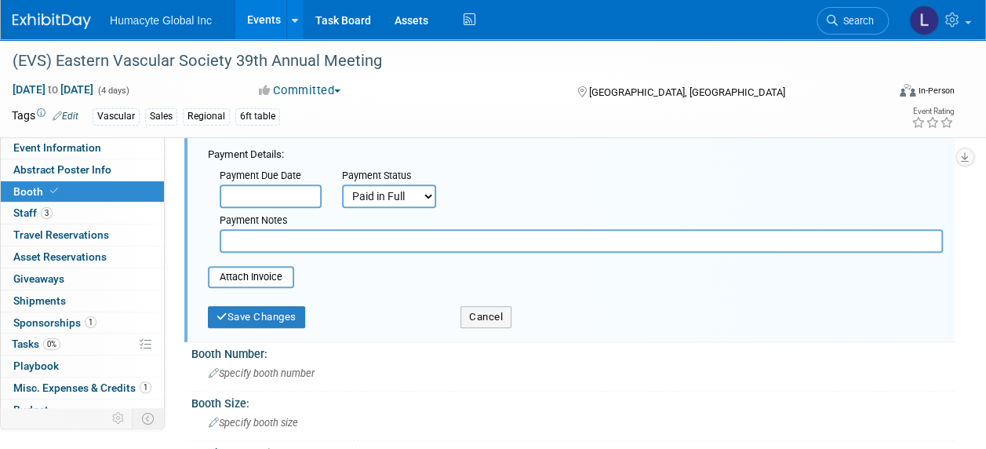
scroll to position [314, 0]
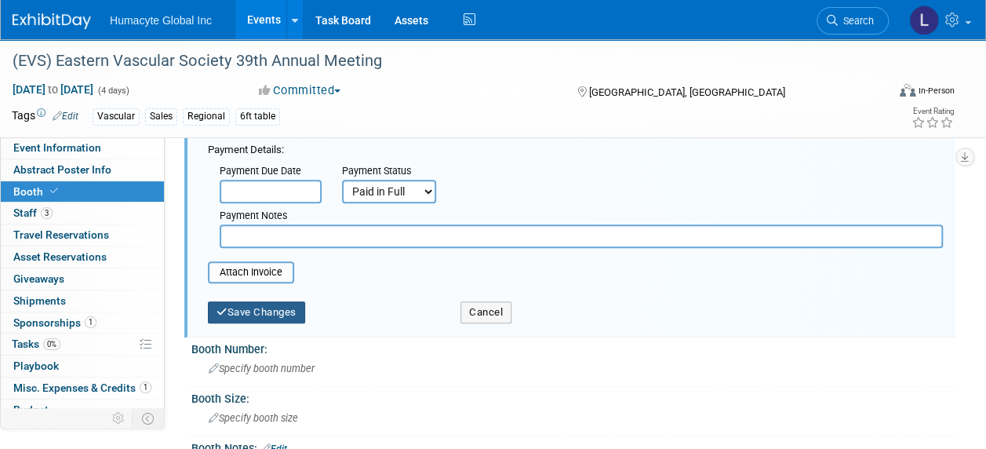
click at [273, 306] on button "Save Changes" at bounding box center [256, 312] width 97 height 22
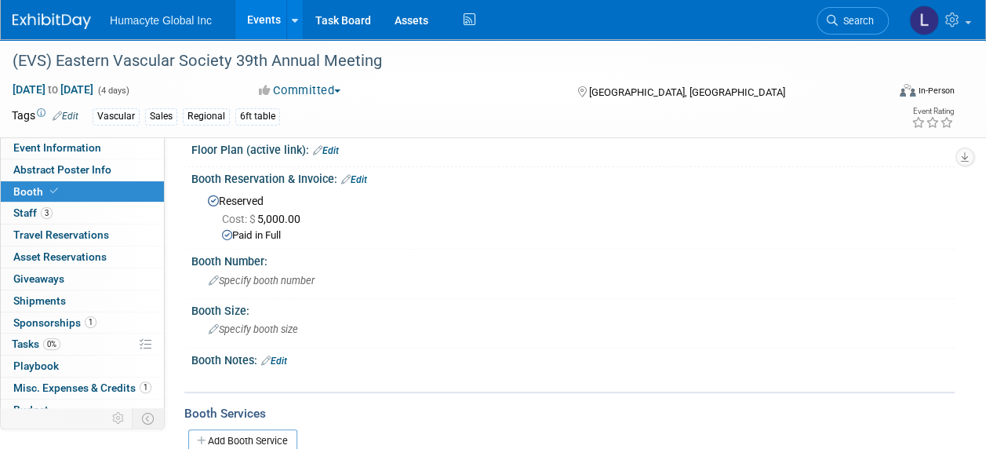
scroll to position [78, 0]
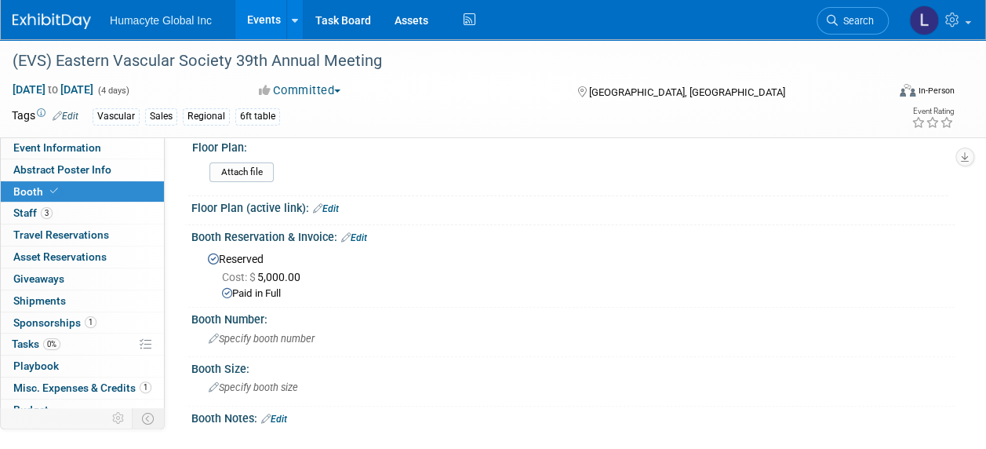
click at [362, 240] on link "Edit" at bounding box center [354, 237] width 26 height 11
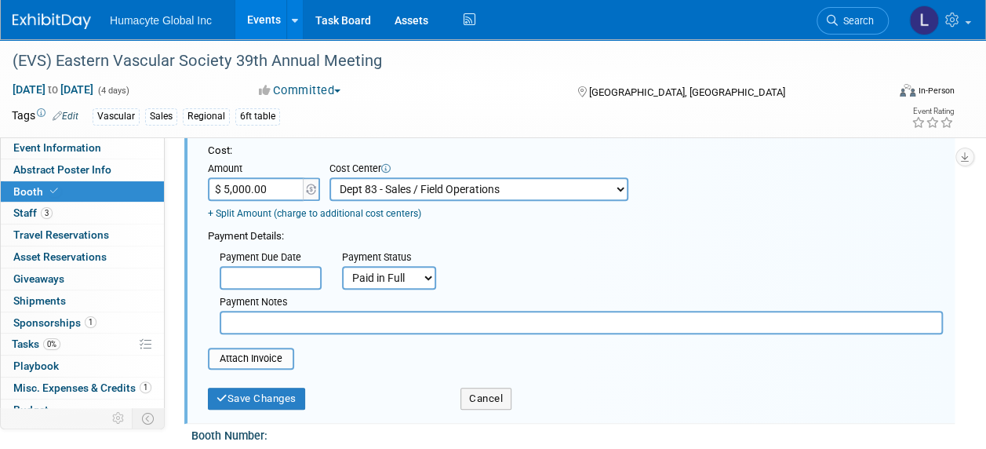
scroll to position [235, 0]
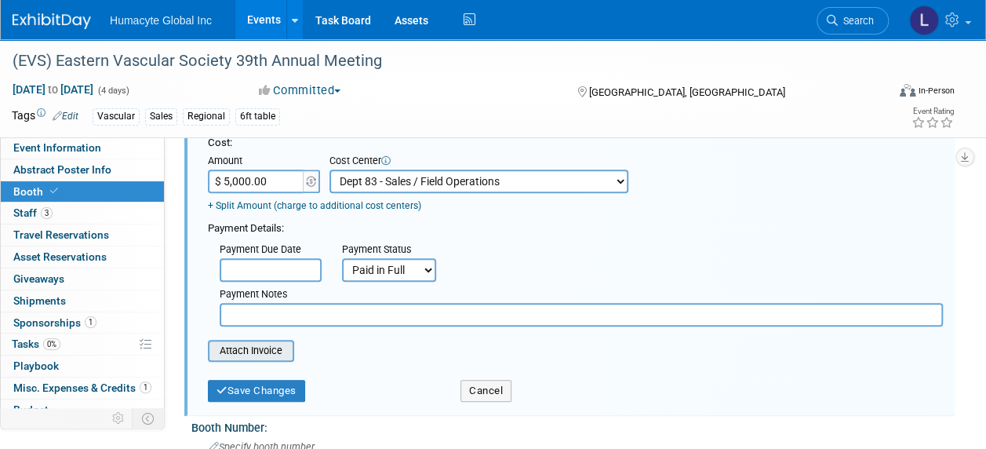
click at [269, 355] on input "file" at bounding box center [199, 350] width 187 height 19
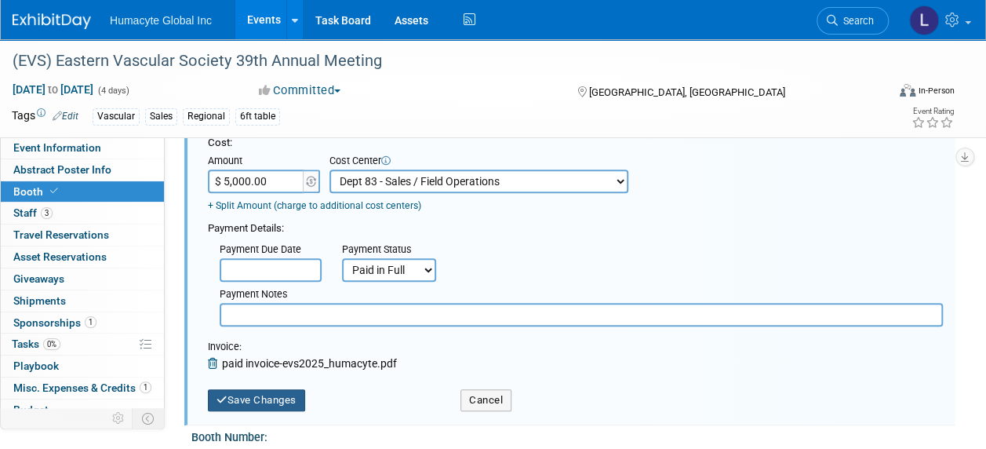
click at [249, 403] on button "Save Changes" at bounding box center [256, 400] width 97 height 22
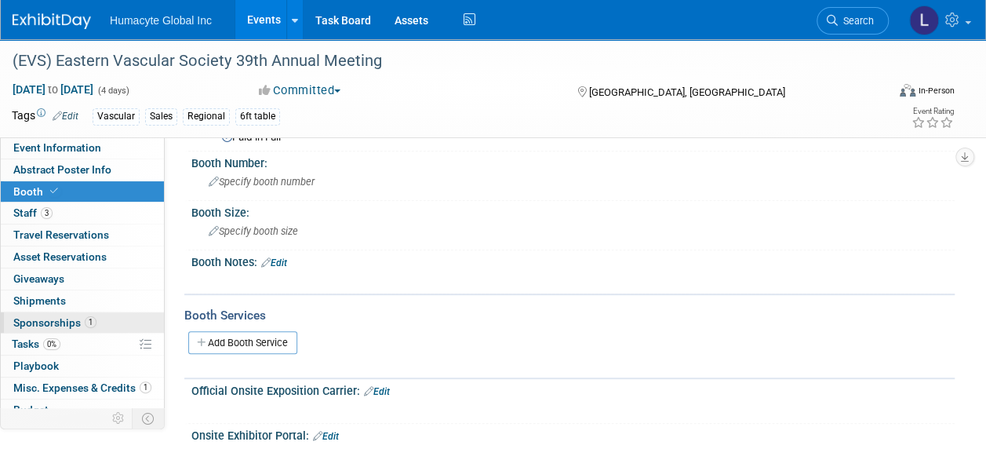
click at [31, 312] on link "1 Sponsorships 1" at bounding box center [82, 322] width 163 height 21
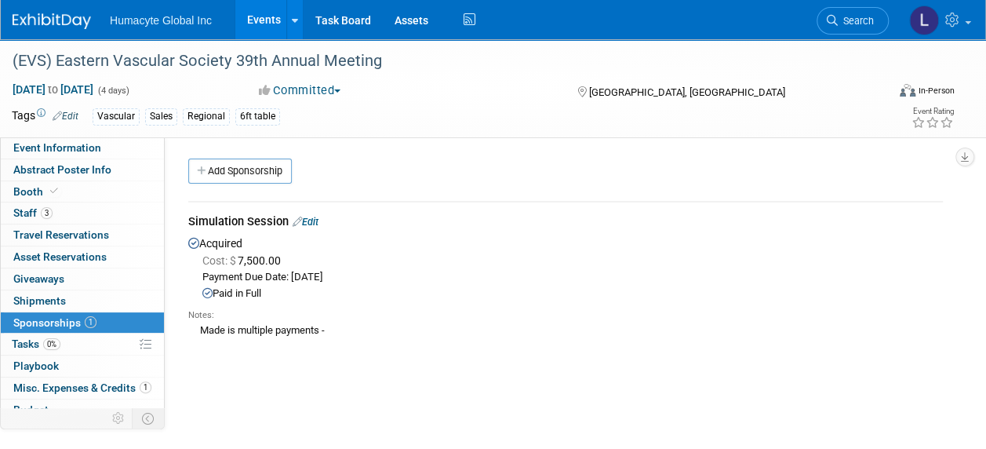
scroll to position [78, 0]
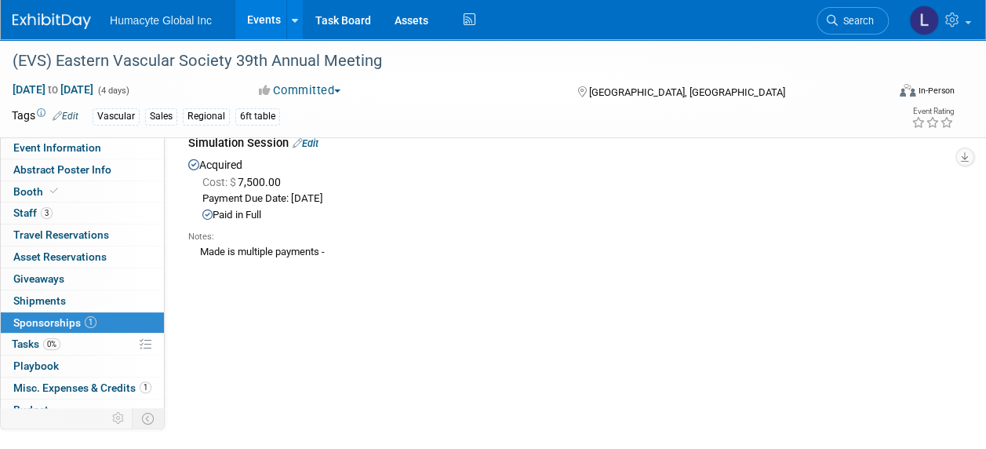
click at [312, 147] on link "Edit" at bounding box center [306, 143] width 26 height 12
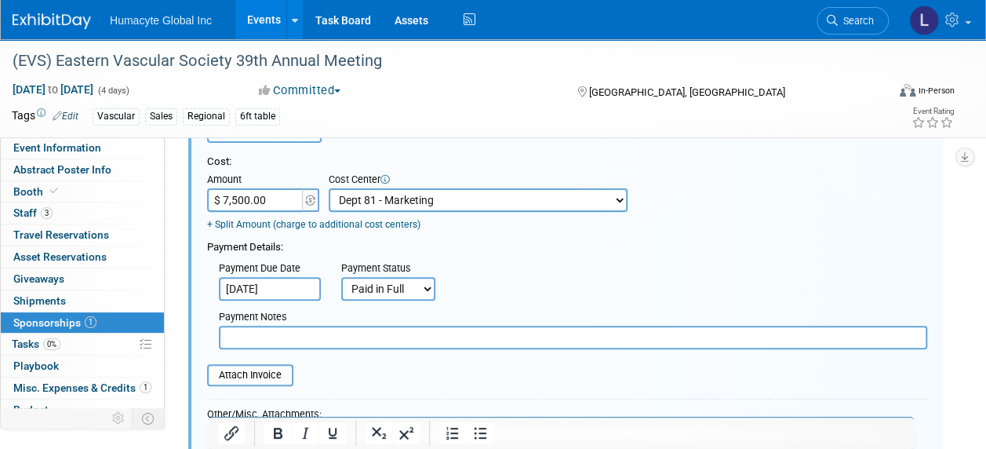
scroll to position [258, 0]
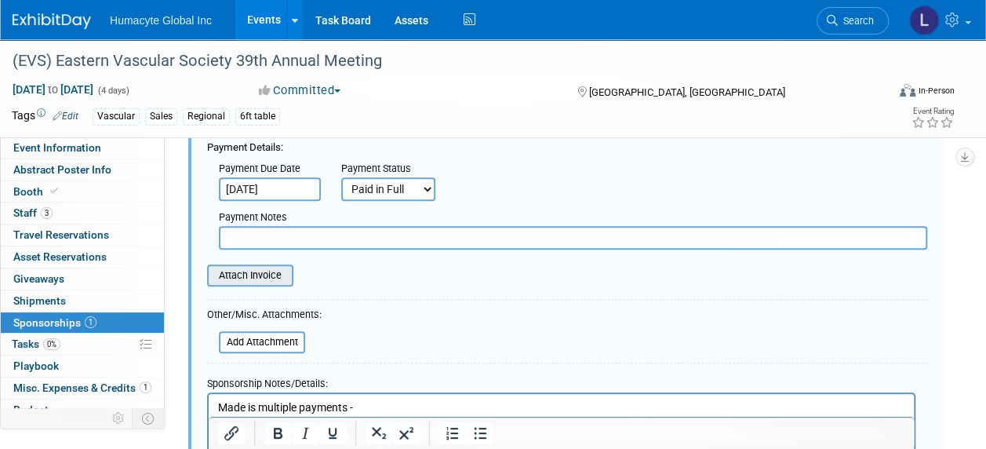
click at [240, 267] on input "file" at bounding box center [198, 275] width 187 height 19
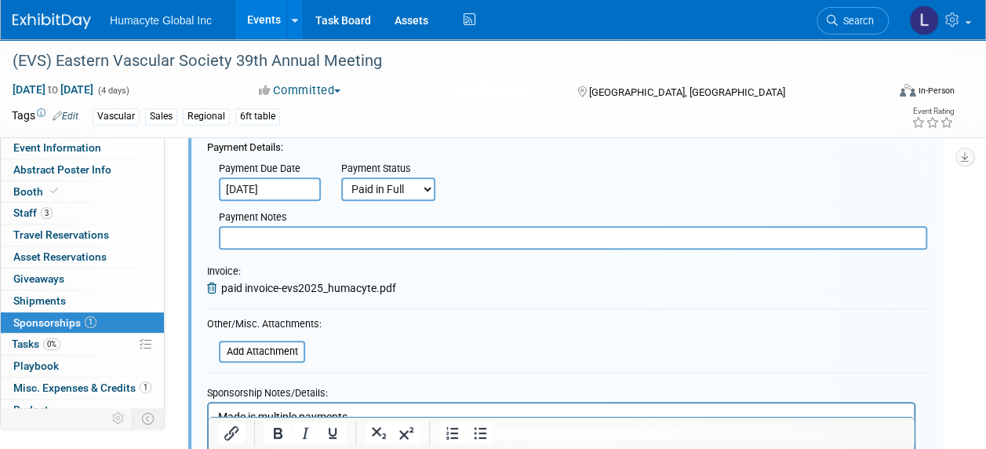
click at [349, 334] on form "Description (e.g. "Attendee Badge Sponsorship"): Simulation Session Acquisition…" at bounding box center [567, 240] width 720 height 576
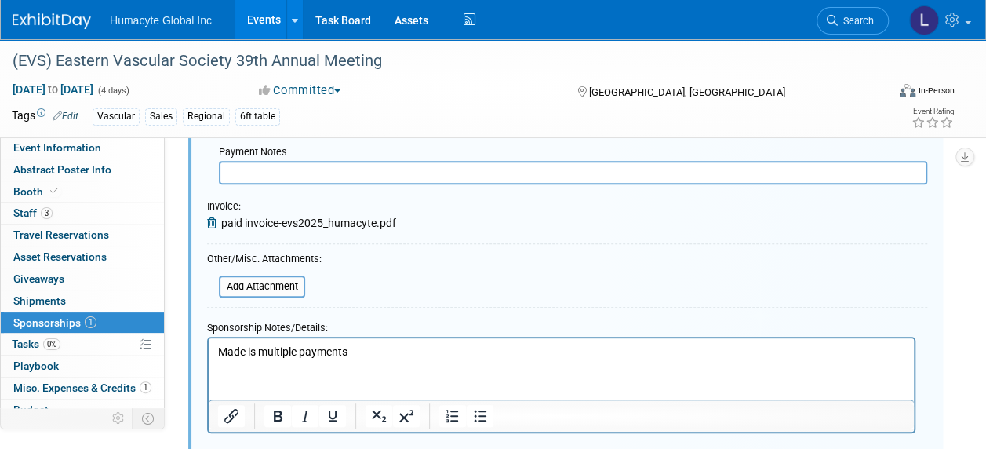
scroll to position [415, 0]
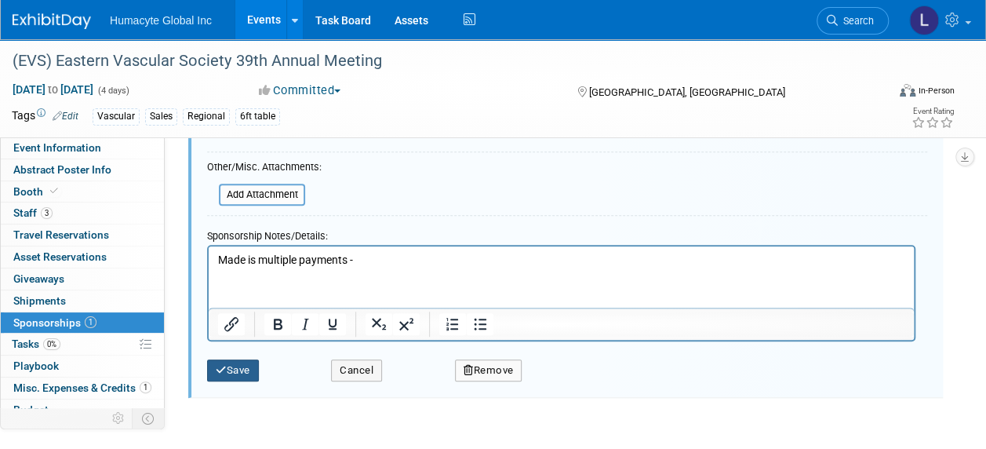
click at [237, 366] on button "Save" at bounding box center [233, 370] width 52 height 22
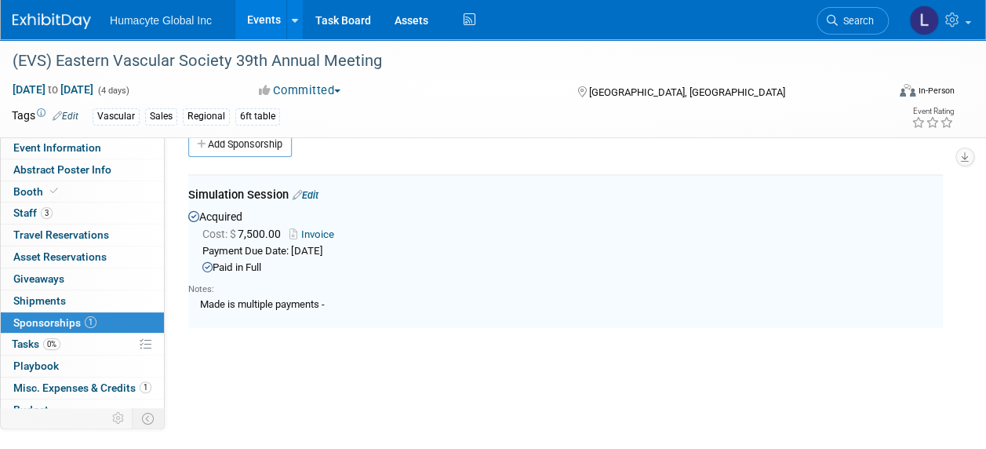
scroll to position [23, 0]
